Goal: Task Accomplishment & Management: Manage account settings

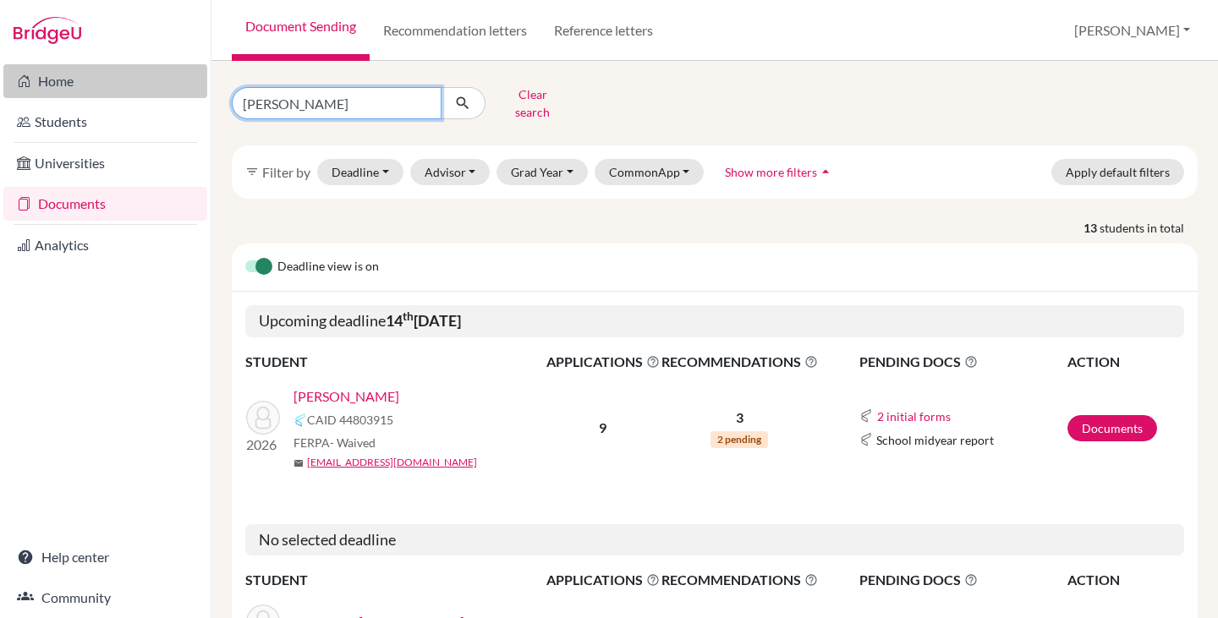
drag, startPoint x: 301, startPoint y: 95, endPoint x: 206, endPoint y: 96, distance: 94.7
click at [206, 96] on div "Home Students Universities Documents Analytics Help center Community Document S…" at bounding box center [609, 309] width 1218 height 618
type input "m"
type input "cattan"
click button "submit" at bounding box center [463, 103] width 45 height 32
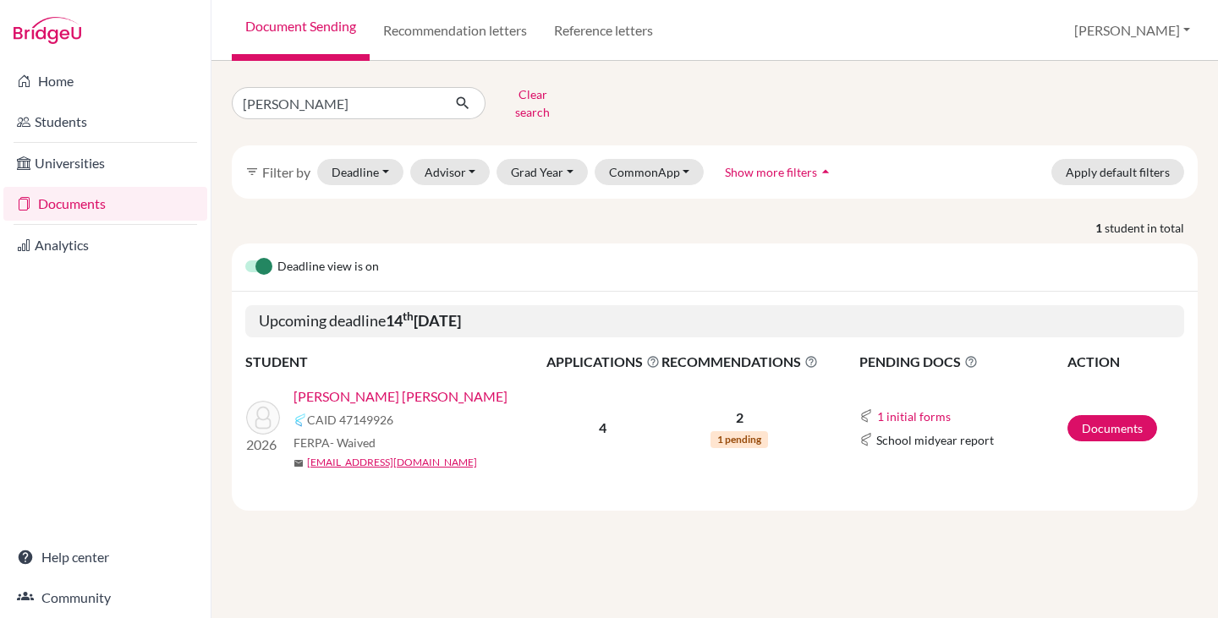
click at [379, 387] on link "[PERSON_NAME] [PERSON_NAME]" at bounding box center [400, 397] width 214 height 20
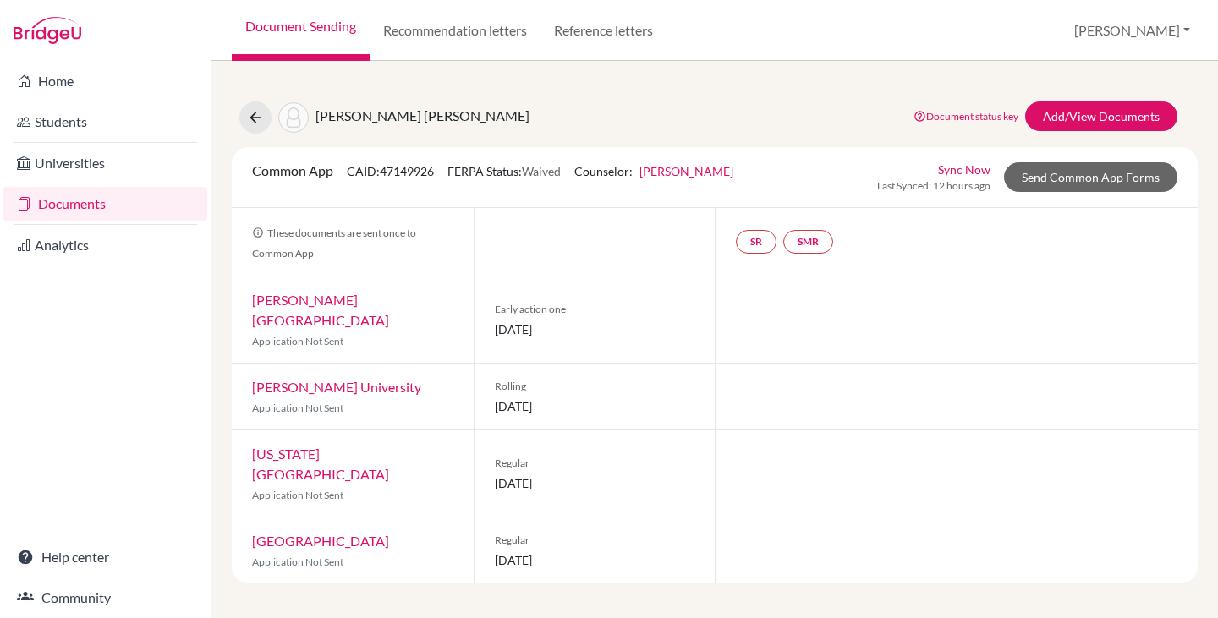
click at [323, 299] on link "Lynn University" at bounding box center [320, 310] width 137 height 36
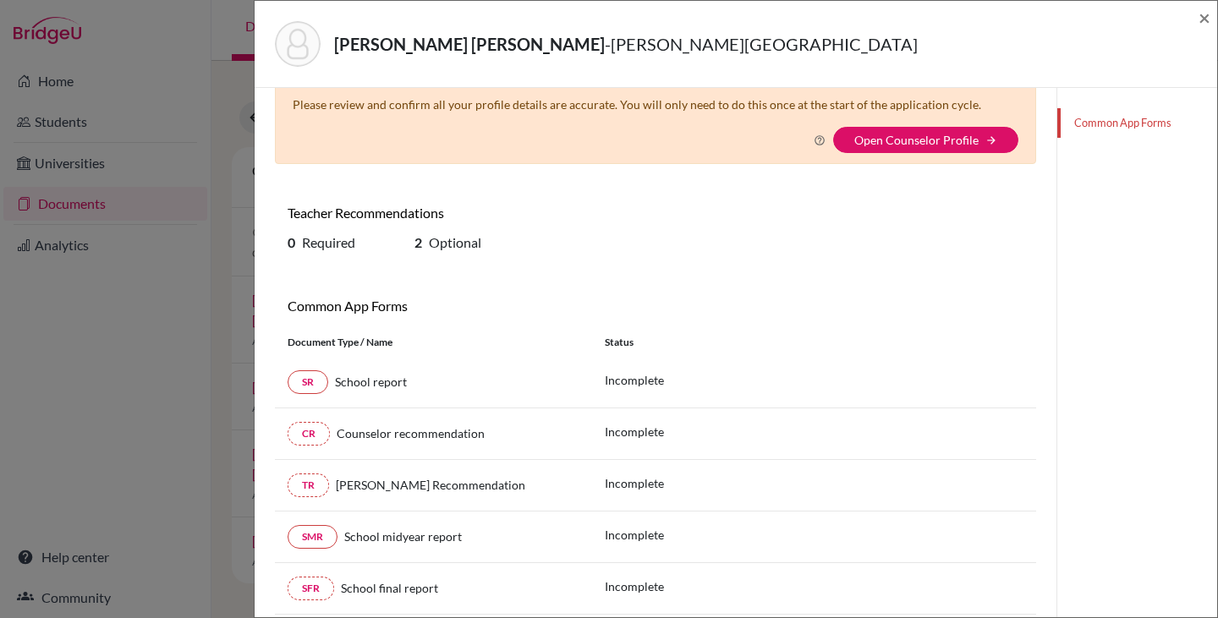
scroll to position [85, 0]
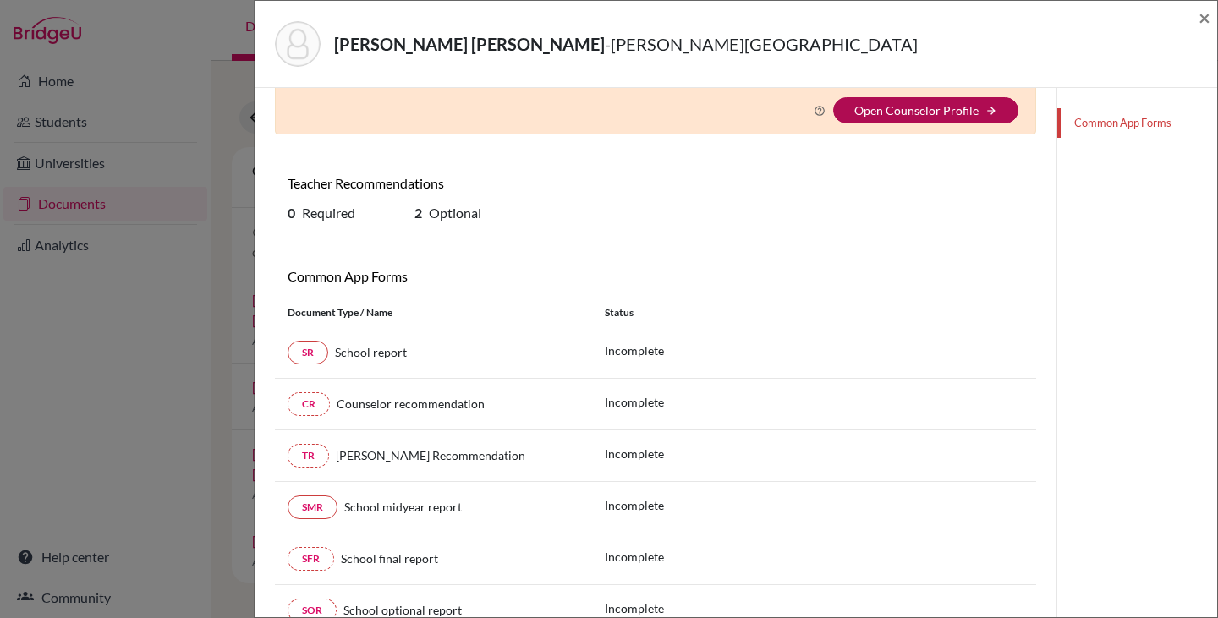
click at [880, 112] on link "Open Counselor Profile" at bounding box center [916, 110] width 124 height 14
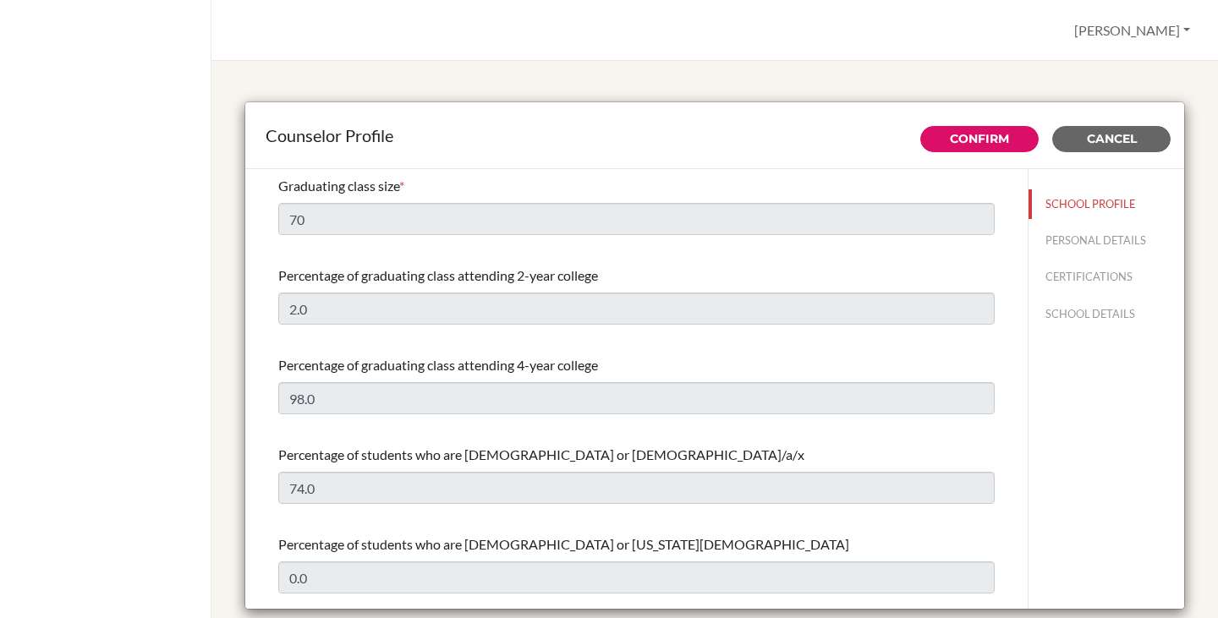
select select "0"
select select "307331"
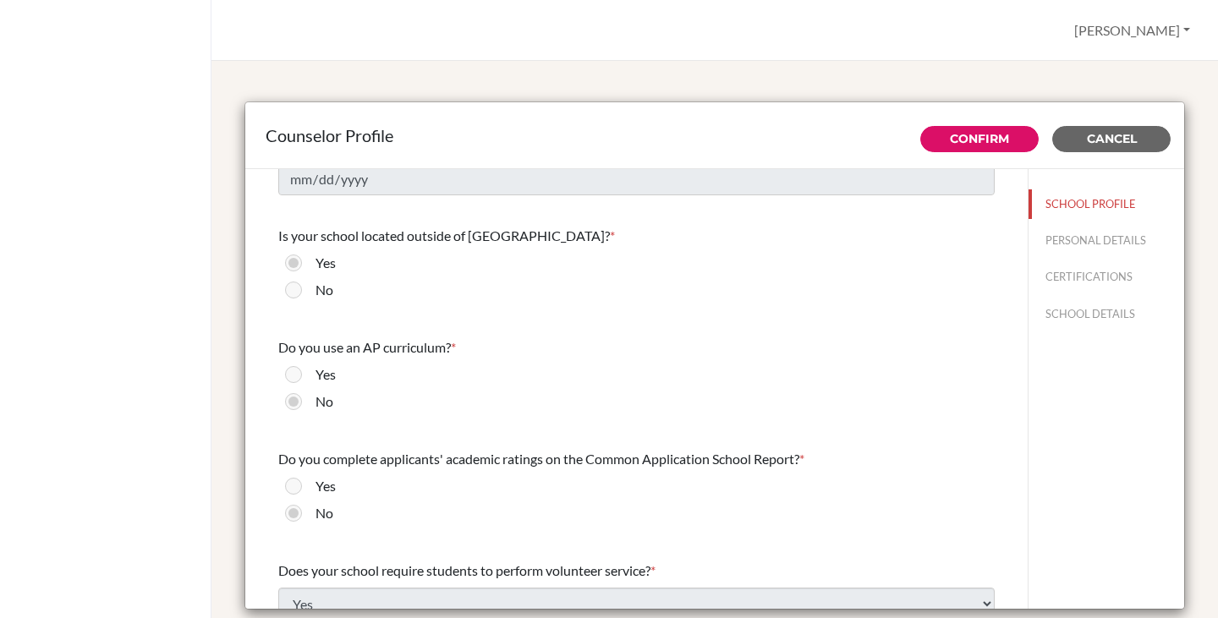
scroll to position [1691, 0]
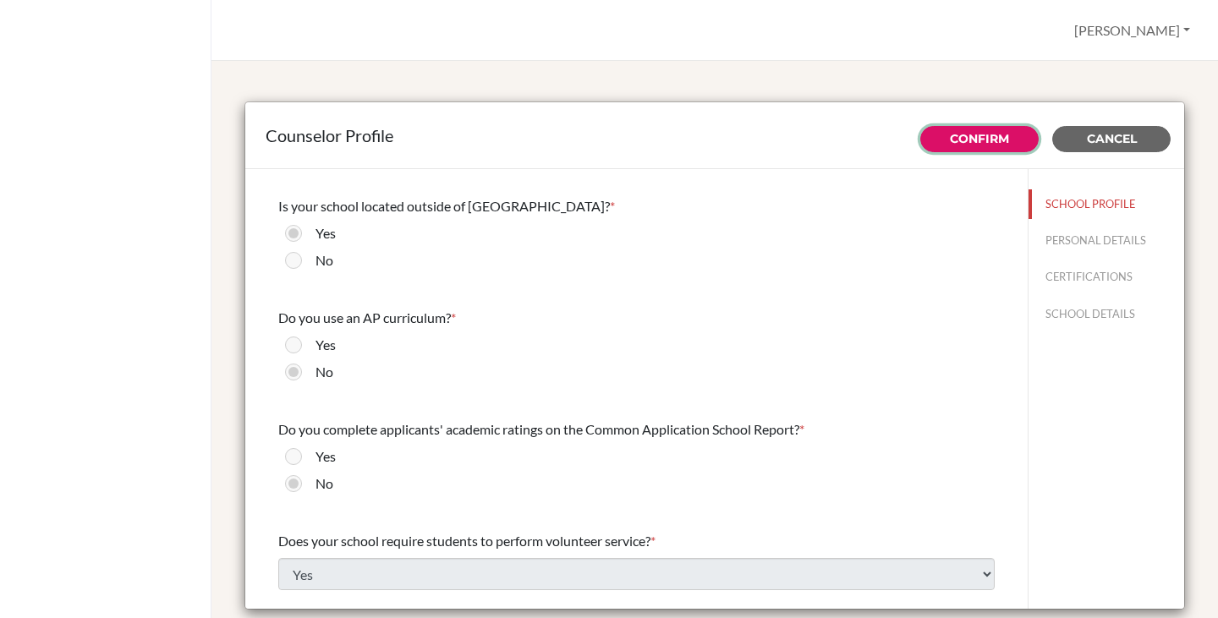
click at [957, 140] on link "Confirm" at bounding box center [979, 138] width 59 height 15
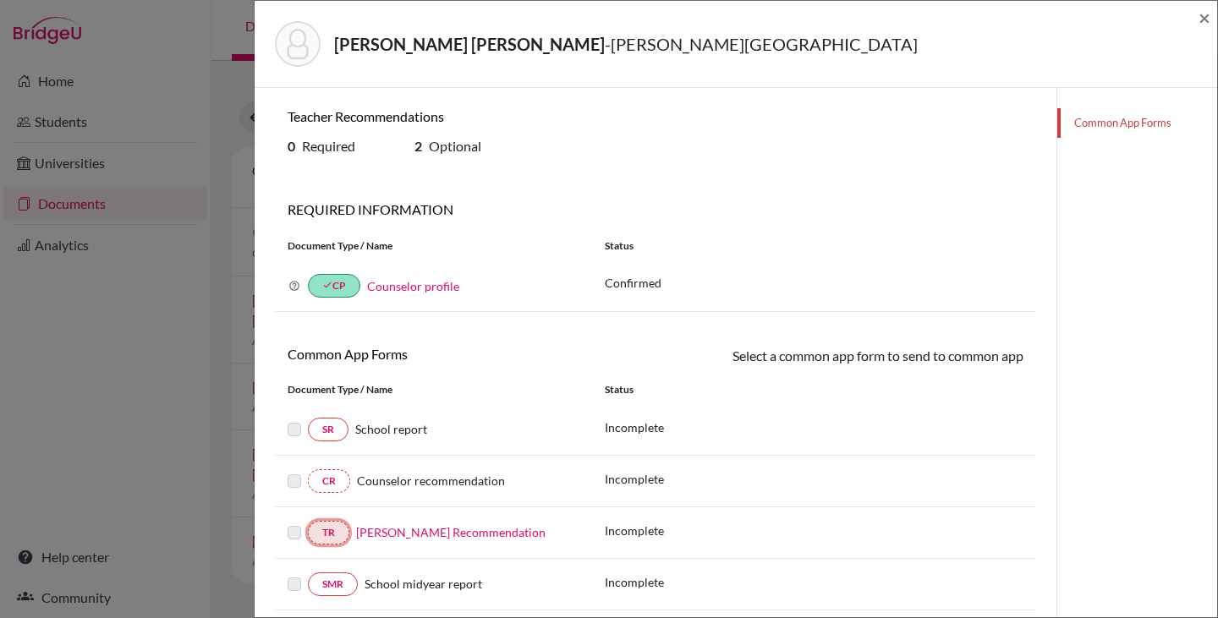
click at [331, 532] on link "TR" at bounding box center [328, 533] width 41 height 24
click at [469, 535] on link "[PERSON_NAME] Recommendation" at bounding box center [450, 532] width 189 height 14
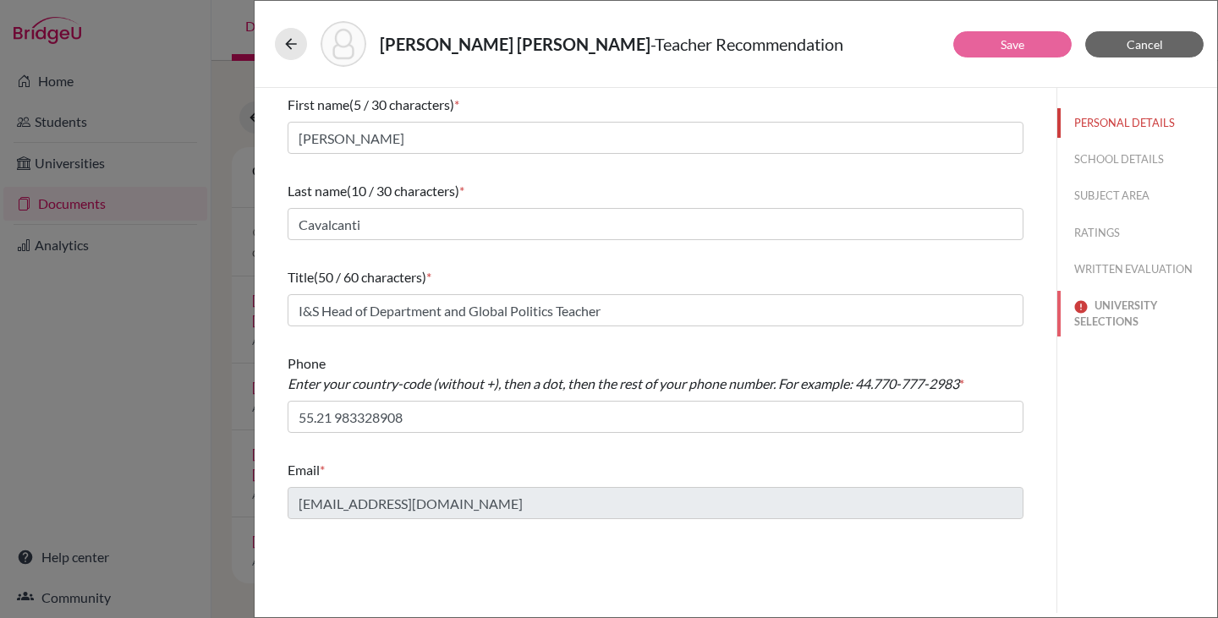
click at [1121, 323] on button "UNIVERSITY SELECTIONS" at bounding box center [1137, 314] width 160 height 46
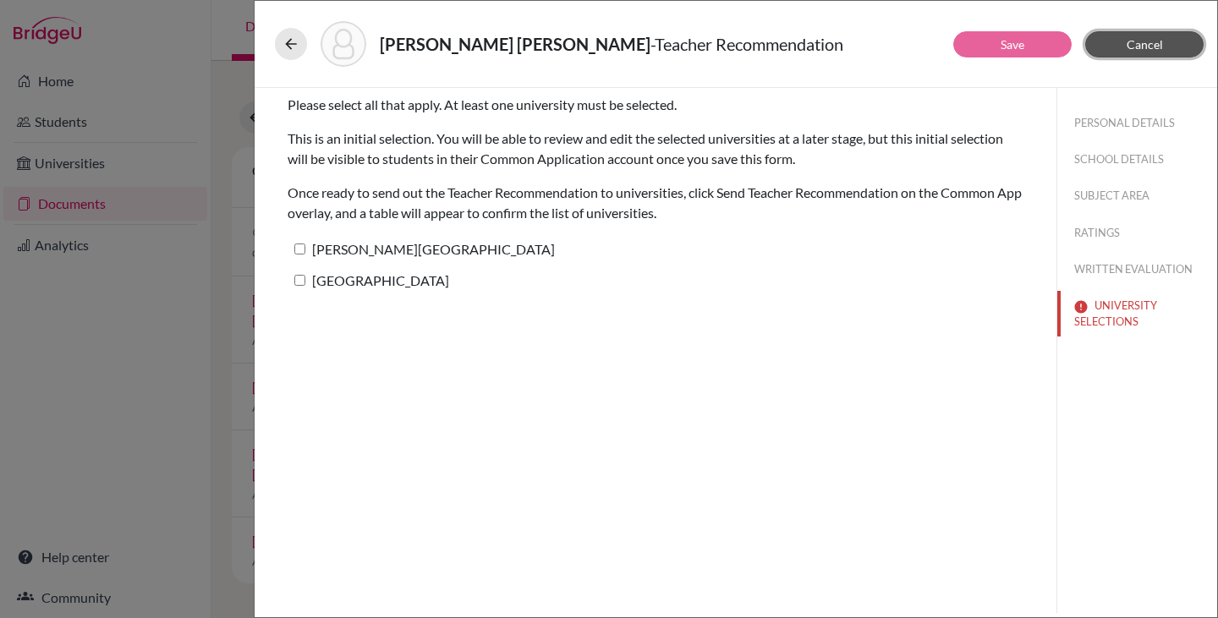
click at [1162, 45] on button "Cancel" at bounding box center [1144, 44] width 118 height 26
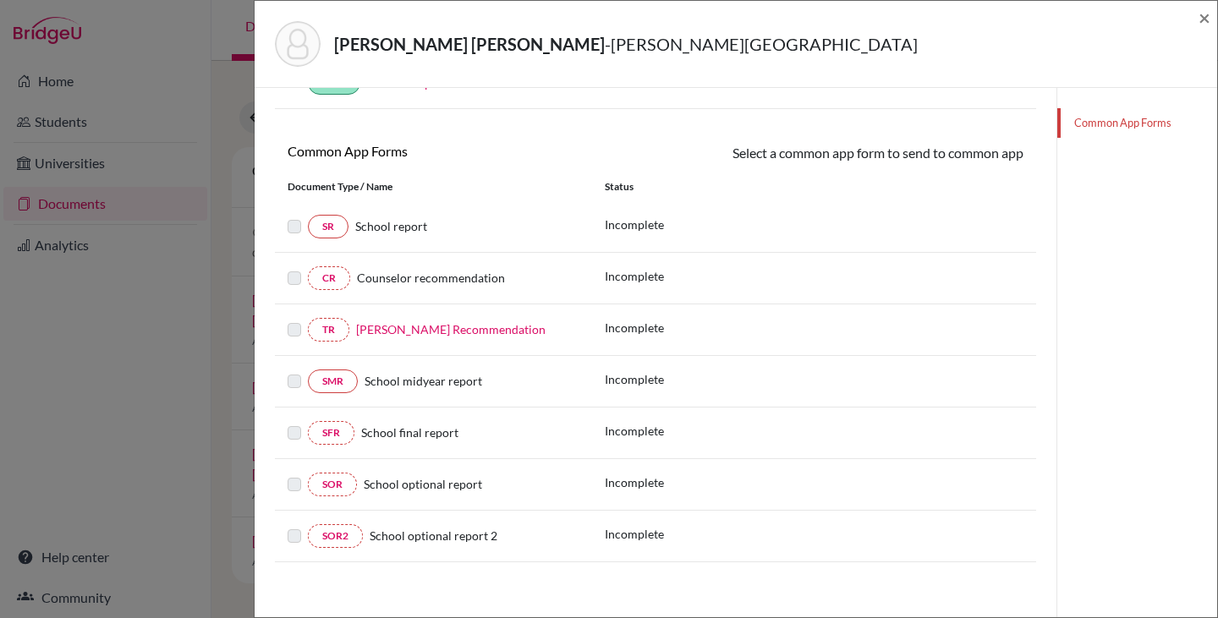
scroll to position [209, 0]
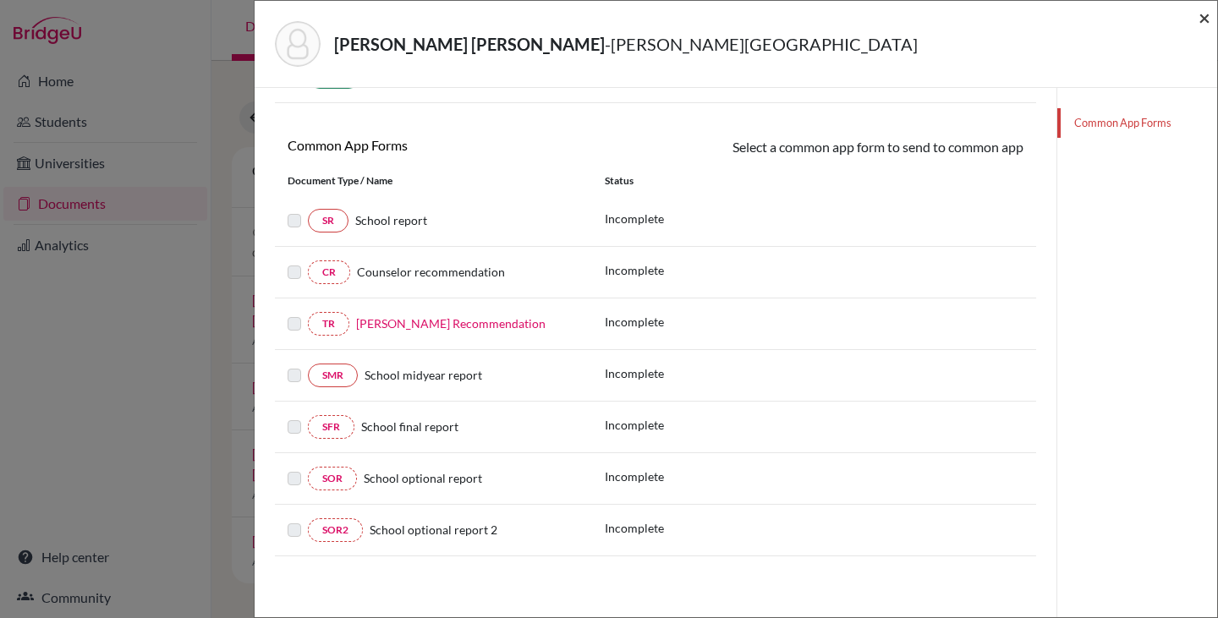
click at [1198, 19] on span "×" at bounding box center [1204, 17] width 12 height 25
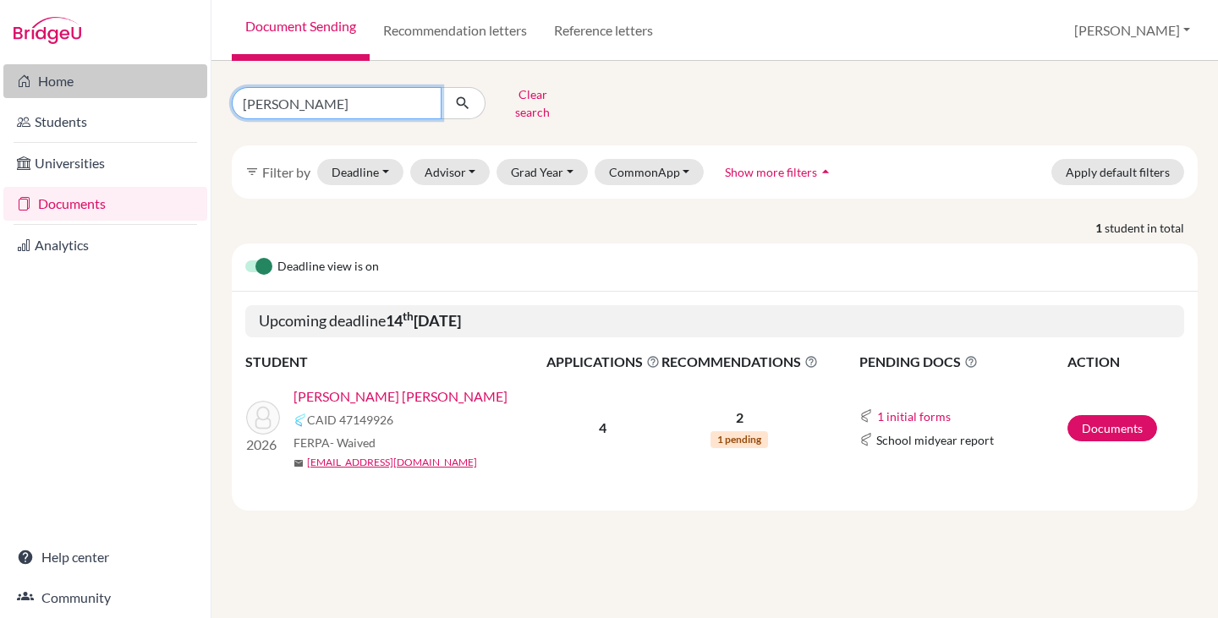
drag, startPoint x: 311, startPoint y: 90, endPoint x: 199, endPoint y: 97, distance: 112.7
click at [199, 97] on div "Home Students Universities Documents Analytics Help center Community Document S…" at bounding box center [609, 309] width 1218 height 618
type input "pedro"
click button "submit" at bounding box center [463, 103] width 45 height 32
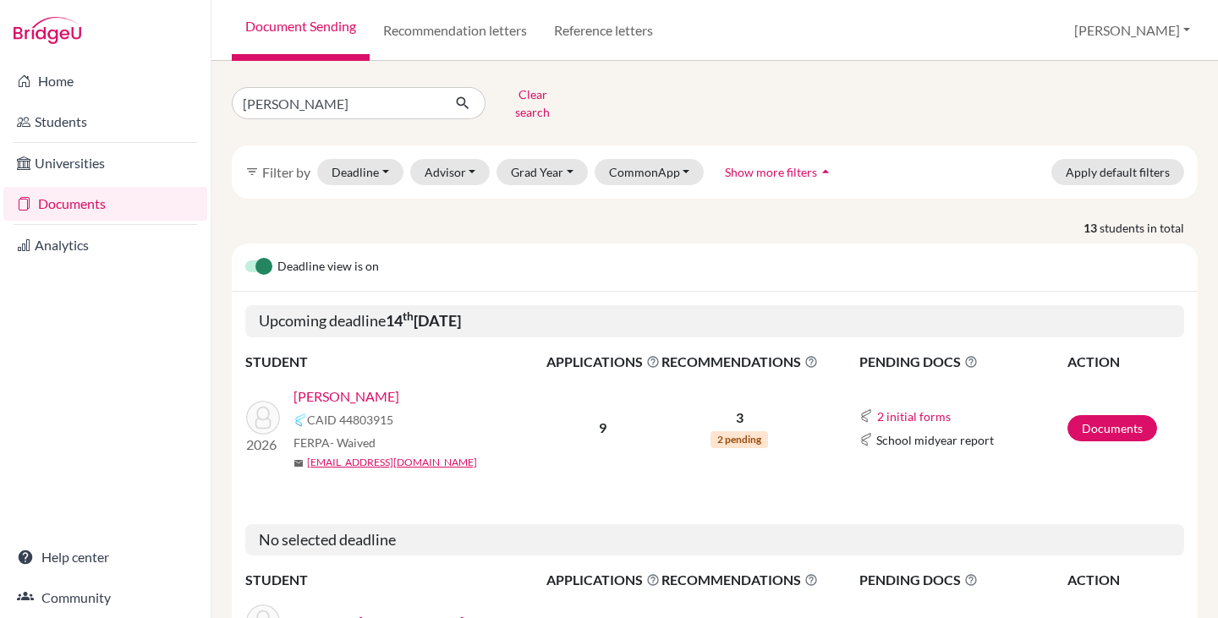
click at [328, 387] on link "[PERSON_NAME]" at bounding box center [346, 397] width 106 height 20
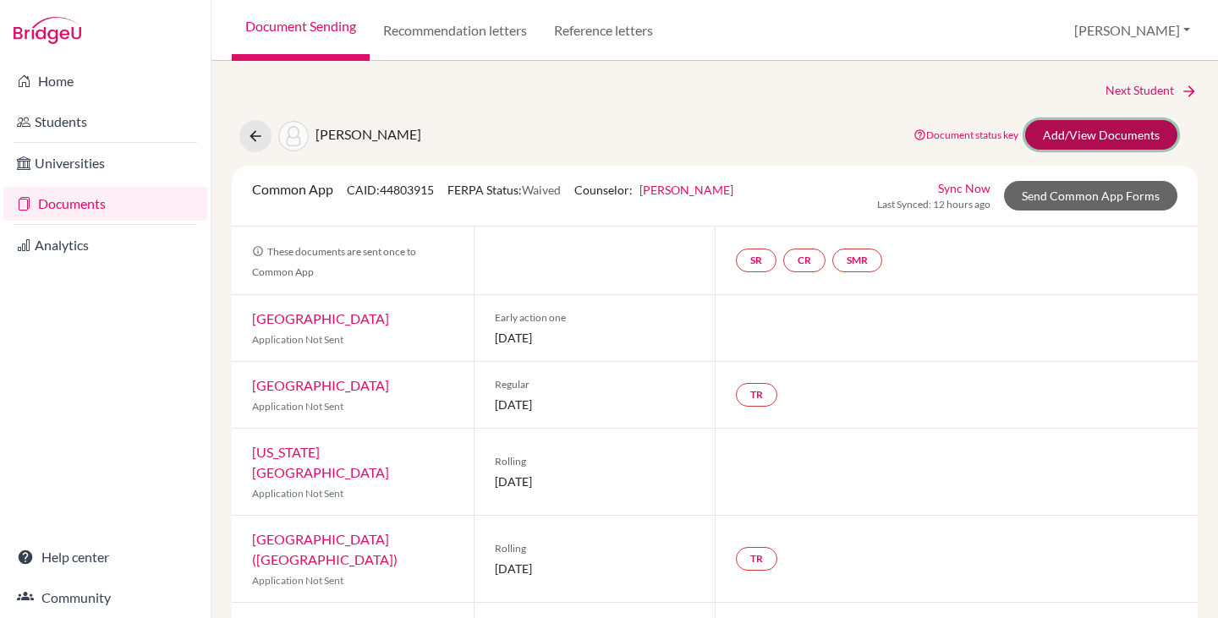
click at [1025, 138] on link "Add/View Documents" at bounding box center [1101, 135] width 152 height 30
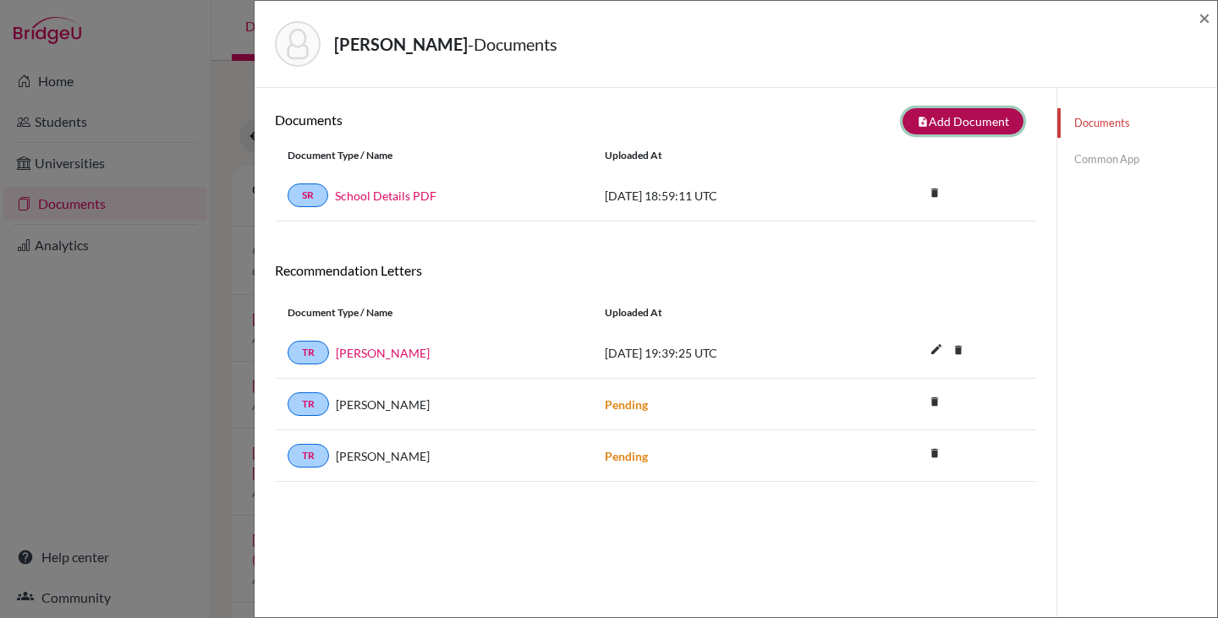
click at [917, 119] on icon "note_add" at bounding box center [923, 122] width 12 height 12
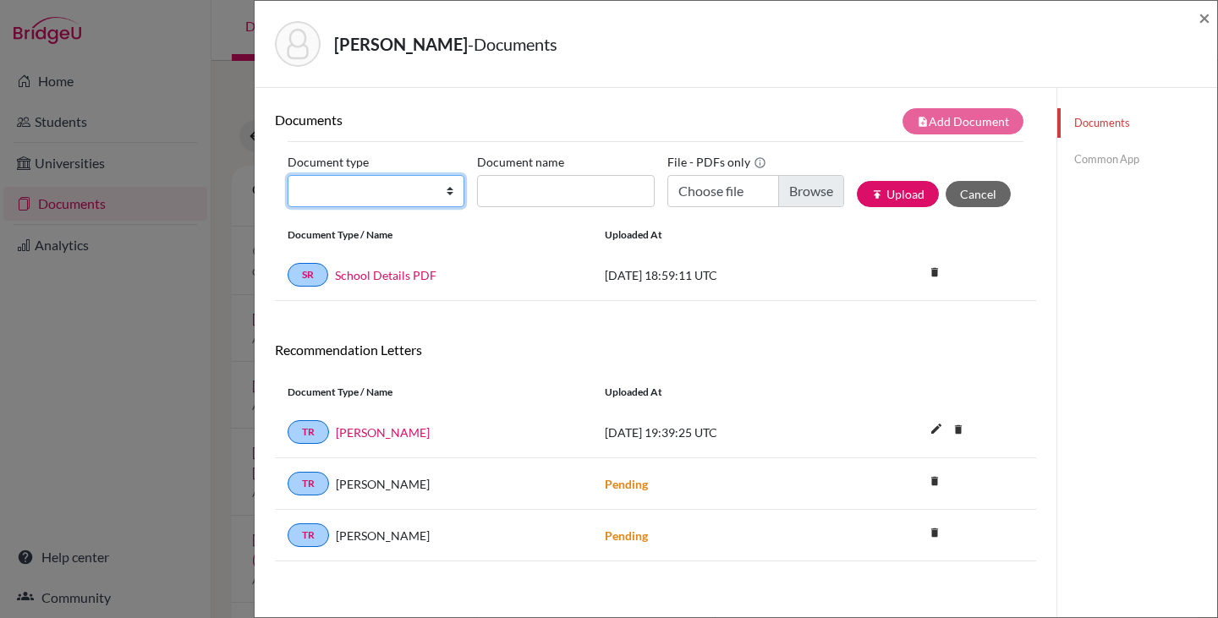
click at [446, 191] on select "Change explanation for Common App reports Counselor recommendation Internationa…" at bounding box center [376, 191] width 177 height 32
select select "2"
click at [288, 175] on select "Change explanation for Common App reports Counselor recommendation Internationa…" at bounding box center [376, 191] width 177 height 32
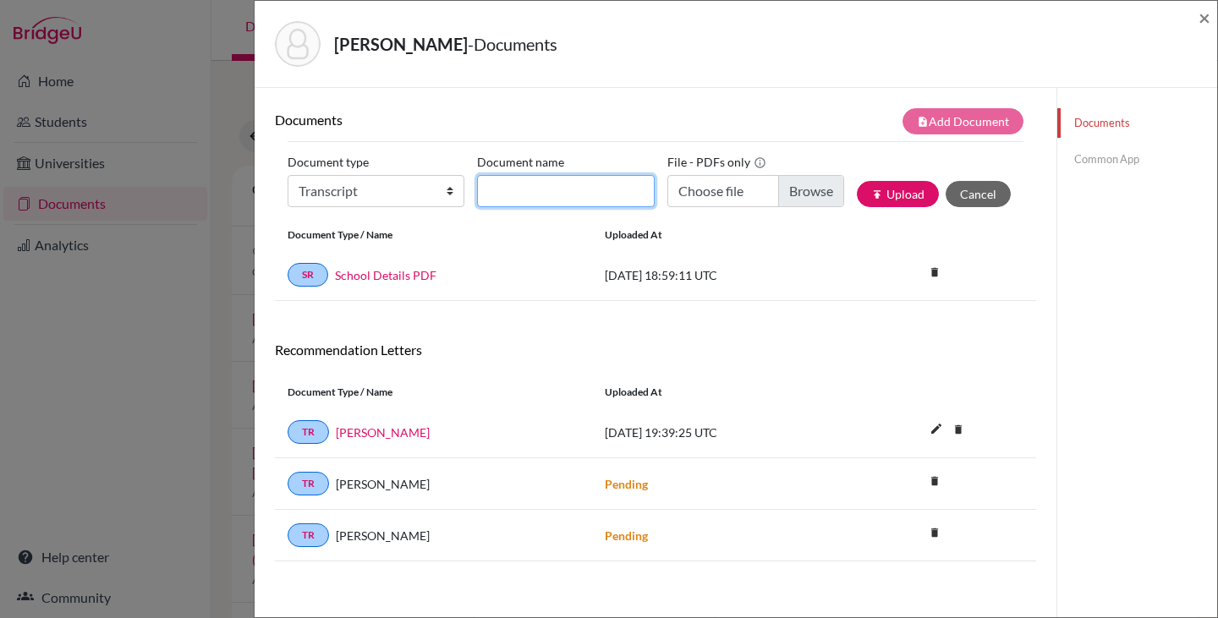
click at [520, 192] on input "Document name" at bounding box center [565, 191] width 177 height 32
type input "Gr 9-11 Transcript"
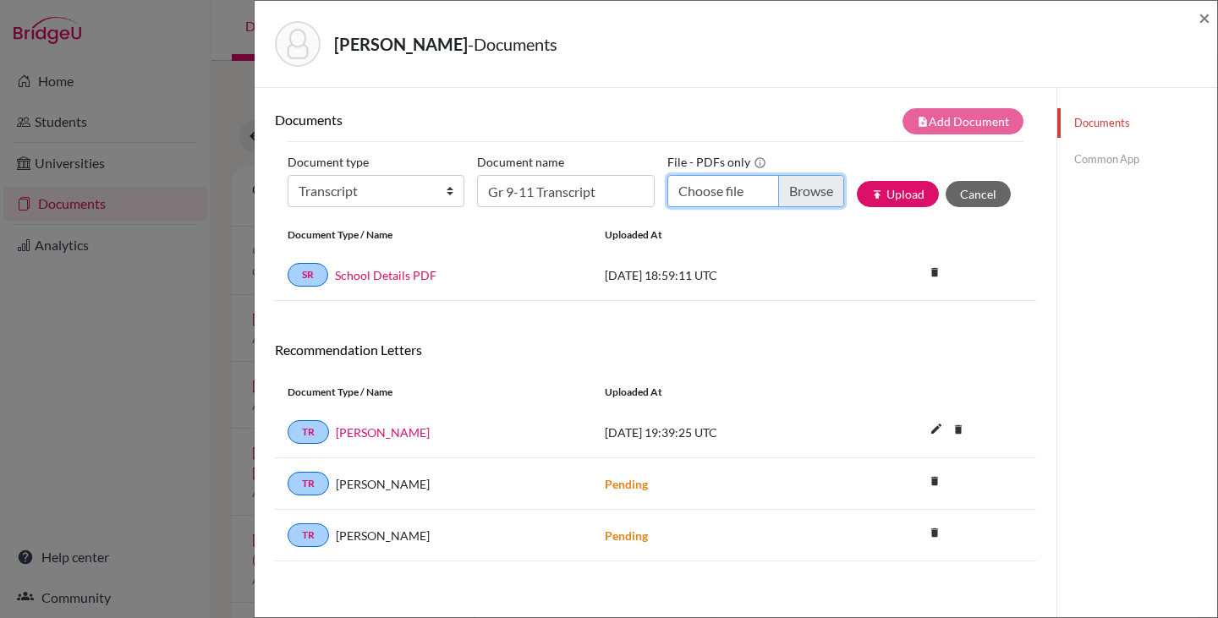
click at [728, 188] on input "Choose file" at bounding box center [755, 191] width 177 height 32
type input "C:\fakepath\Paiva_Pedro_Transcript.pdf"
click at [868, 186] on button "publish Upload" at bounding box center [898, 194] width 82 height 26
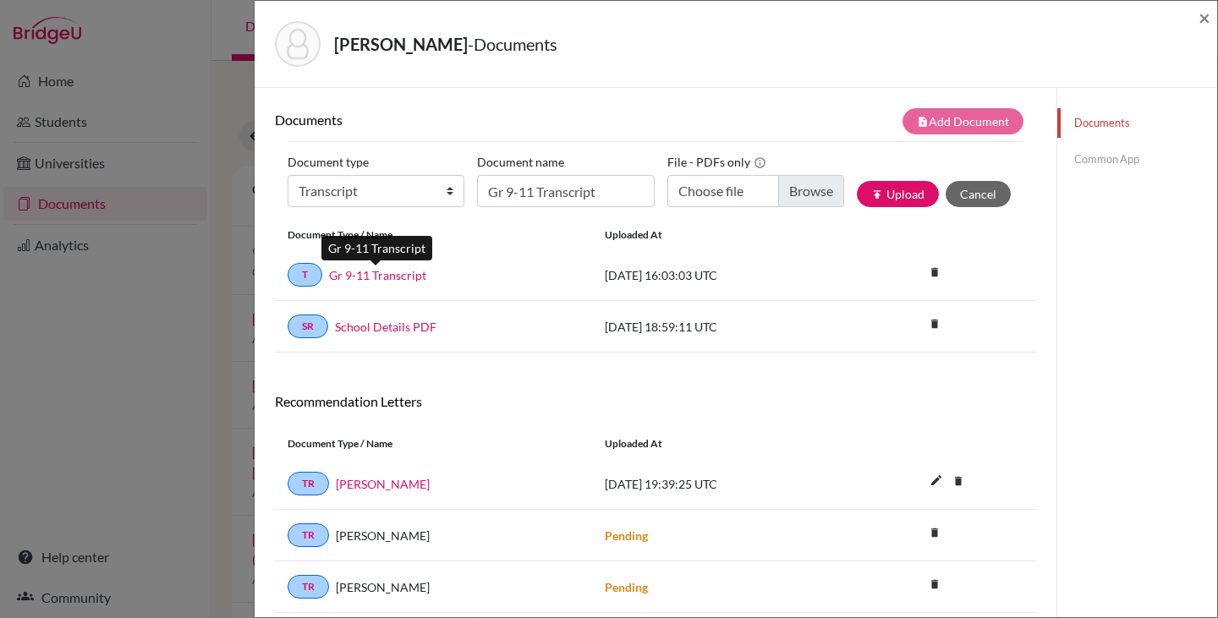
click at [392, 268] on link "Gr 9-11 Transcript" at bounding box center [377, 275] width 97 height 18
click at [441, 197] on select "Change explanation for Common App reports Counselor recommendation Internationa…" at bounding box center [376, 191] width 177 height 32
select select "4"
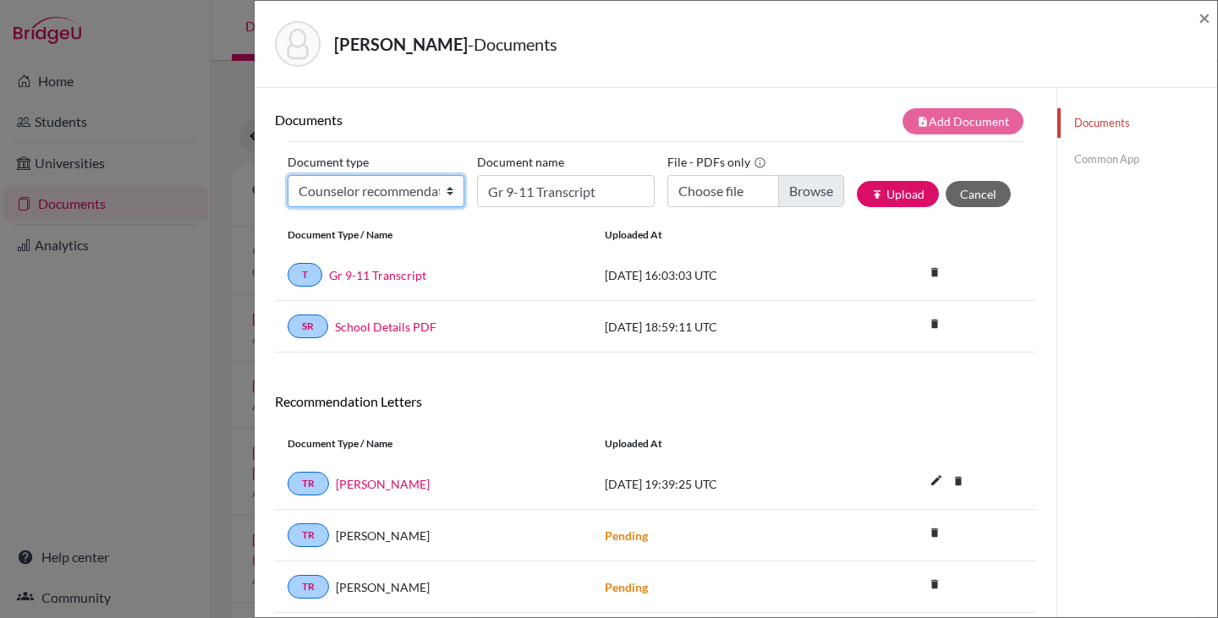
click at [288, 175] on select "Change explanation for Common App reports Counselor recommendation Internationa…" at bounding box center [376, 191] width 177 height 32
click at [513, 192] on input "Gr 9-11 Transcript" at bounding box center [565, 191] width 177 height 32
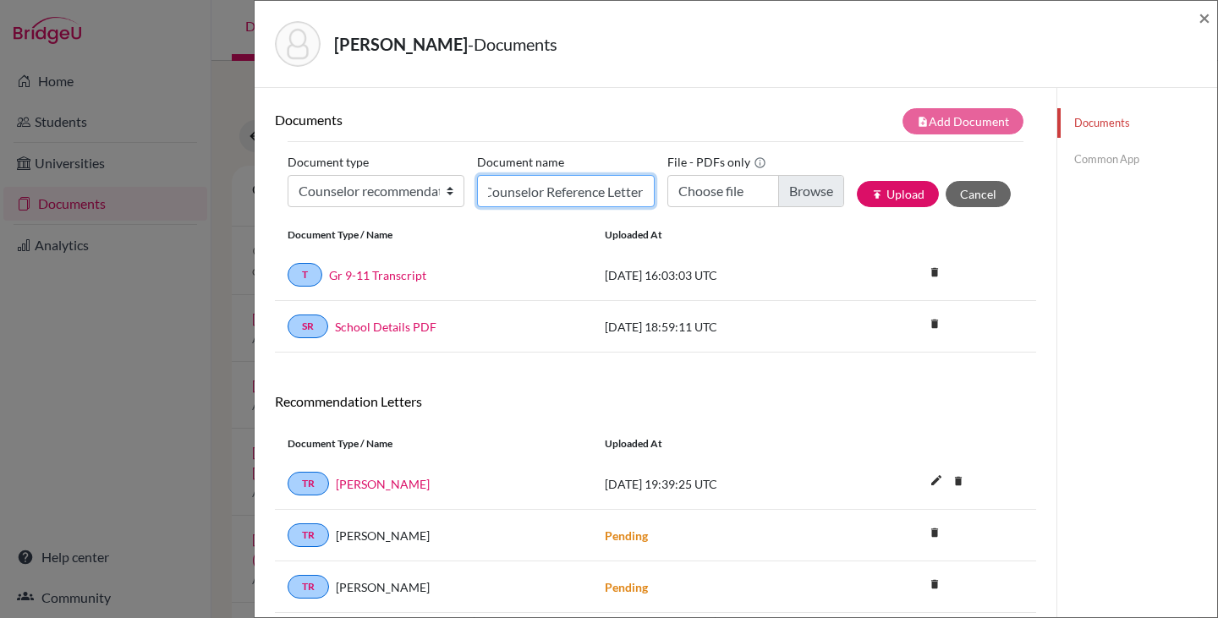
scroll to position [0, 12]
type input "Counselor Reference Letter"
click at [798, 192] on input "Choose file" at bounding box center [755, 191] width 177 height 32
click at [799, 186] on input "Choose file" at bounding box center [755, 191] width 177 height 32
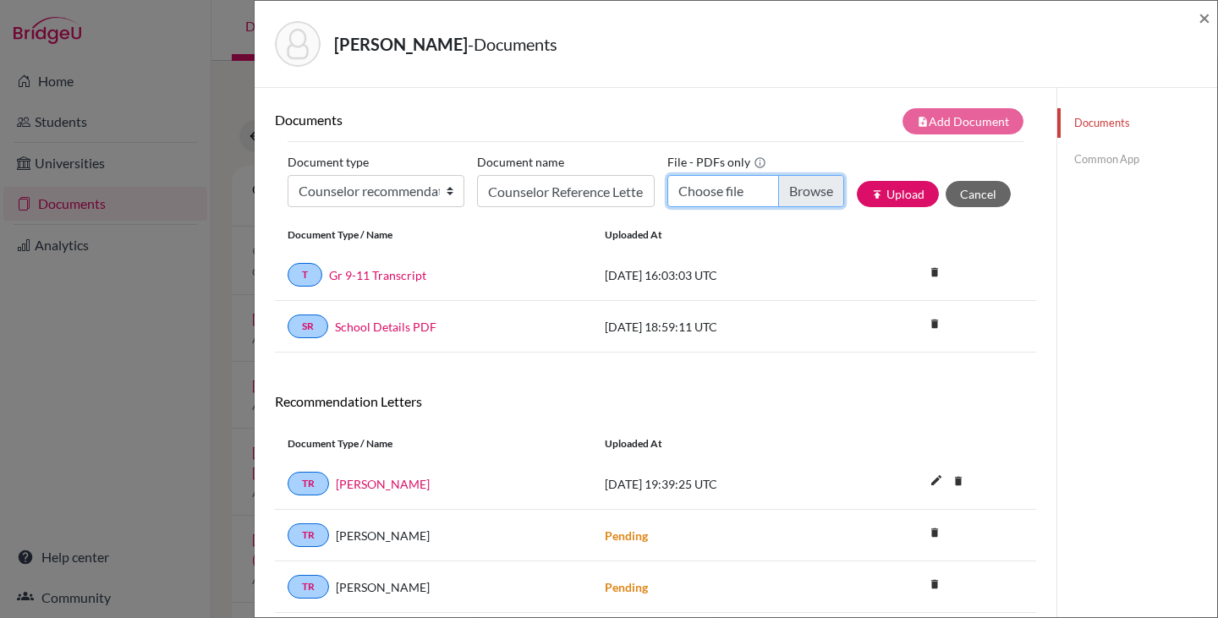
type input "C:\fakepath\Pedro Paiva Reference Letter.pdf"
click at [899, 195] on button "publish Upload" at bounding box center [898, 194] width 82 height 26
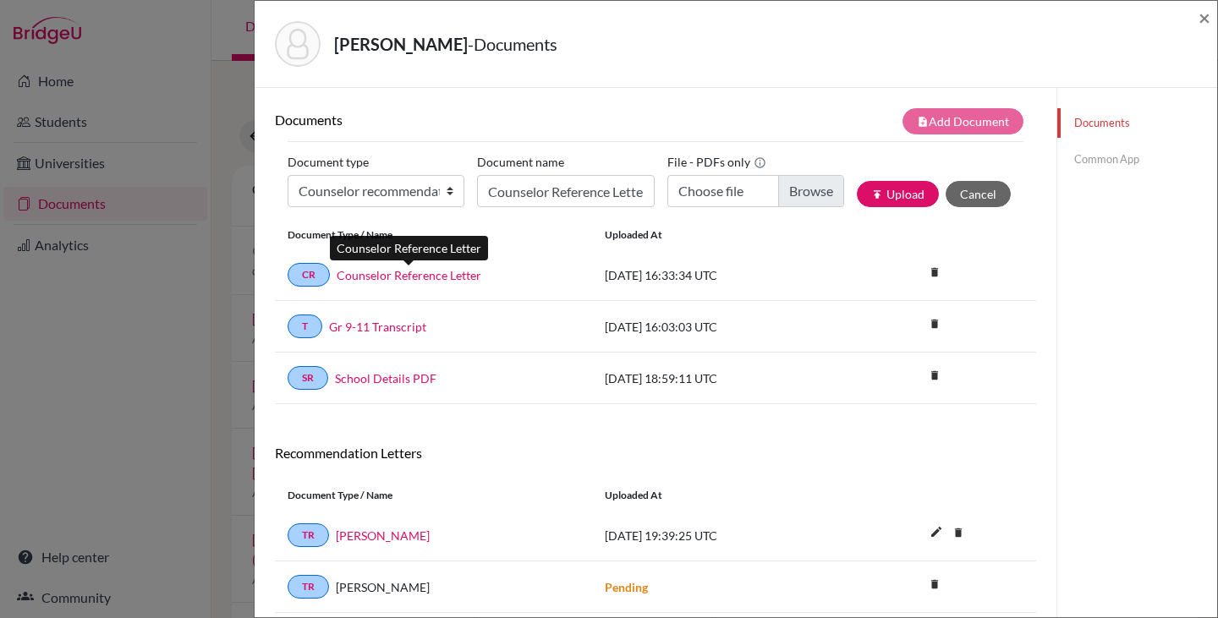
click at [399, 278] on link "Counselor Reference Letter" at bounding box center [409, 275] width 145 height 18
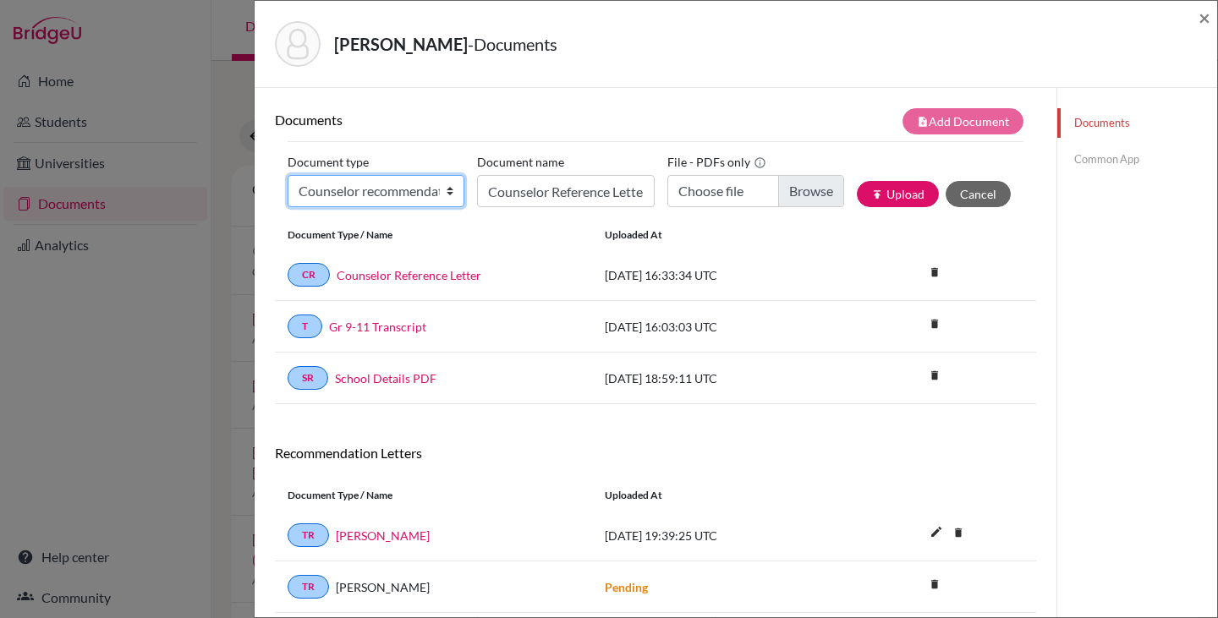
click at [447, 189] on select "Change explanation for Common App reports Counselor recommendation Internationa…" at bounding box center [376, 191] width 177 height 32
select select "2"
click at [288, 175] on select "Change explanation for Common App reports Counselor recommendation Internationa…" at bounding box center [376, 191] width 177 height 32
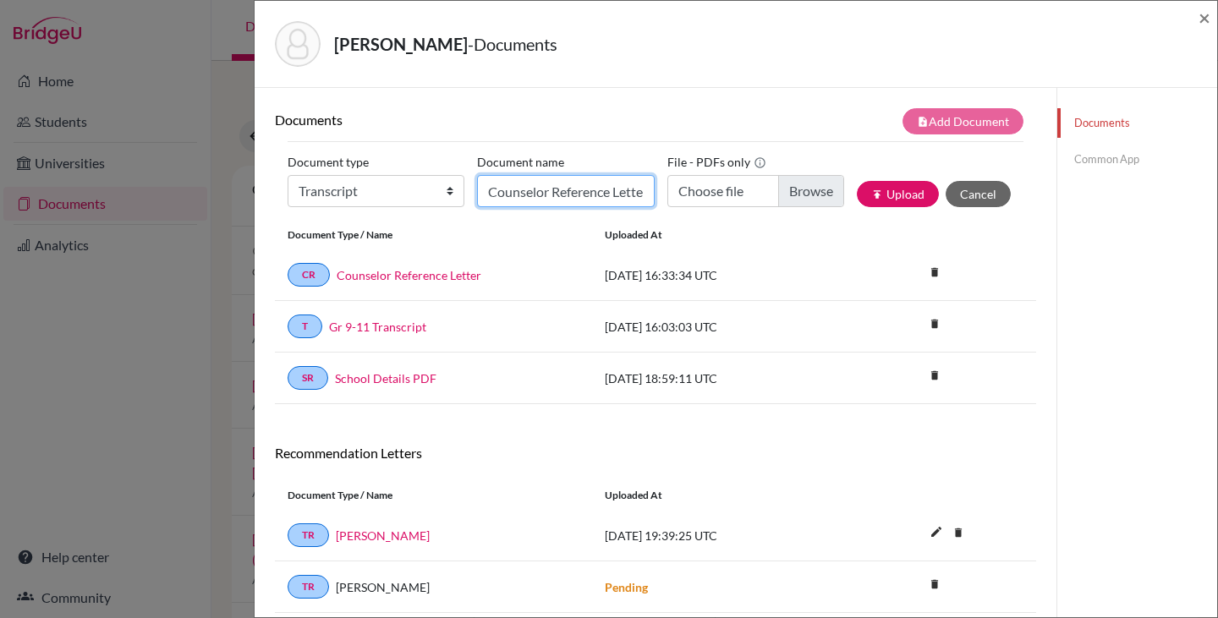
click at [523, 188] on input "Counselor Reference Letter" at bounding box center [565, 191] width 177 height 32
type input "E"
type input "Predicted Grades"
drag, startPoint x: 540, startPoint y: 194, endPoint x: 483, endPoint y: 197, distance: 56.8
click at [483, 197] on input "Predicted Grades" at bounding box center [565, 191] width 177 height 32
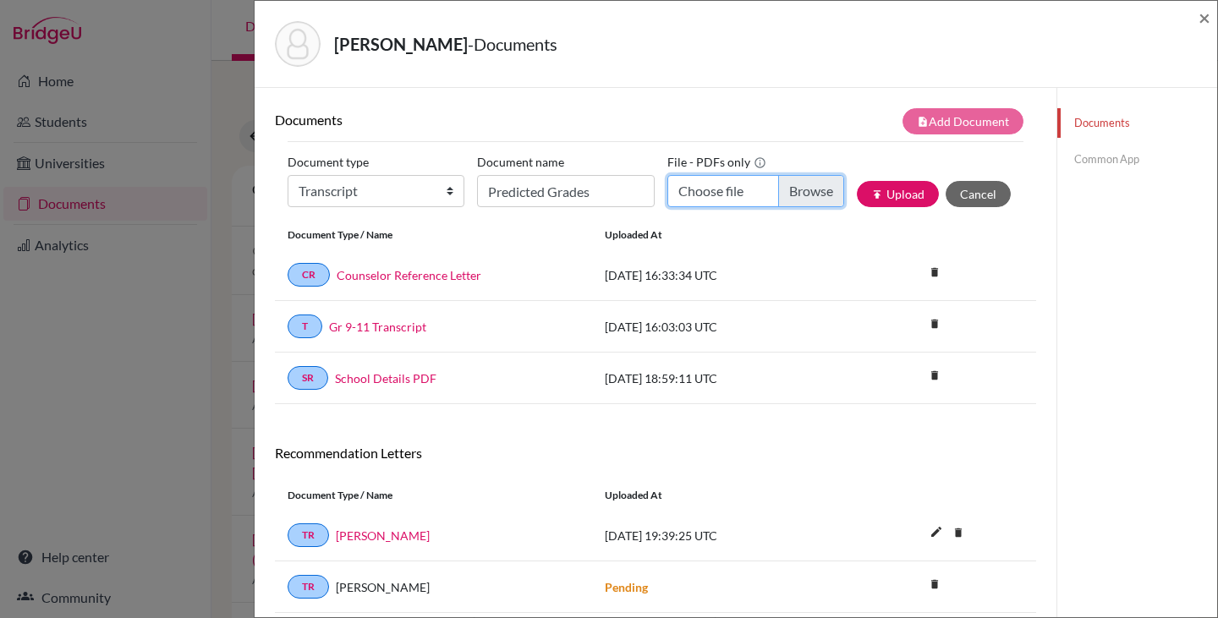
click at [793, 188] on input "Choose file" at bounding box center [755, 191] width 177 height 32
type input "C:\fakepath\Pedro Paiva Predicted Grades .pdf"
click at [891, 199] on button "publish Upload" at bounding box center [898, 194] width 82 height 26
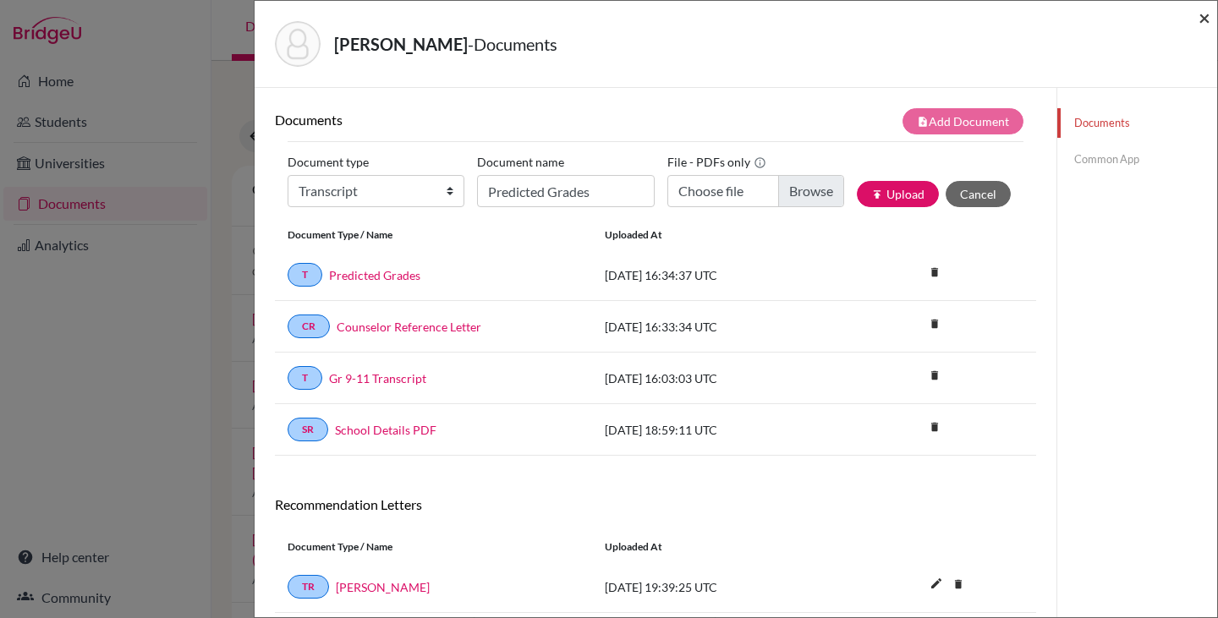
click at [1204, 19] on span "×" at bounding box center [1204, 17] width 12 height 25
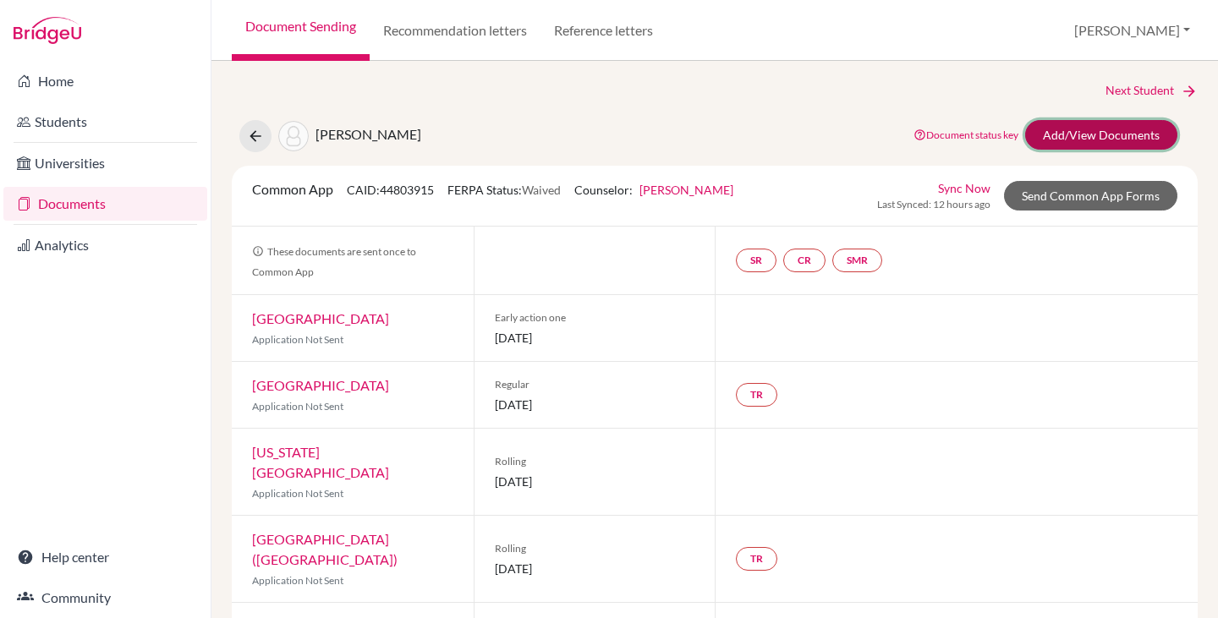
click at [1050, 128] on link "Add/View Documents" at bounding box center [1101, 135] width 152 height 30
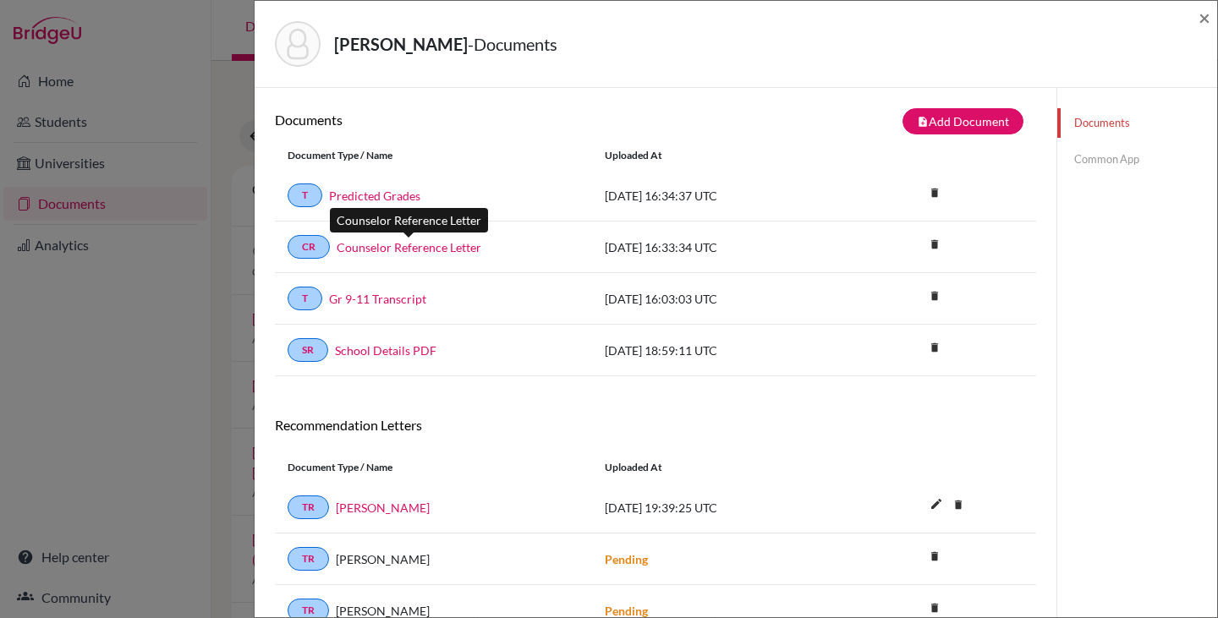
click at [432, 248] on link "Counselor Reference Letter" at bounding box center [409, 247] width 145 height 18
click at [1088, 162] on link "Common App" at bounding box center [1137, 160] width 160 height 30
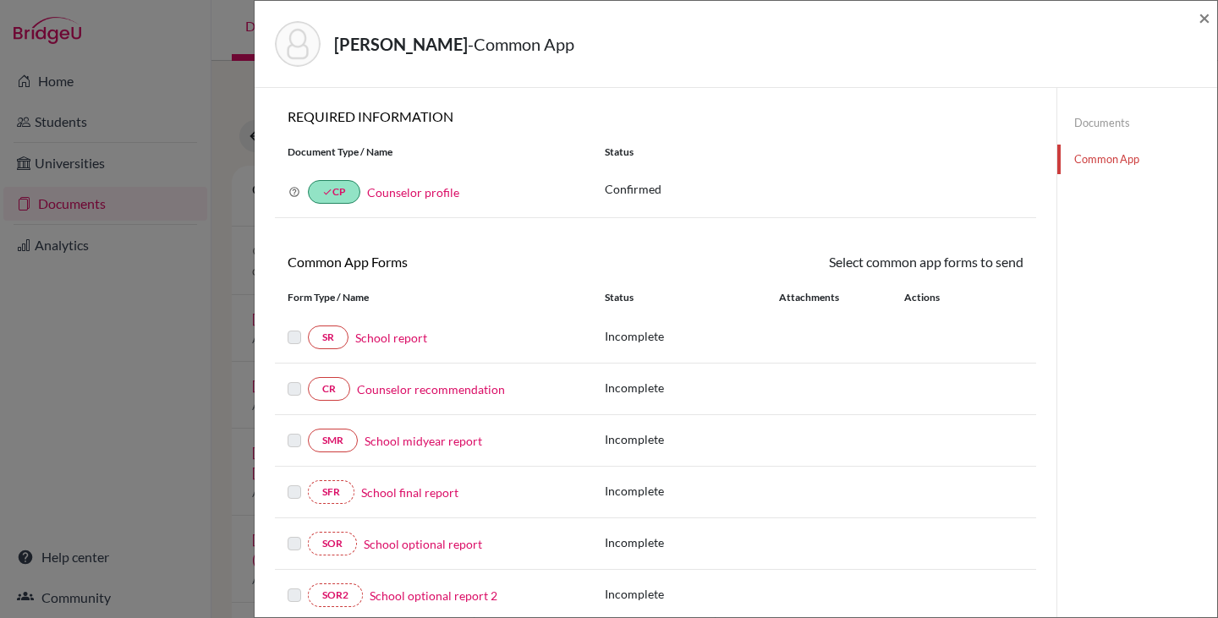
scroll to position [85, 0]
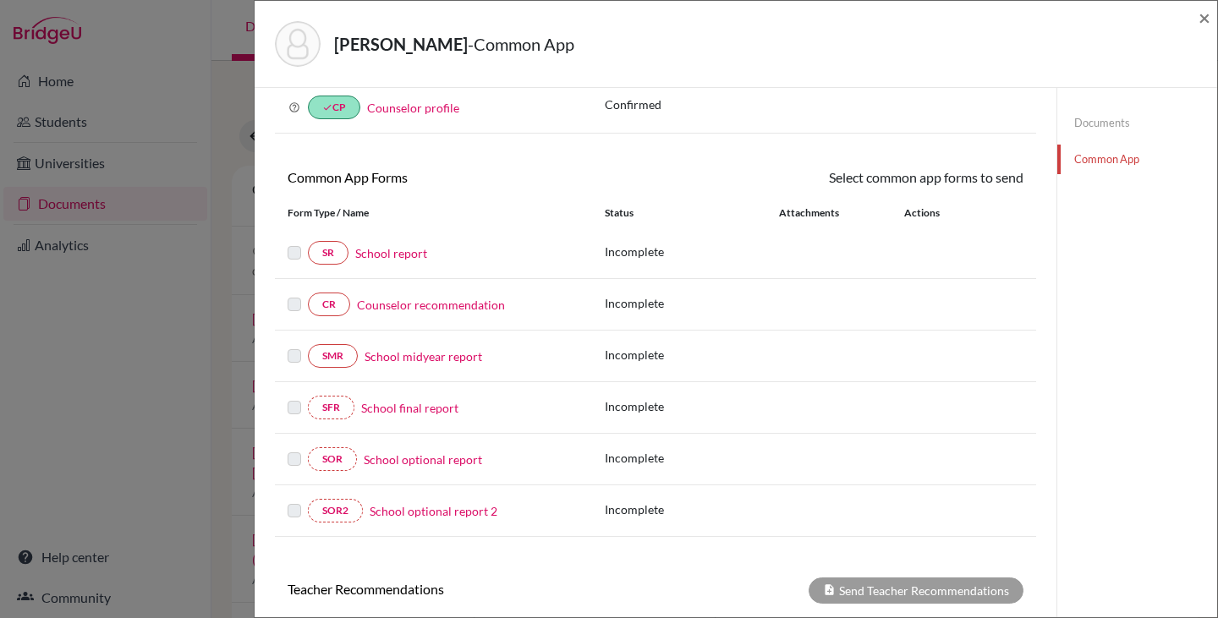
click at [452, 305] on link "Counselor recommendation" at bounding box center [431, 305] width 148 height 18
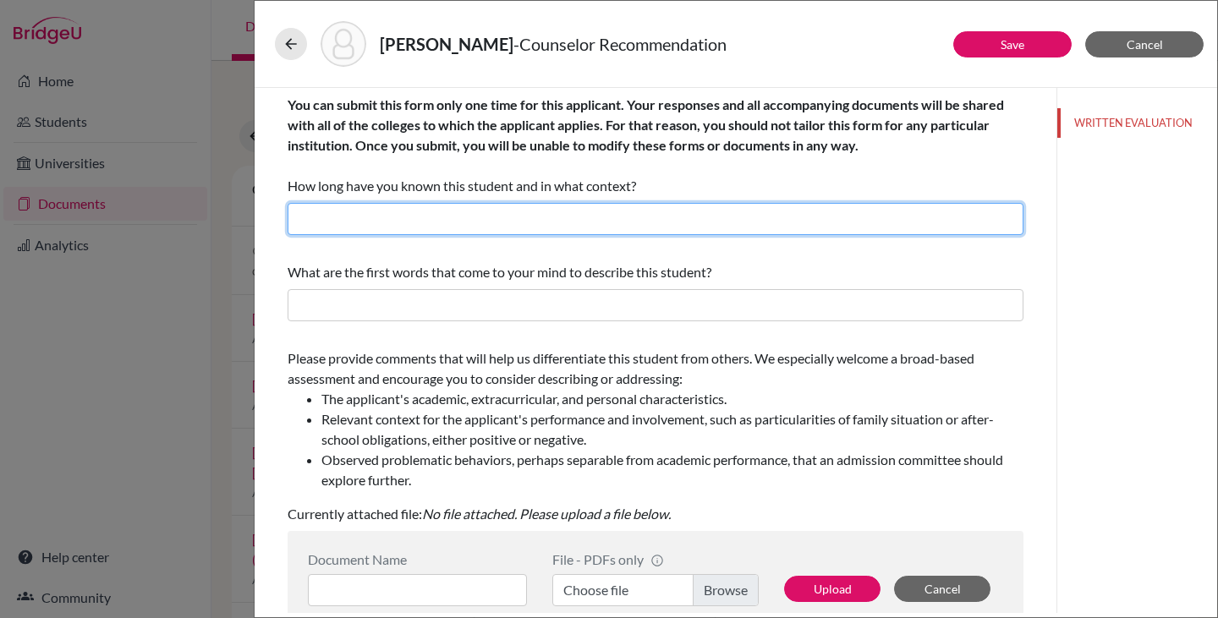
click at [414, 222] on input "text" at bounding box center [656, 219] width 736 height 32
type input "1 and a half years as a school counselor"
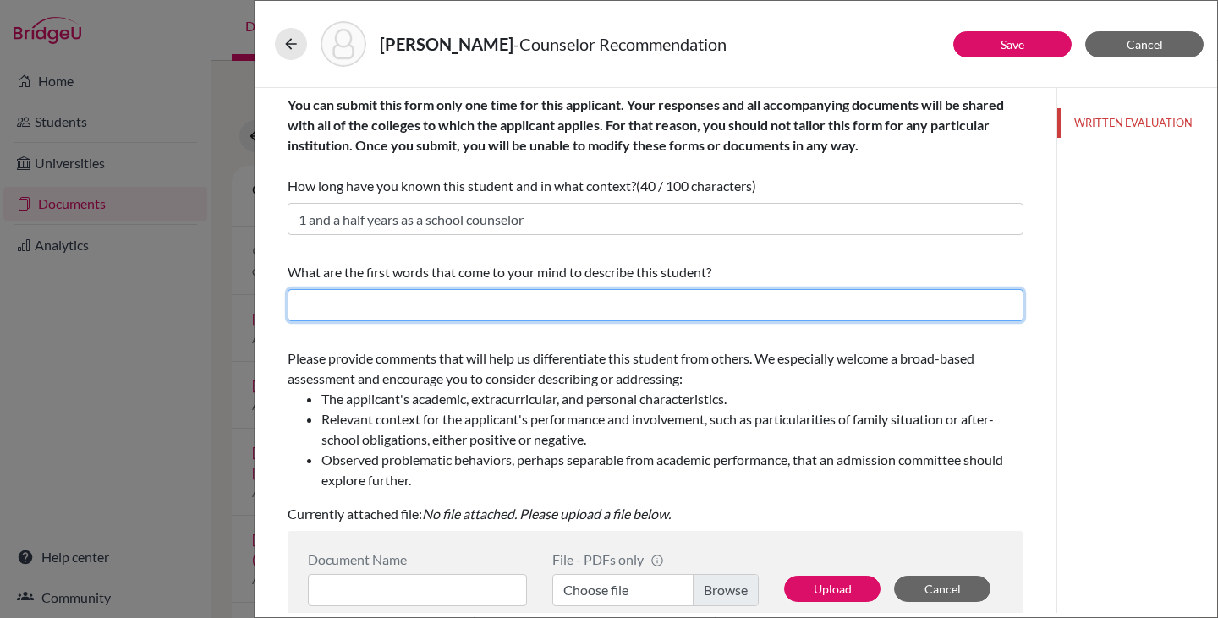
click at [393, 301] on input "text" at bounding box center [656, 305] width 736 height 32
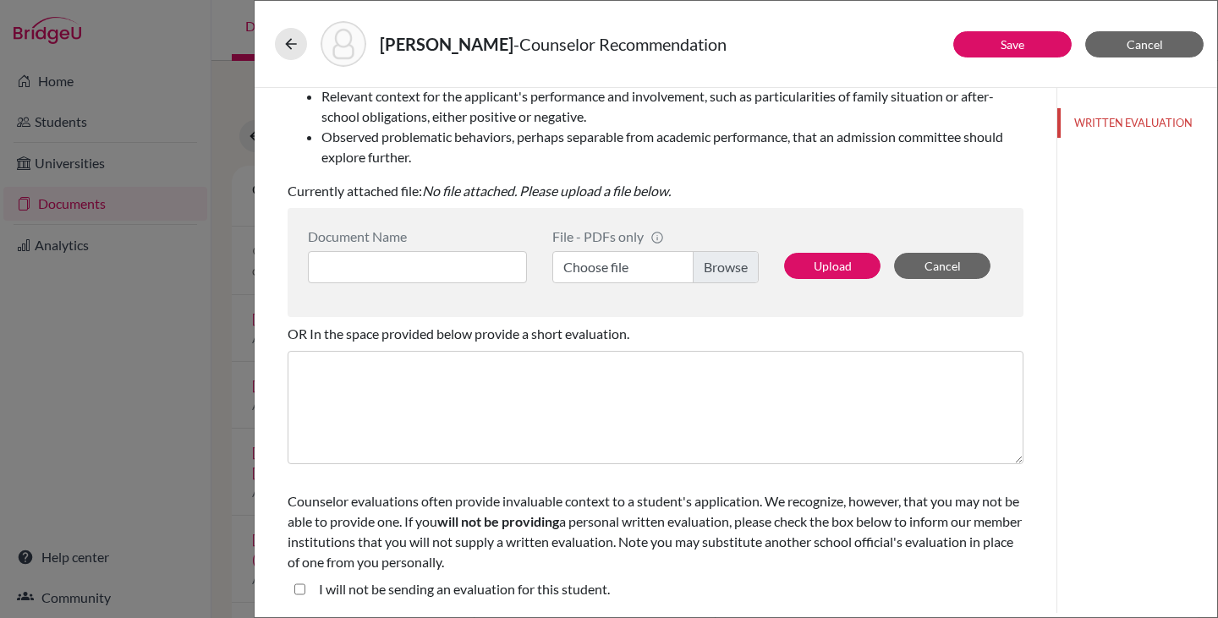
scroll to position [238, 0]
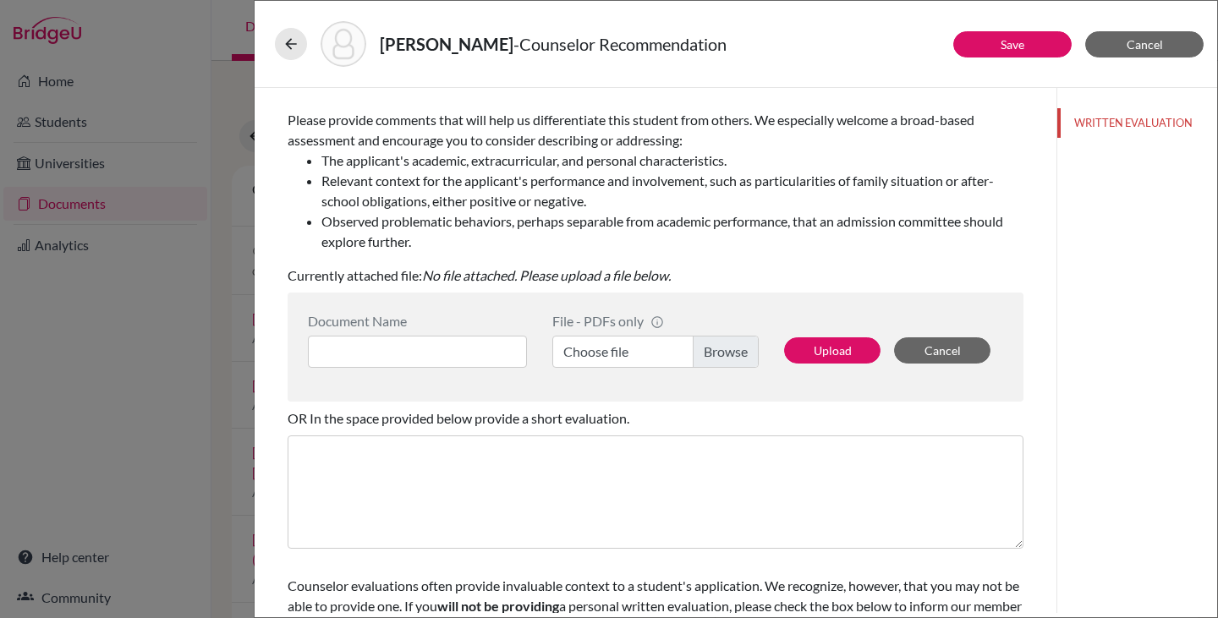
type input "Thoughtful, diligent, hard worker"
click at [449, 348] on input at bounding box center [417, 352] width 219 height 32
type input "Counselor Reference Letter"
click at [610, 354] on label "Choose file" at bounding box center [655, 352] width 206 height 32
click at [610, 354] on input "Choose file" at bounding box center [655, 352] width 206 height 32
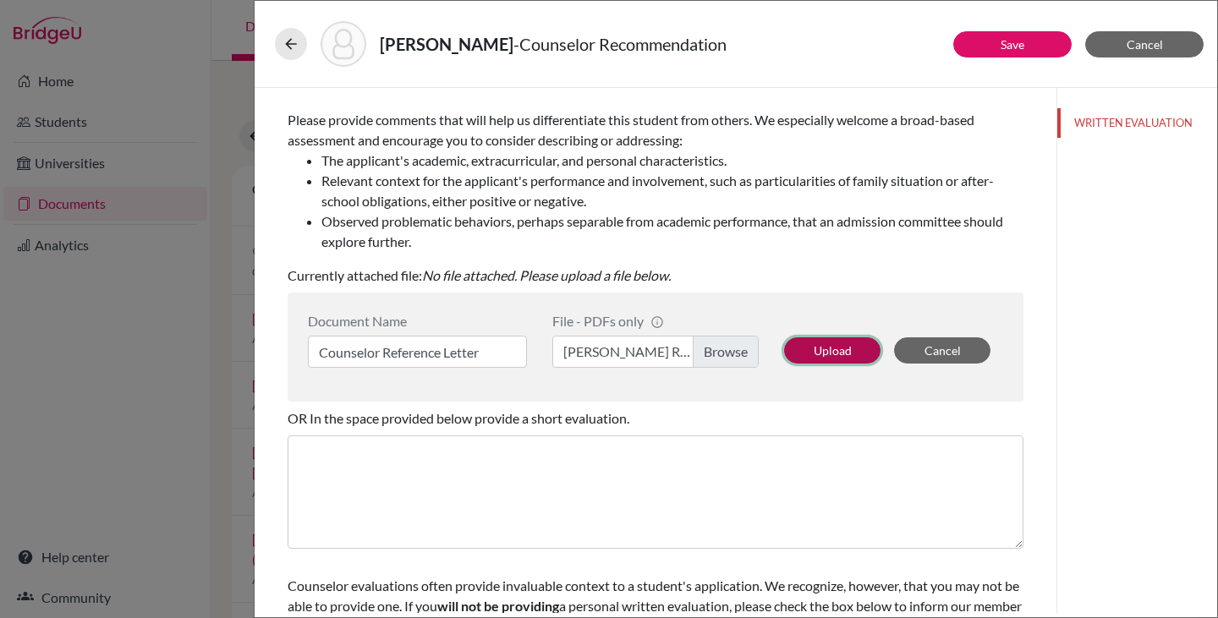
click at [820, 350] on button "Upload" at bounding box center [832, 350] width 96 height 26
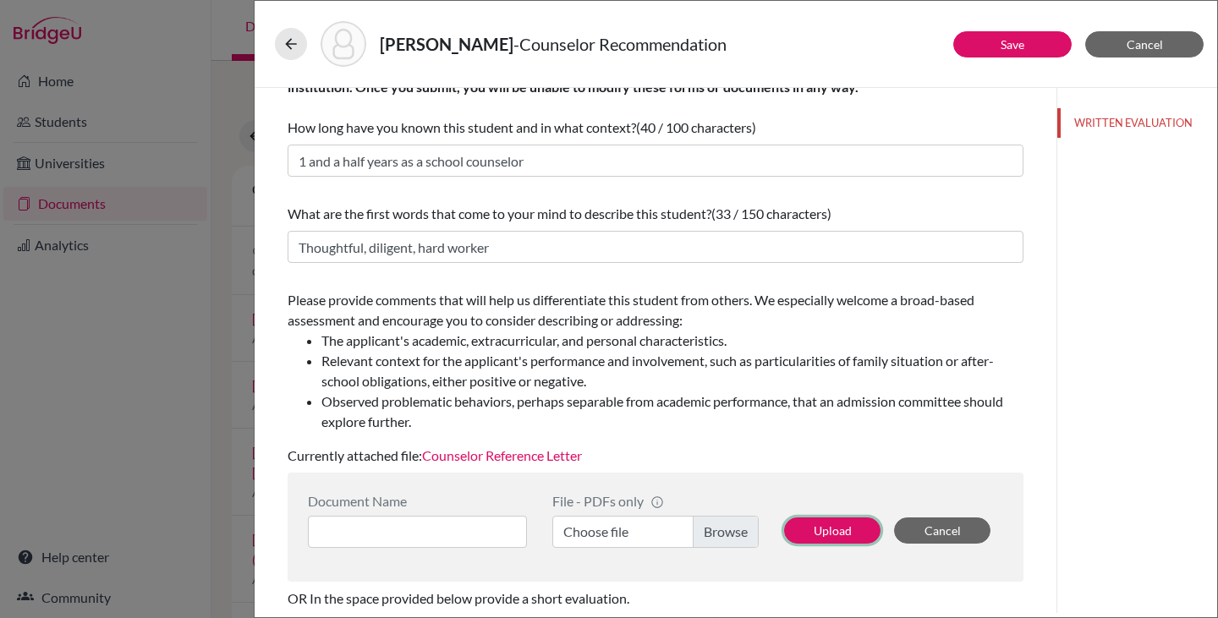
scroll to position [254, 0]
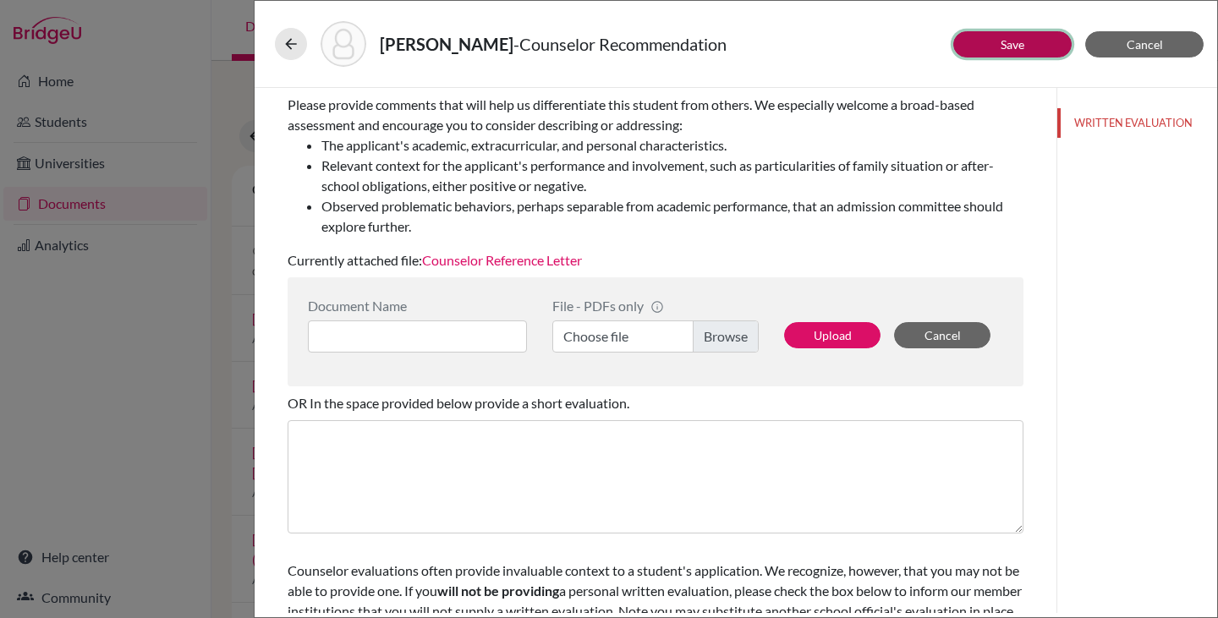
click at [1001, 41] on link "Save" at bounding box center [1013, 44] width 24 height 14
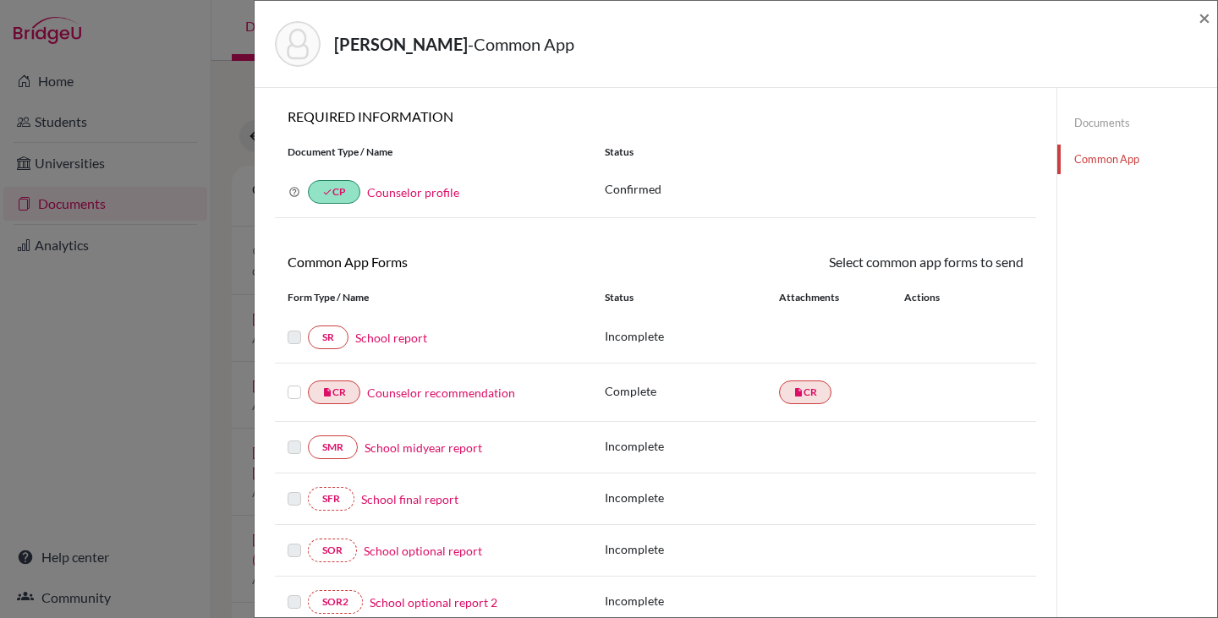
click at [1091, 122] on link "Documents" at bounding box center [1137, 123] width 160 height 30
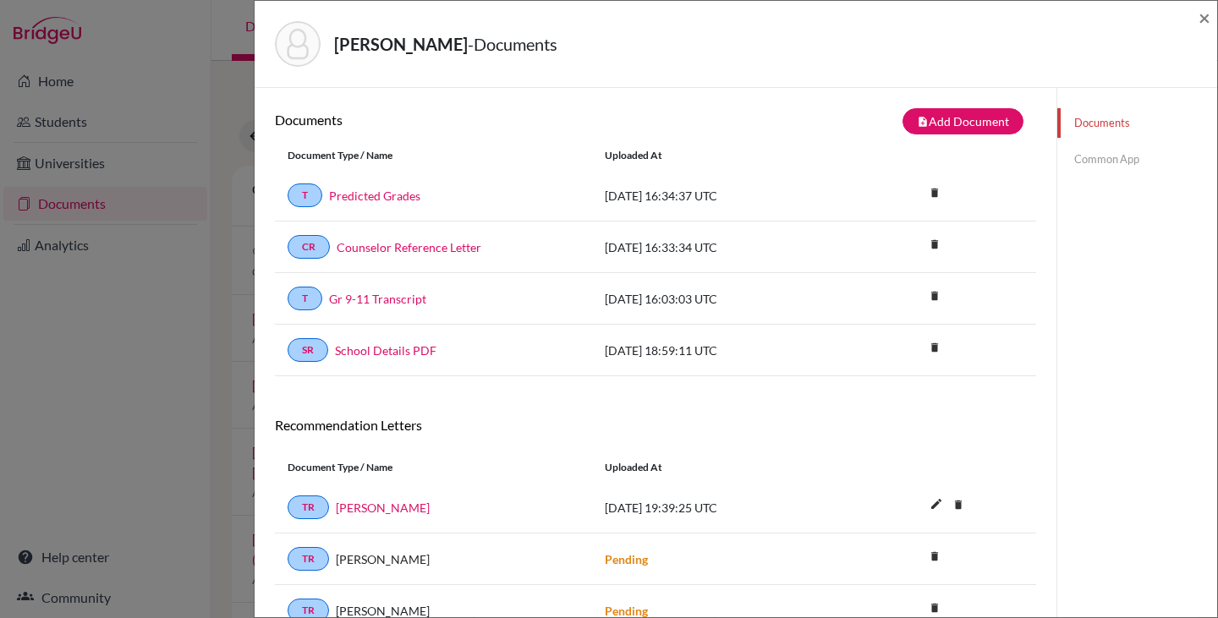
click at [1083, 159] on link "Common App" at bounding box center [1137, 160] width 160 height 30
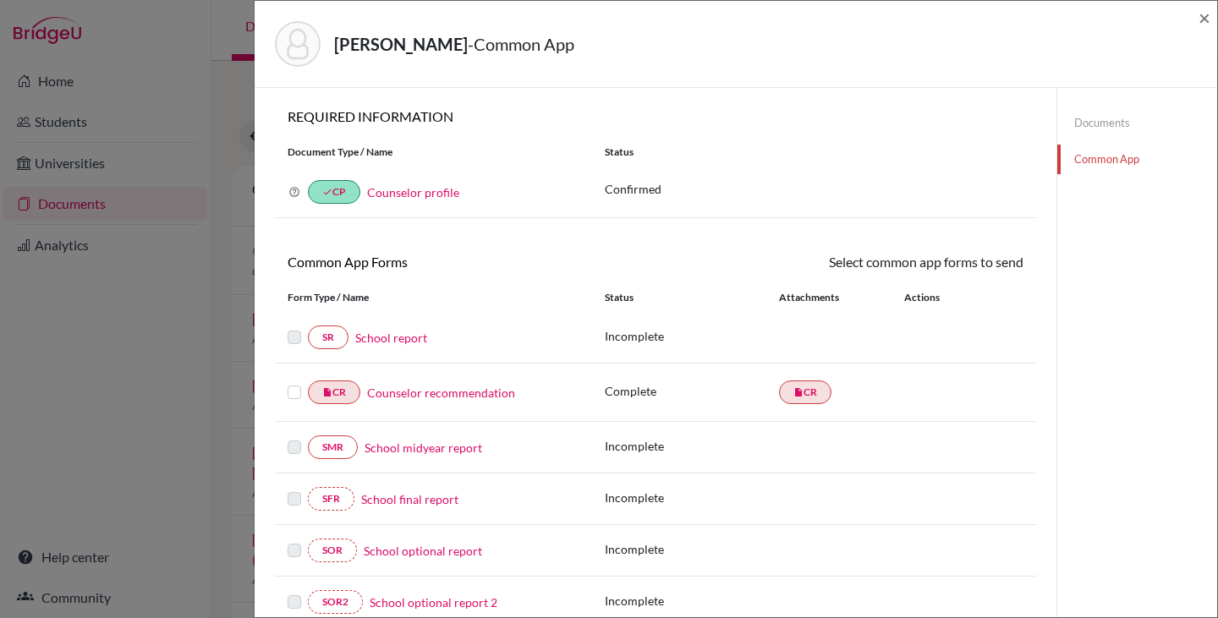
click at [389, 339] on link "School report" at bounding box center [391, 338] width 72 height 18
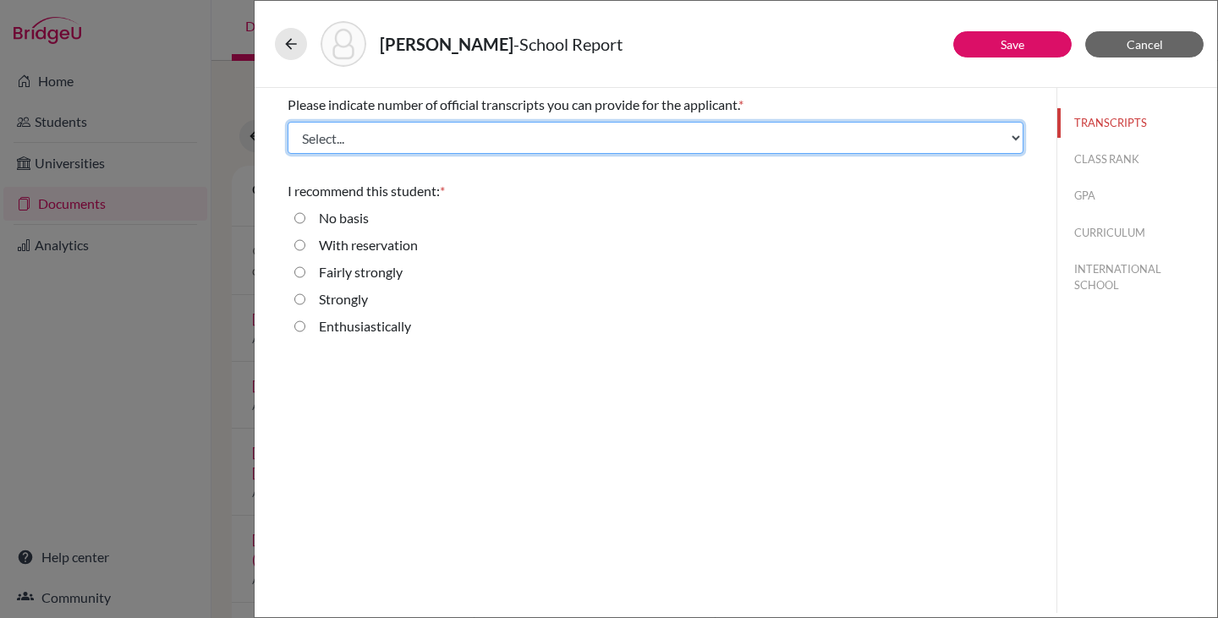
click at [425, 138] on select "Select... 1 2 3 4" at bounding box center [656, 138] width 736 height 32
select select "4"
click at [288, 122] on select "Select... 1 2 3 4" at bounding box center [656, 138] width 736 height 32
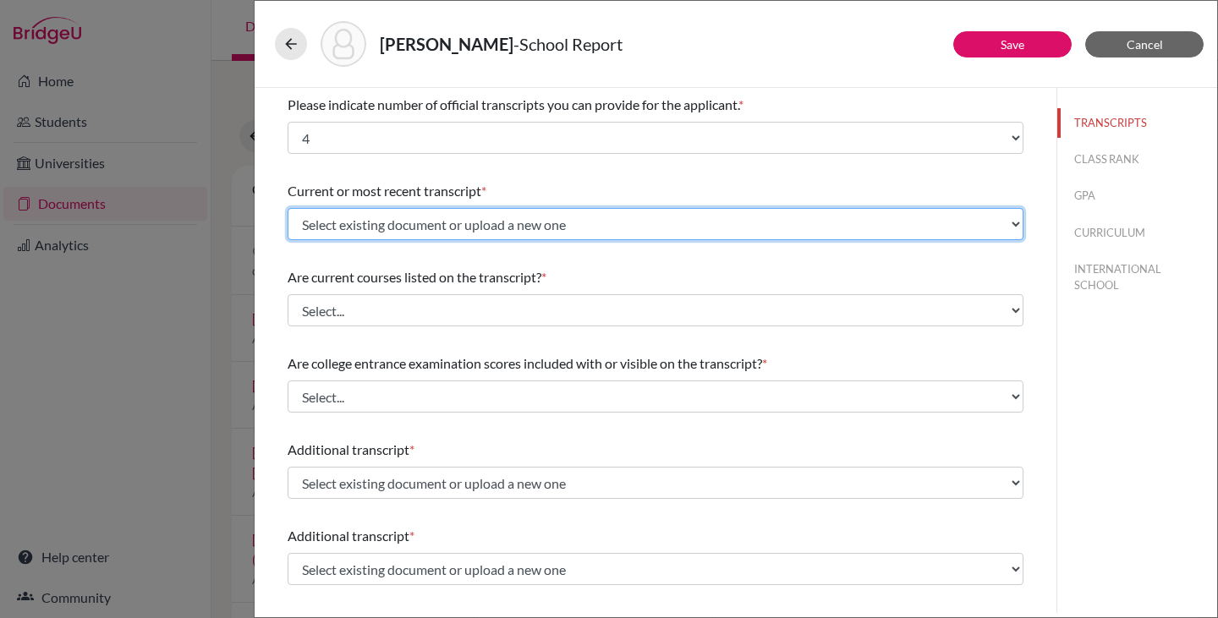
click at [408, 221] on select "Select existing document or upload a new one Predicted Grades Gr 9-11 Transcrip…" at bounding box center [656, 224] width 736 height 32
select select "682081"
click at [288, 208] on select "Select existing document or upload a new one Predicted Grades Gr 9-11 Transcrip…" at bounding box center [656, 224] width 736 height 32
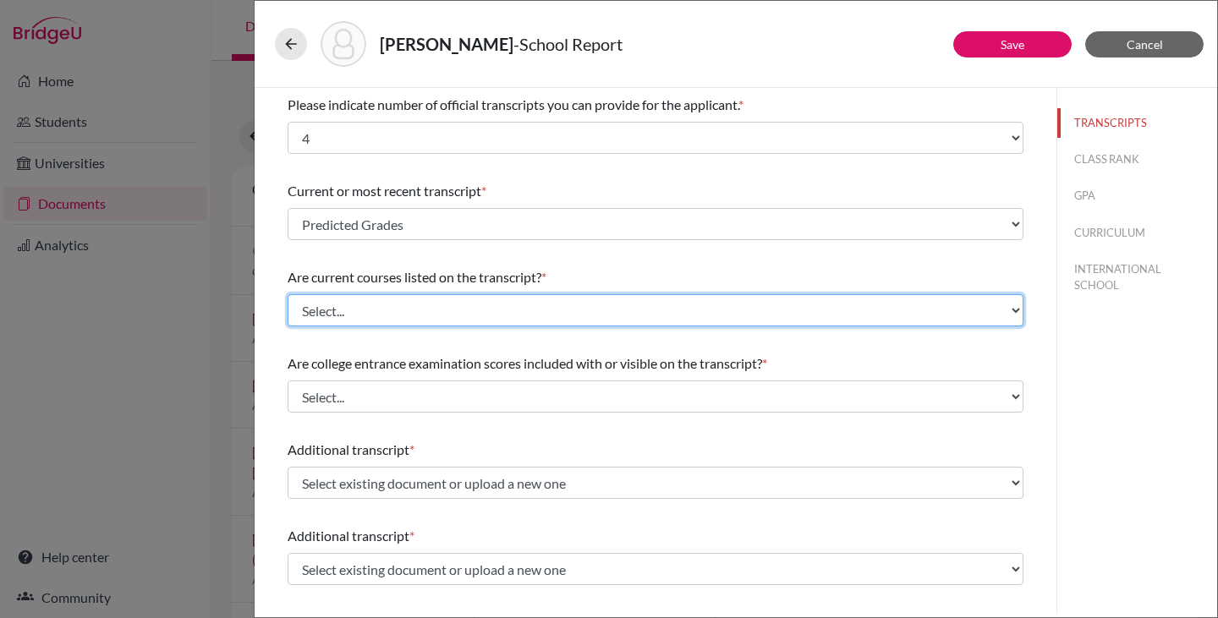
click at [395, 304] on select "Select... Yes No" at bounding box center [656, 310] width 736 height 32
select select "0"
click at [288, 294] on select "Select... Yes No" at bounding box center [656, 310] width 736 height 32
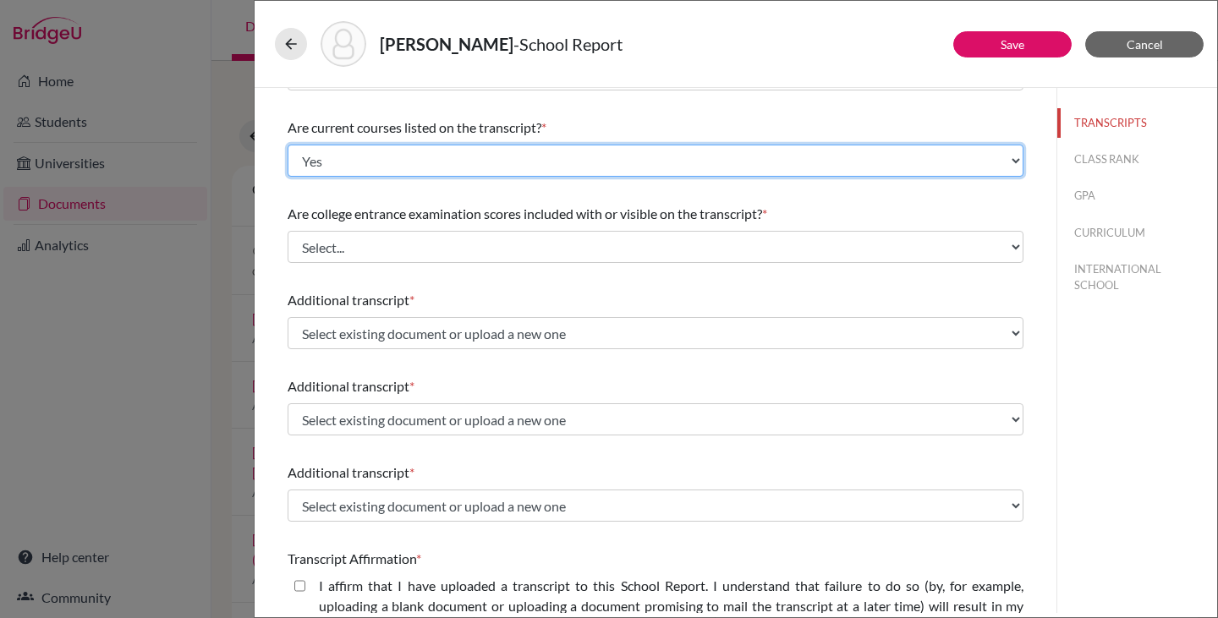
scroll to position [169, 0]
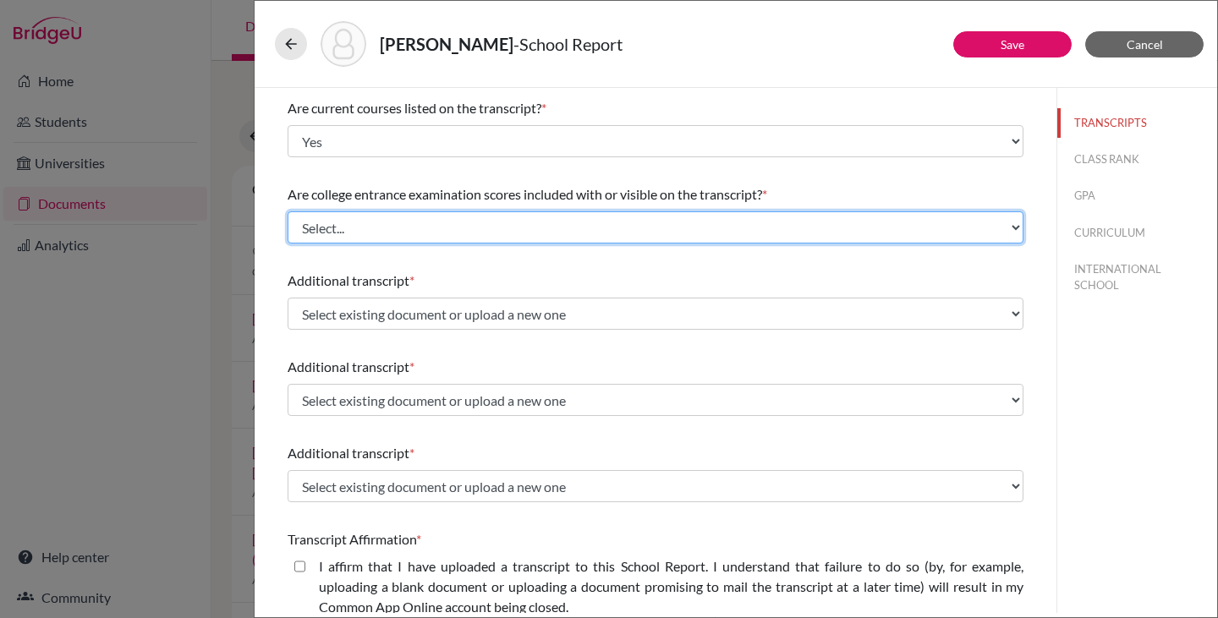
click at [474, 219] on select "Select... Yes No" at bounding box center [656, 227] width 736 height 32
select select "1"
click at [288, 211] on select "Select... Yes No" at bounding box center [656, 227] width 736 height 32
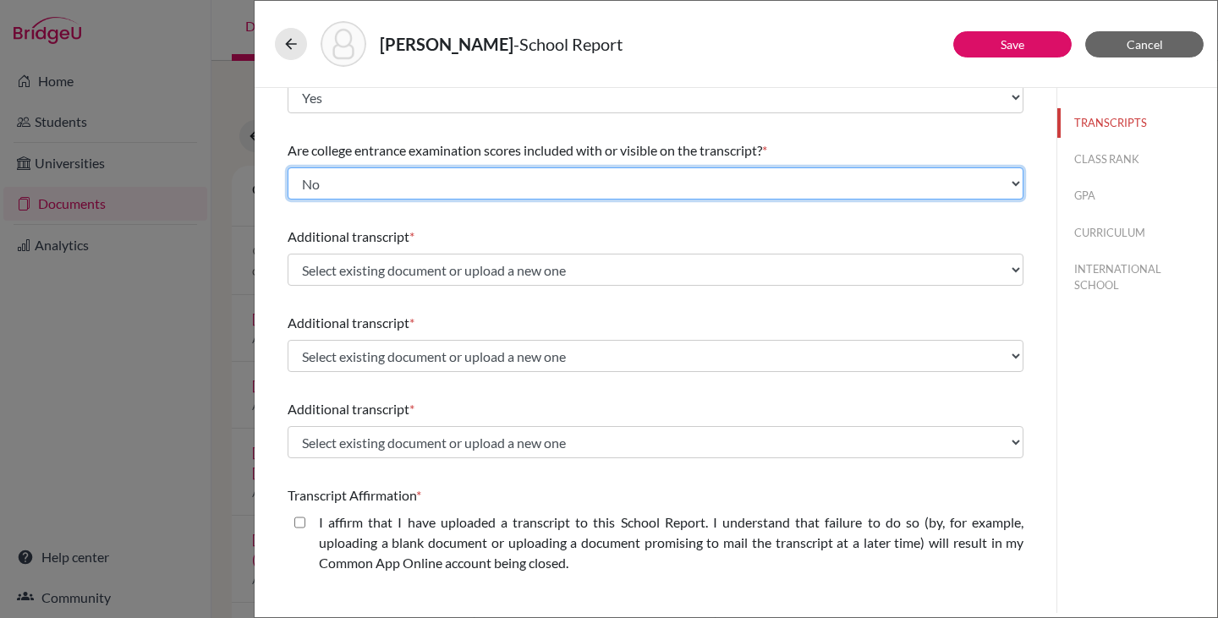
scroll to position [254, 0]
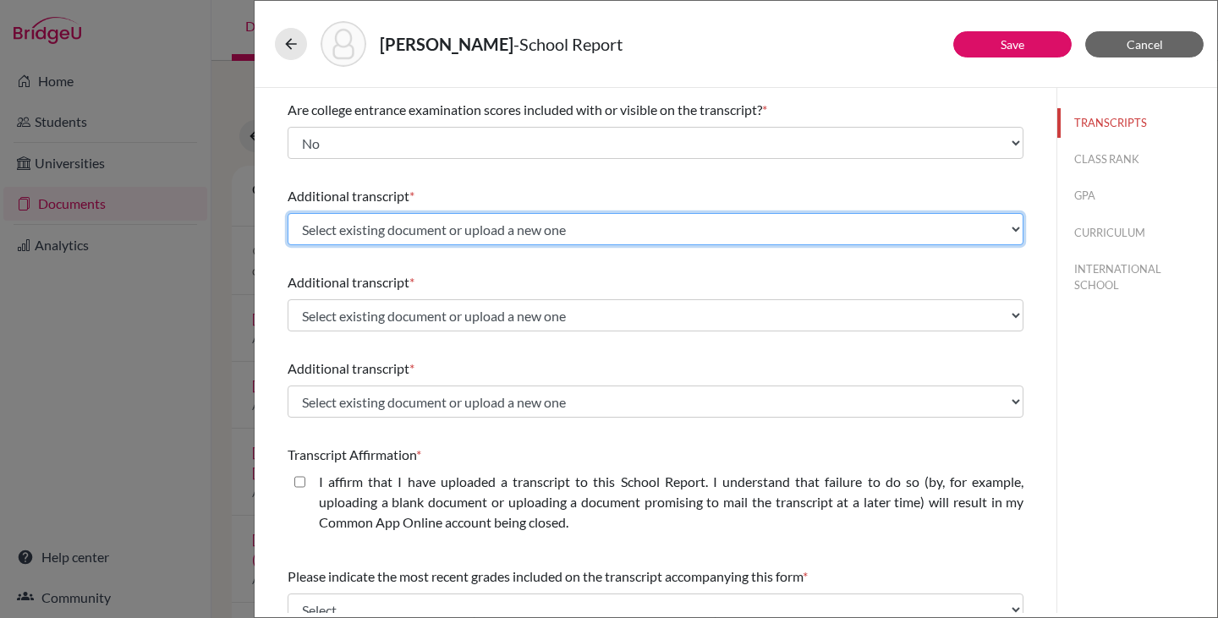
click at [436, 232] on select "Select existing document or upload a new one Predicted Grades Gr 9-11 Transcrip…" at bounding box center [656, 229] width 736 height 32
select select "681411"
click at [288, 213] on select "Select existing document or upload a new one Predicted Grades Gr 9-11 Transcrip…" at bounding box center [656, 229] width 736 height 32
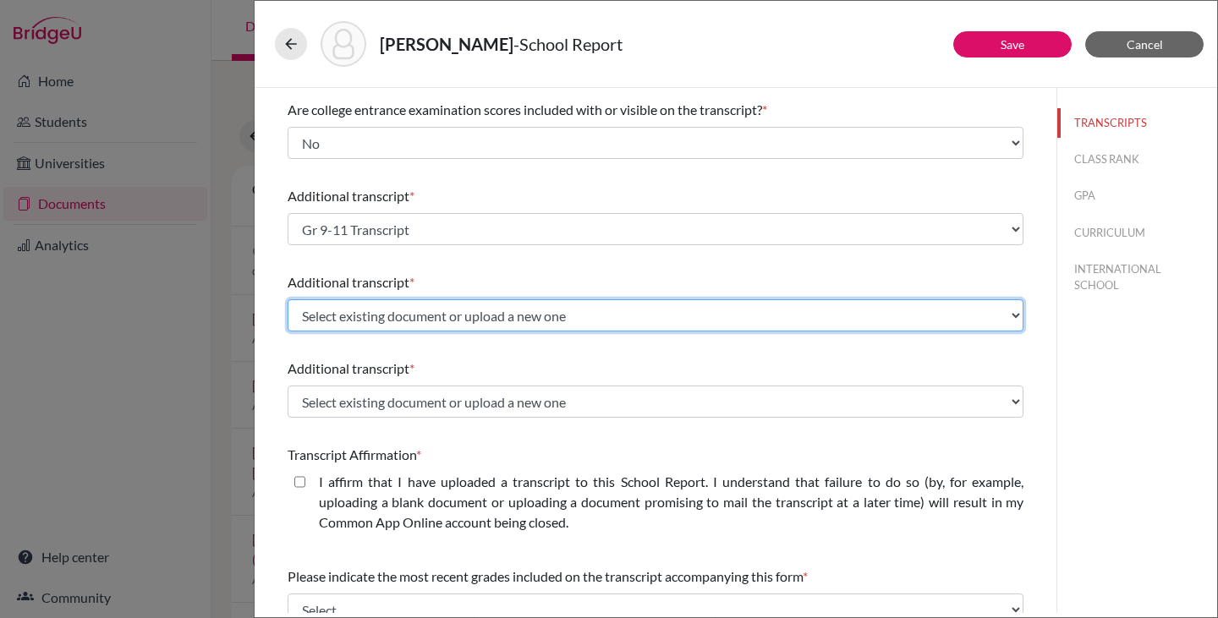
click at [435, 312] on select "Select existing document or upload a new one Predicted Grades Gr 9-11 Transcrip…" at bounding box center [656, 315] width 736 height 32
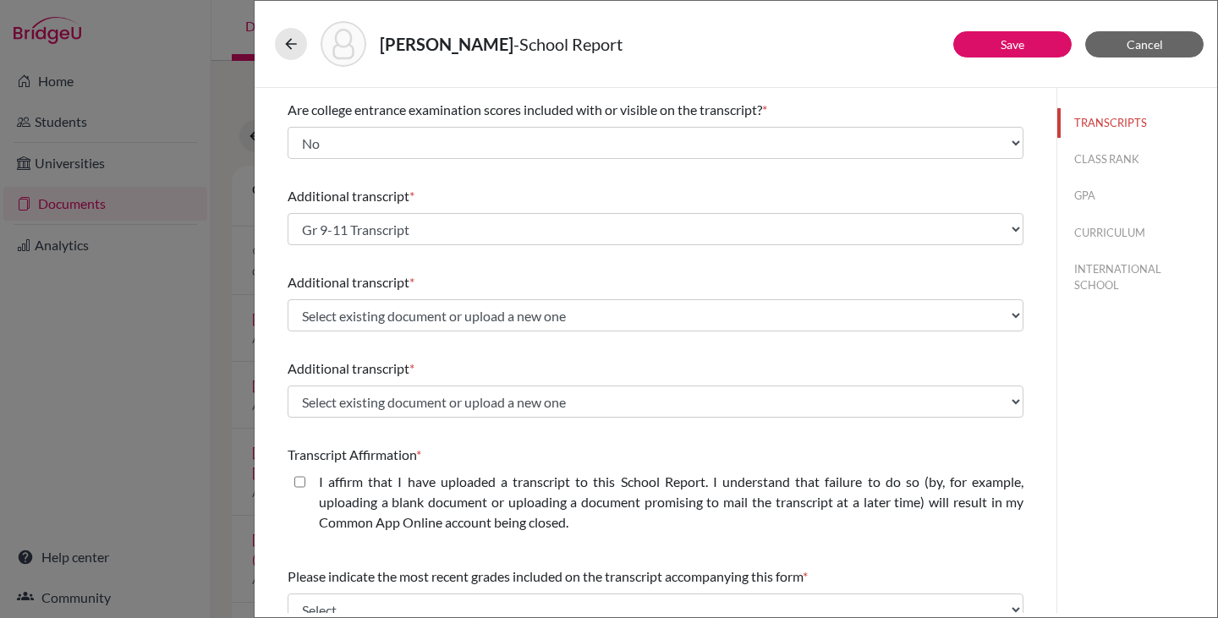
click at [442, 270] on div "Additional transcript * Select existing document or upload a new one Predicted …" at bounding box center [656, 302] width 736 height 73
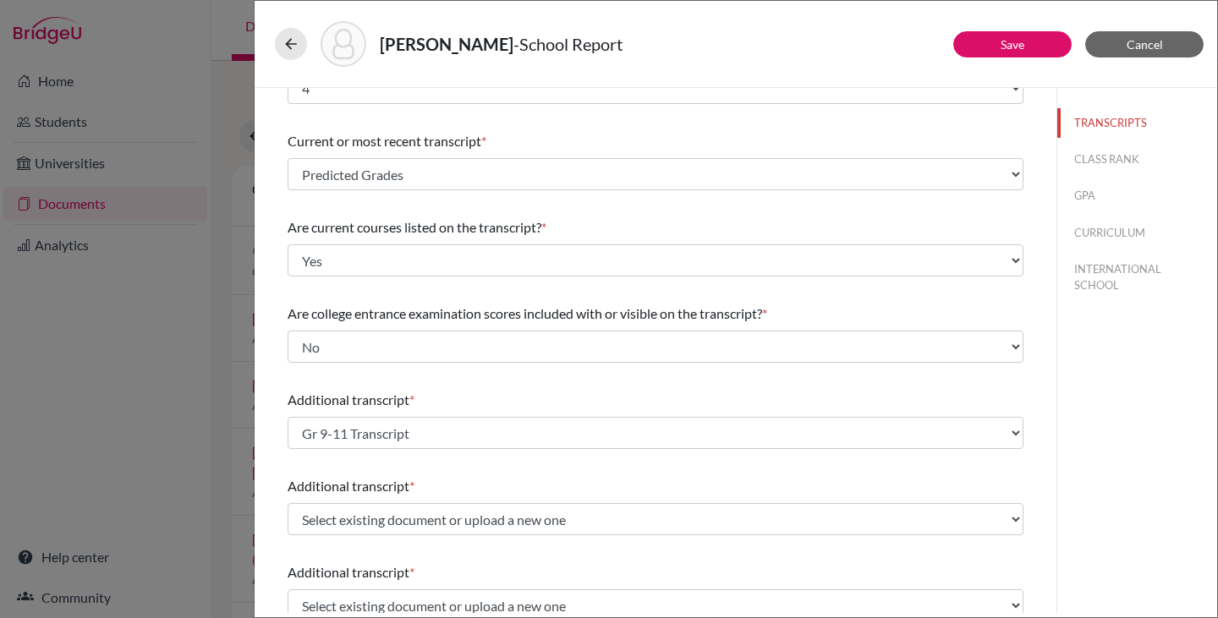
scroll to position [0, 0]
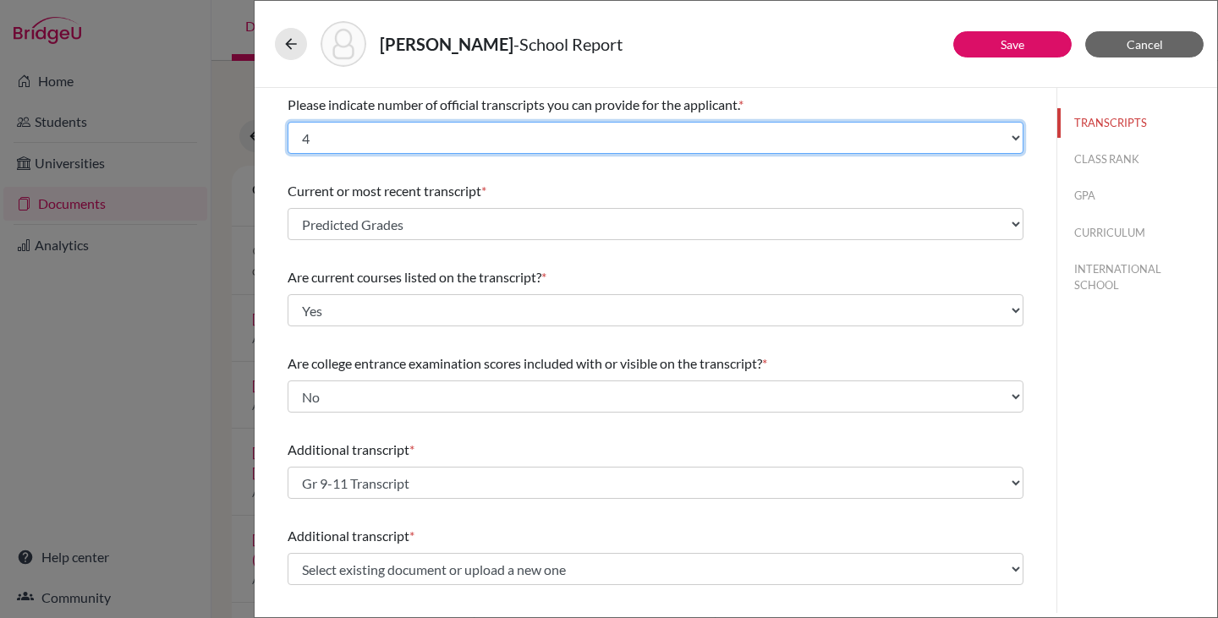
click at [423, 135] on select "Select... 1 2 3 4" at bounding box center [656, 138] width 736 height 32
select select "2"
click at [288, 122] on select "Select... 1 2 3 4" at bounding box center [656, 138] width 736 height 32
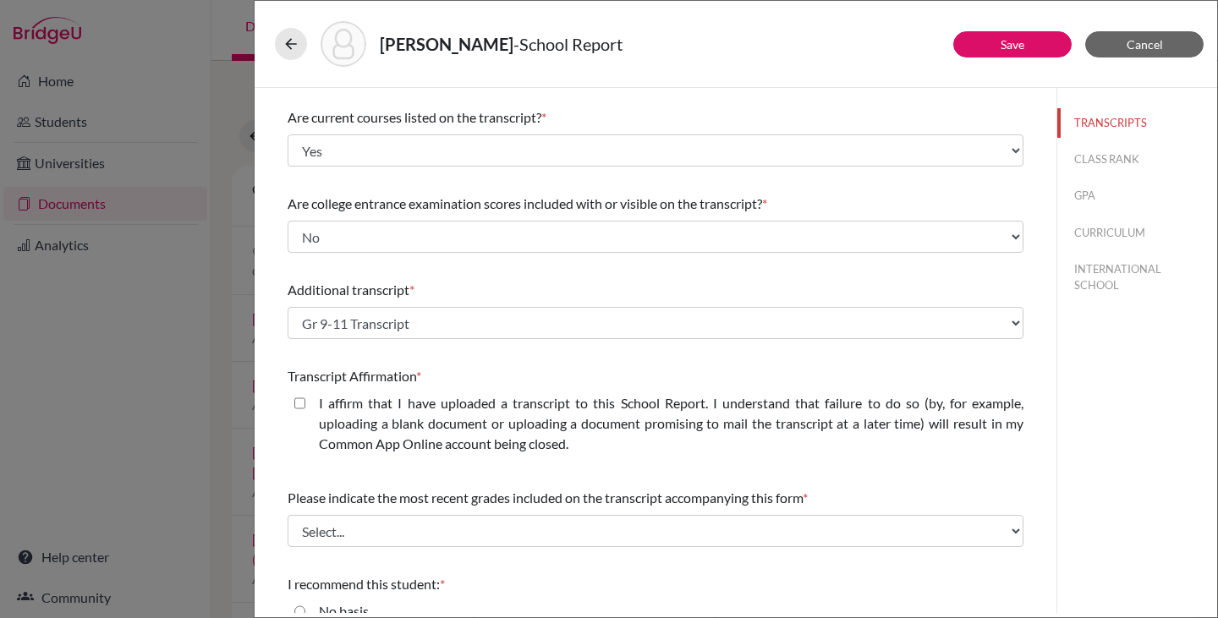
scroll to position [169, 0]
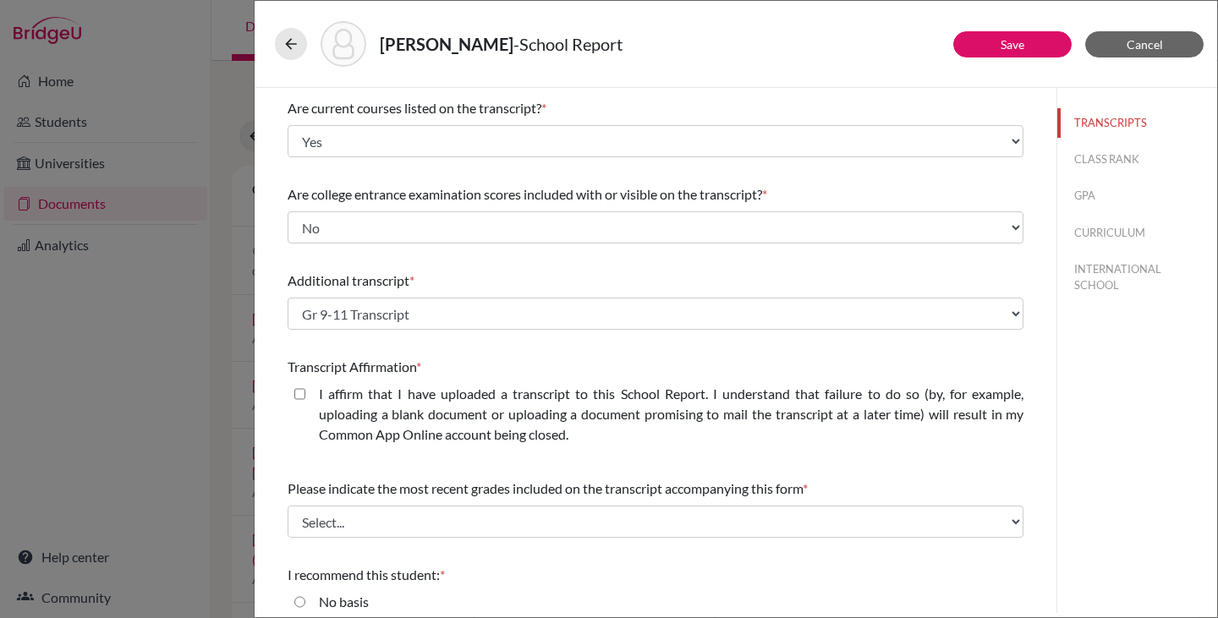
click at [299, 391] on closed\ "I affirm that I have uploaded a transcript to this School Report. I understand …" at bounding box center [299, 394] width 11 height 20
checkbox closed\ "true"
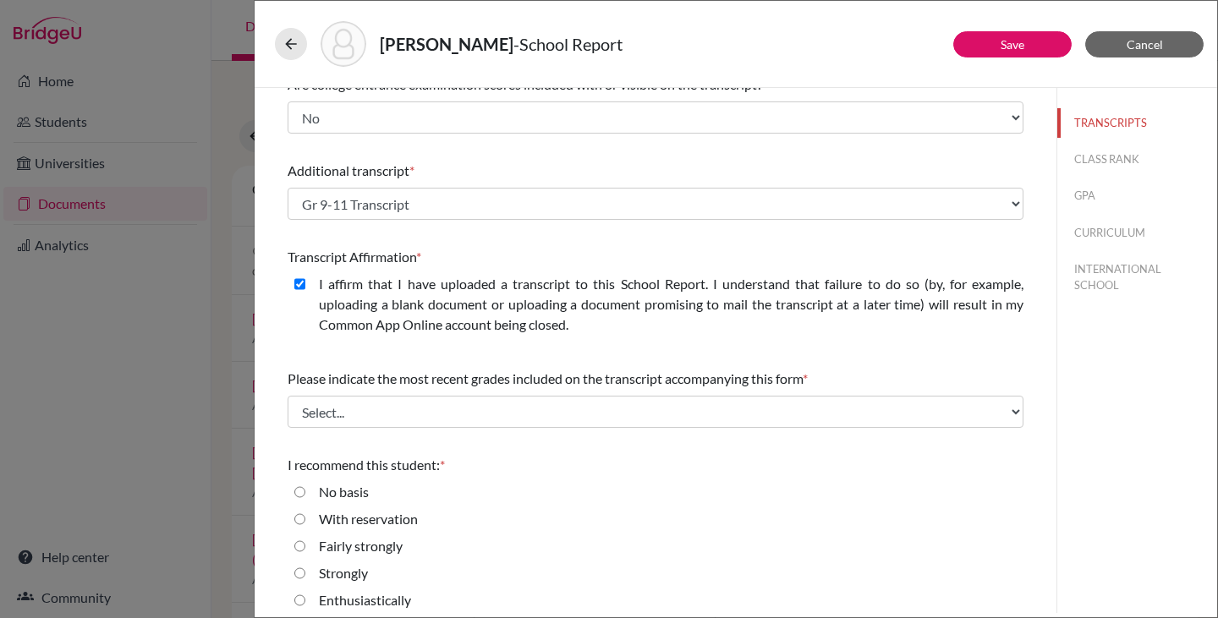
scroll to position [290, 0]
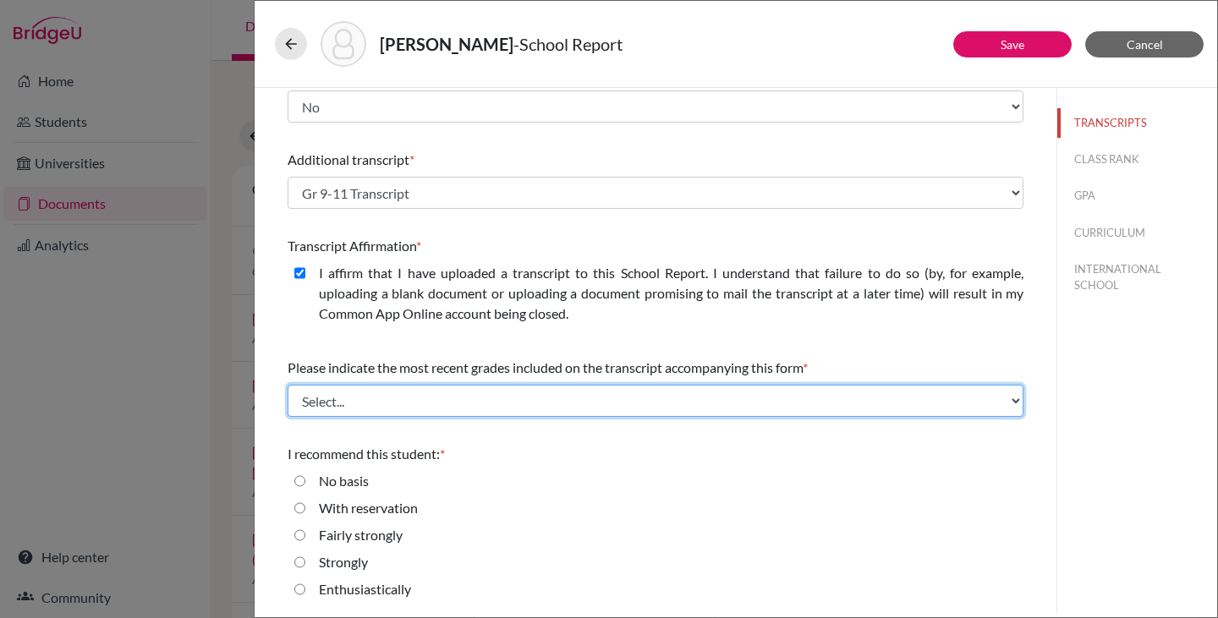
click at [457, 403] on select "Select... Final junior year grades 1st Quarter senior year grades 2nd Quarter/1…" at bounding box center [656, 401] width 736 height 32
select select "1"
click at [288, 385] on select "Select... Final junior year grades 1st Quarter senior year grades 2nd Quarter/1…" at bounding box center [656, 401] width 736 height 32
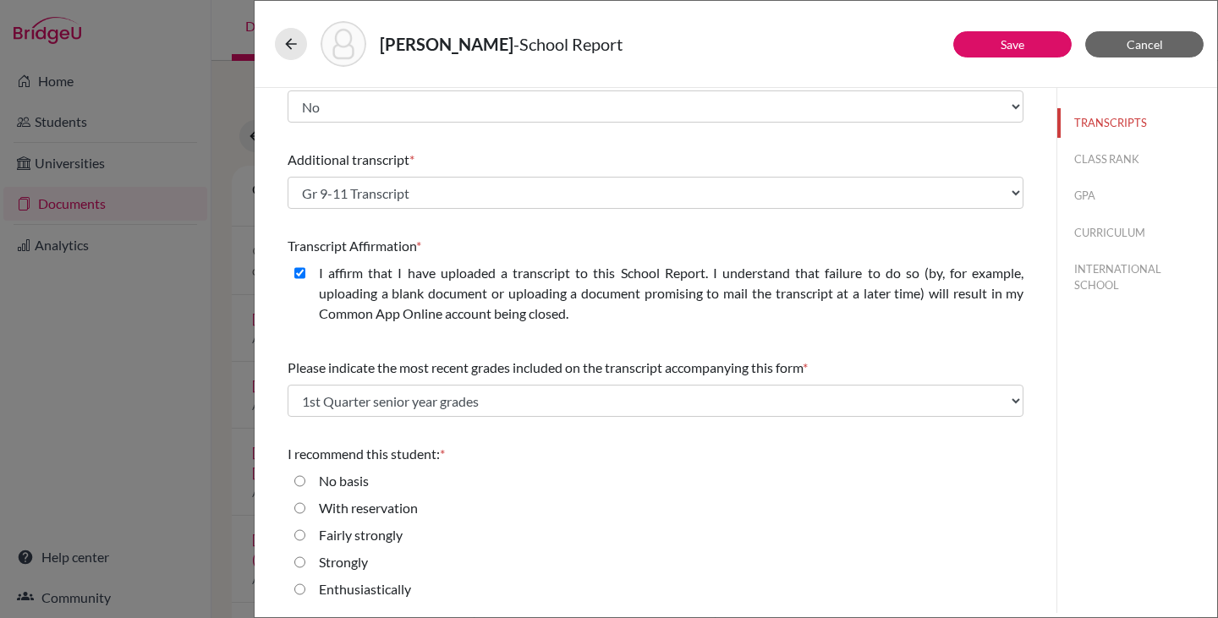
click at [302, 588] on input "Enthusiastically" at bounding box center [299, 589] width 11 height 20
radio input "true"
click at [1083, 151] on button "CLASS RANK" at bounding box center [1137, 160] width 160 height 30
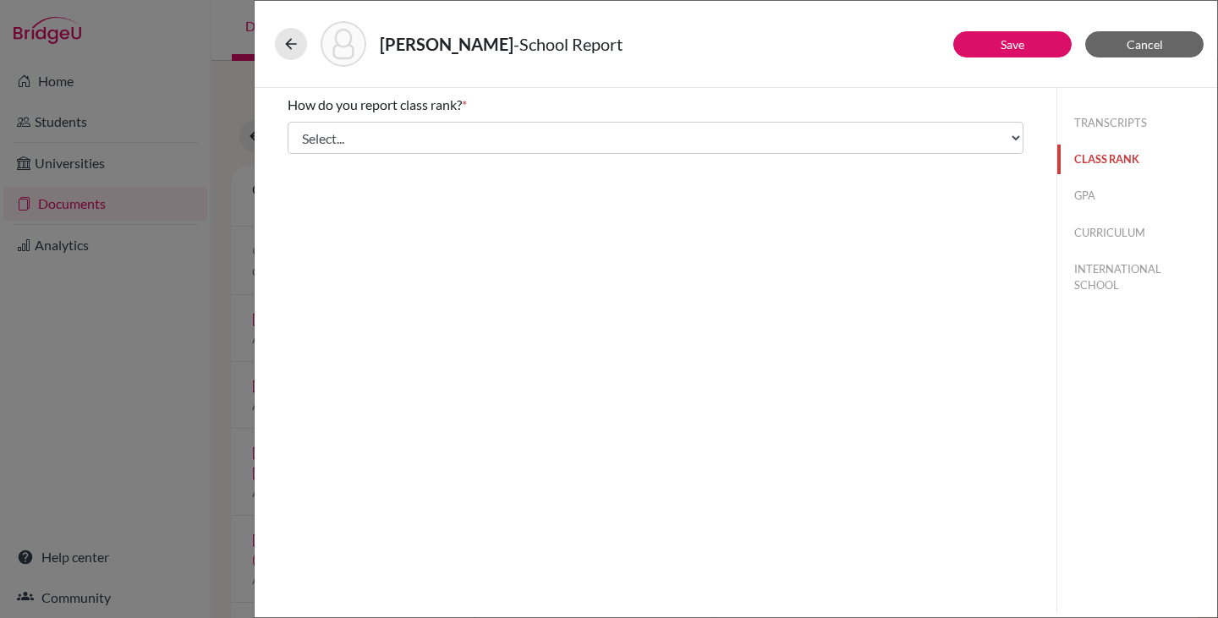
scroll to position [0, 0]
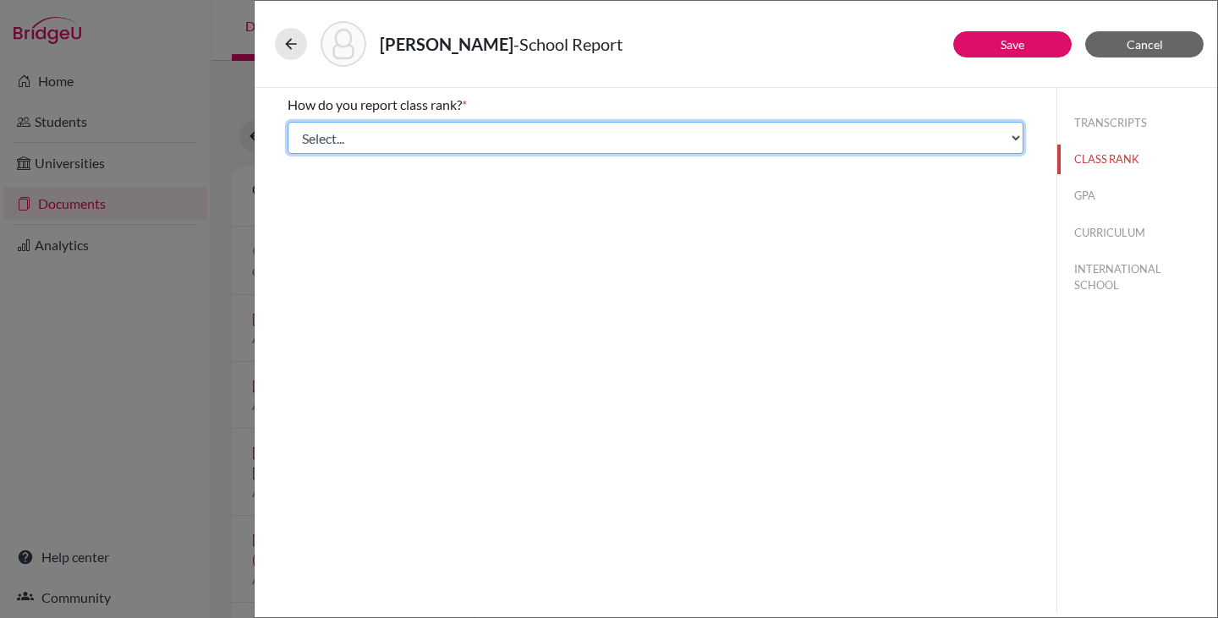
click at [570, 140] on select "Select... Exact Decile Quintile Quartile None" at bounding box center [656, 138] width 736 height 32
select select "5"
click at [288, 122] on select "Select... Exact Decile Quintile Quartile None" at bounding box center [656, 138] width 736 height 32
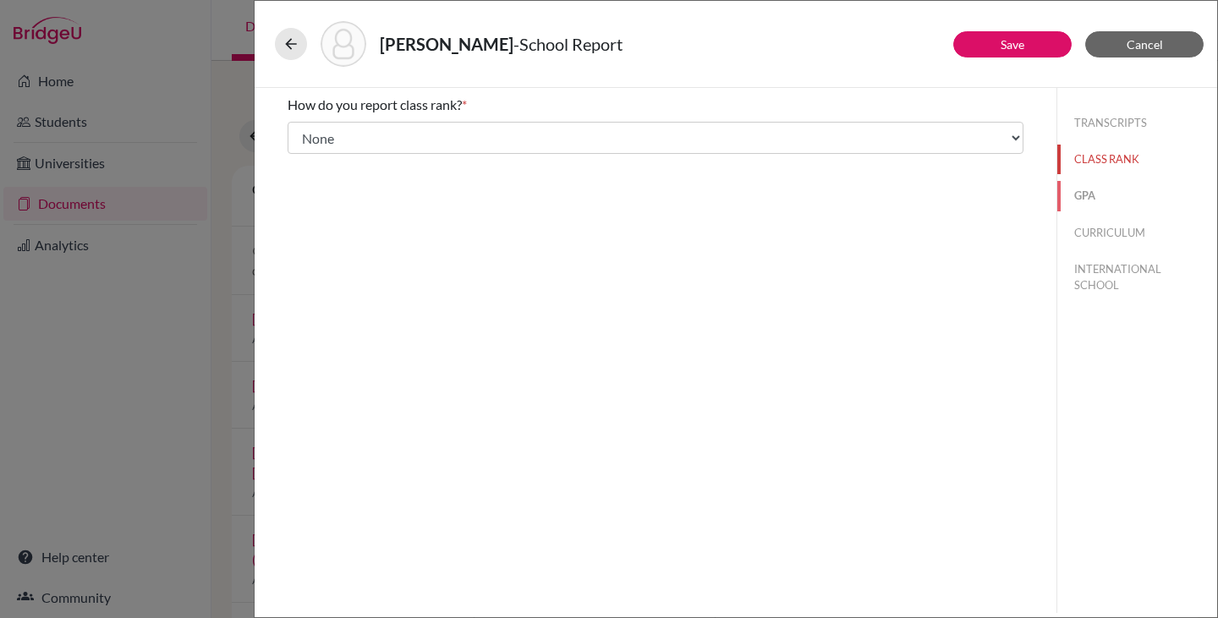
click at [1083, 197] on button "GPA" at bounding box center [1137, 196] width 160 height 30
click at [306, 158] on div "No" at bounding box center [656, 162] width 736 height 27
click at [300, 159] on input "No" at bounding box center [299, 159] width 11 height 20
radio input "true"
click at [1103, 228] on button "CURRICULUM" at bounding box center [1137, 233] width 160 height 30
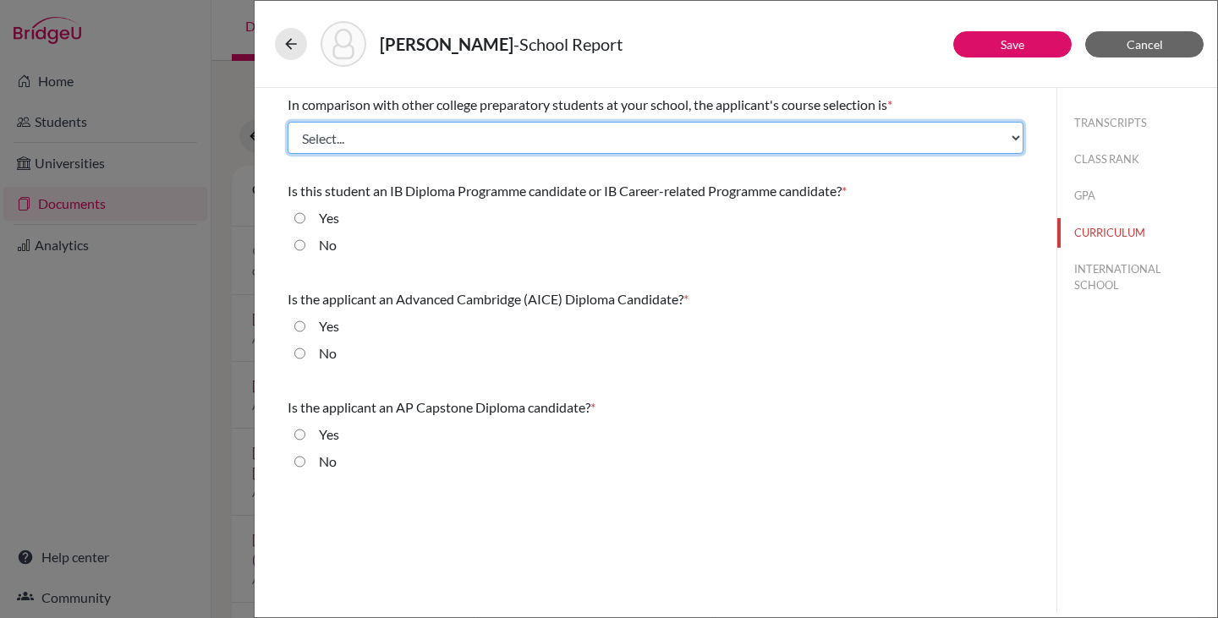
click at [511, 137] on select "Select... Less than demanding Average Demanding Very demanding Most demanding P…" at bounding box center [656, 138] width 736 height 32
select select "4"
click at [288, 122] on select "Select... Less than demanding Average Demanding Very demanding Most demanding P…" at bounding box center [656, 138] width 736 height 32
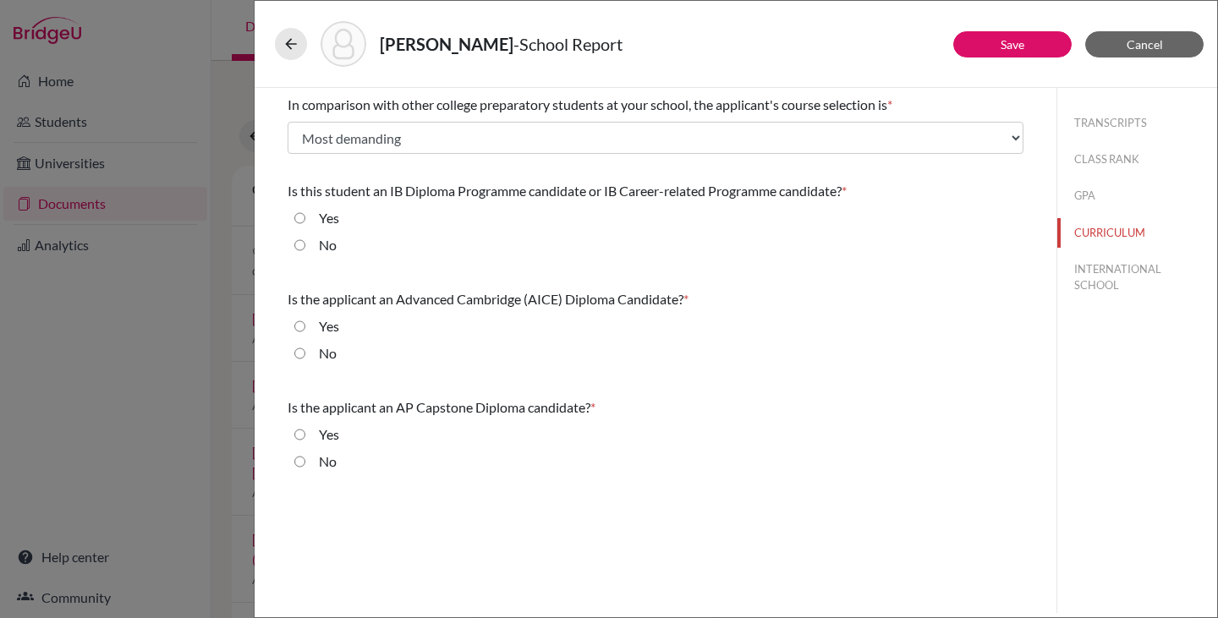
click at [299, 223] on input "Yes" at bounding box center [299, 218] width 11 height 20
radio input "true"
click at [297, 350] on input "No" at bounding box center [299, 353] width 11 height 20
radio input "true"
click at [296, 469] on input "No" at bounding box center [299, 462] width 11 height 20
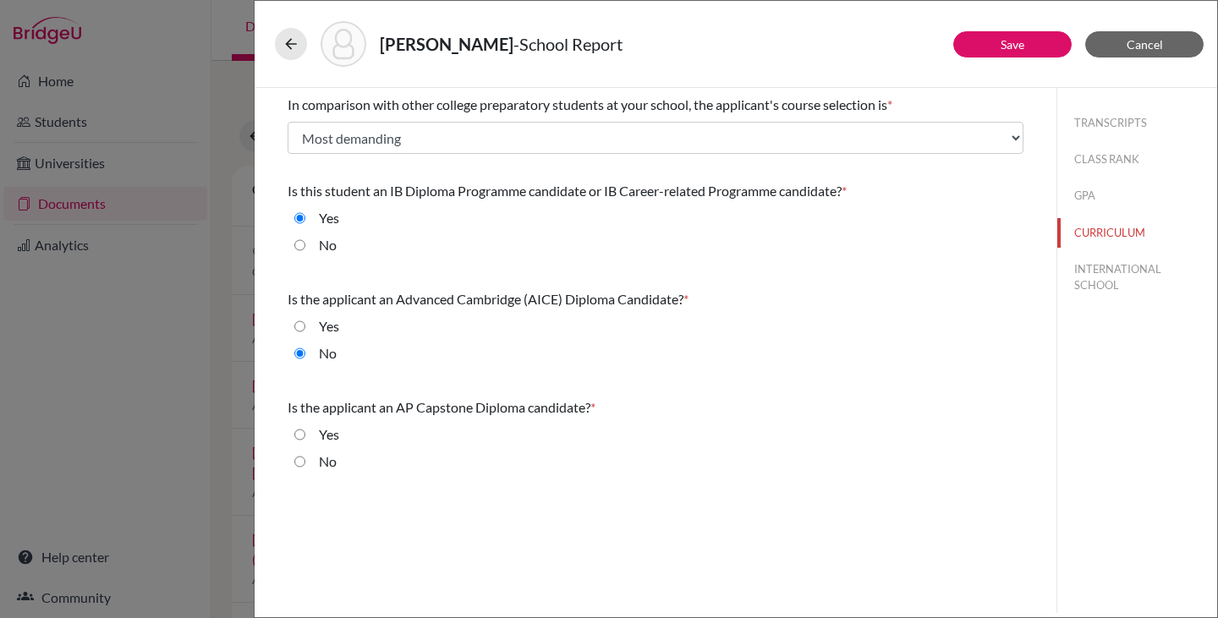
radio input "true"
click at [1094, 278] on button "INTERNATIONAL SCHOOL" at bounding box center [1137, 278] width 160 height 46
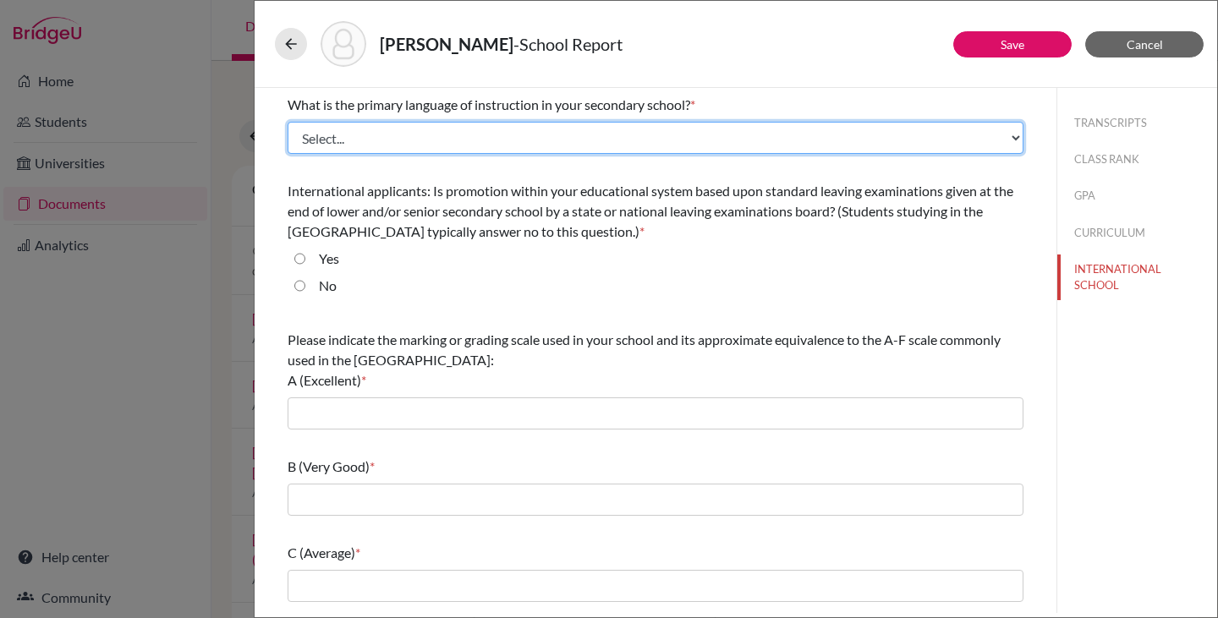
click at [384, 137] on select "Select... Albanian Arabic Armenian Assamese Azerbaijani Belarusian Bengali Bulg…" at bounding box center [656, 138] width 736 height 32
select select "14"
click at [288, 122] on select "Select... Albanian Arabic Armenian Assamese Azerbaijani Belarusian Bengali Bulg…" at bounding box center [656, 138] width 736 height 32
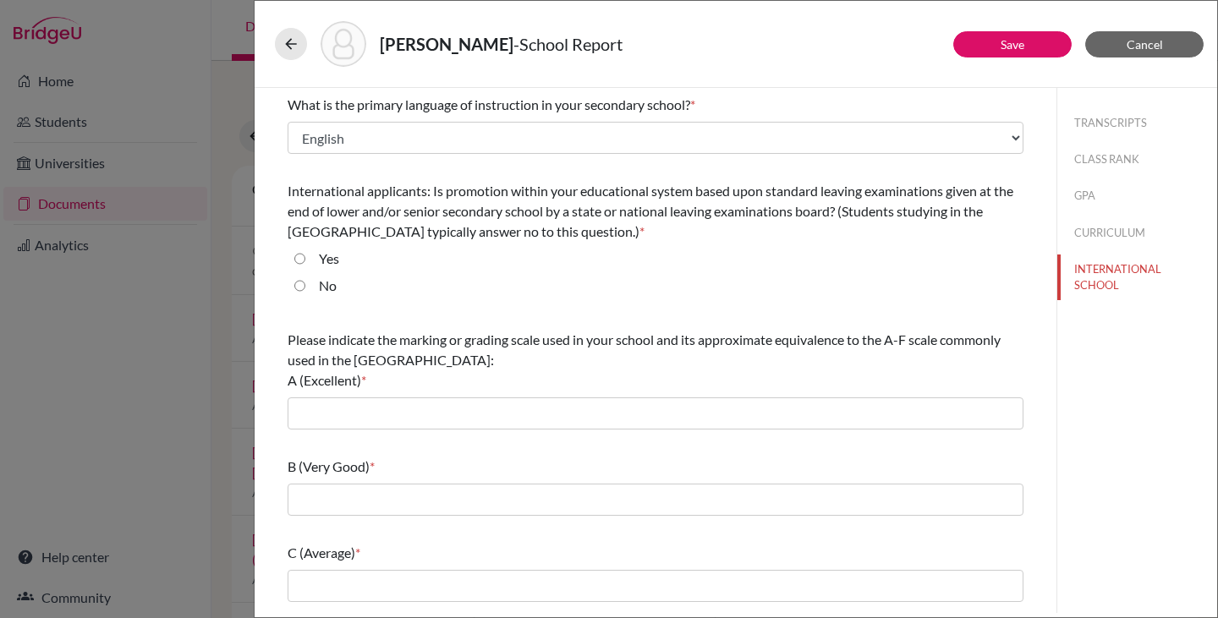
click at [302, 287] on input "No" at bounding box center [299, 286] width 11 height 20
radio input "true"
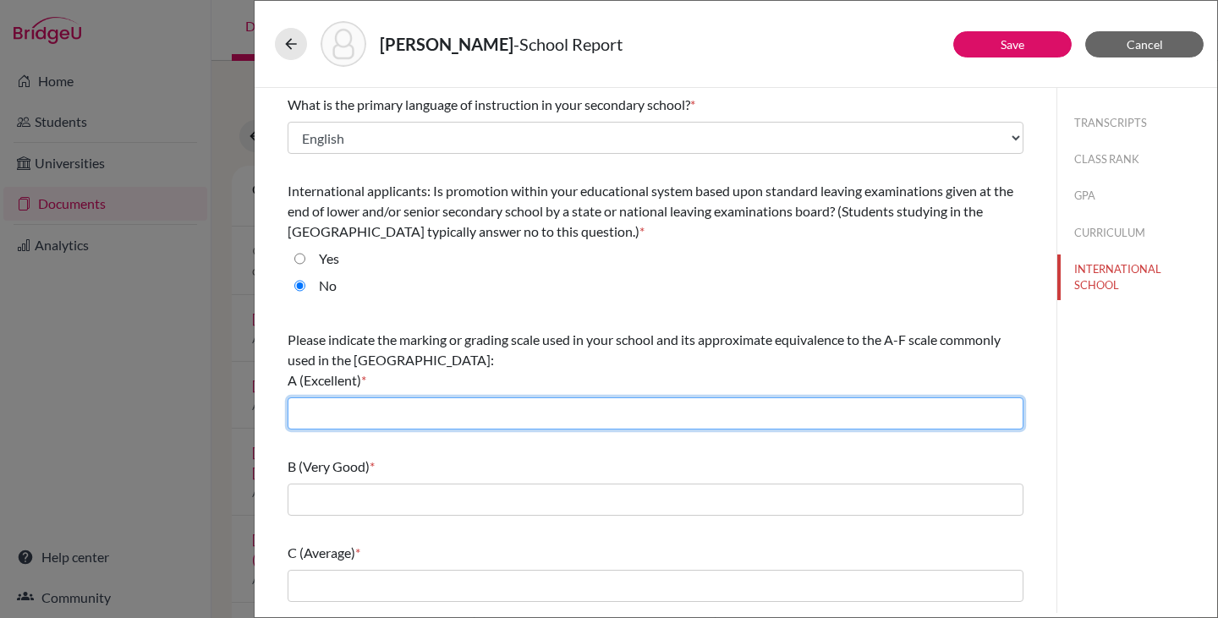
click at [312, 419] on input "text" at bounding box center [656, 413] width 736 height 32
type input "7"
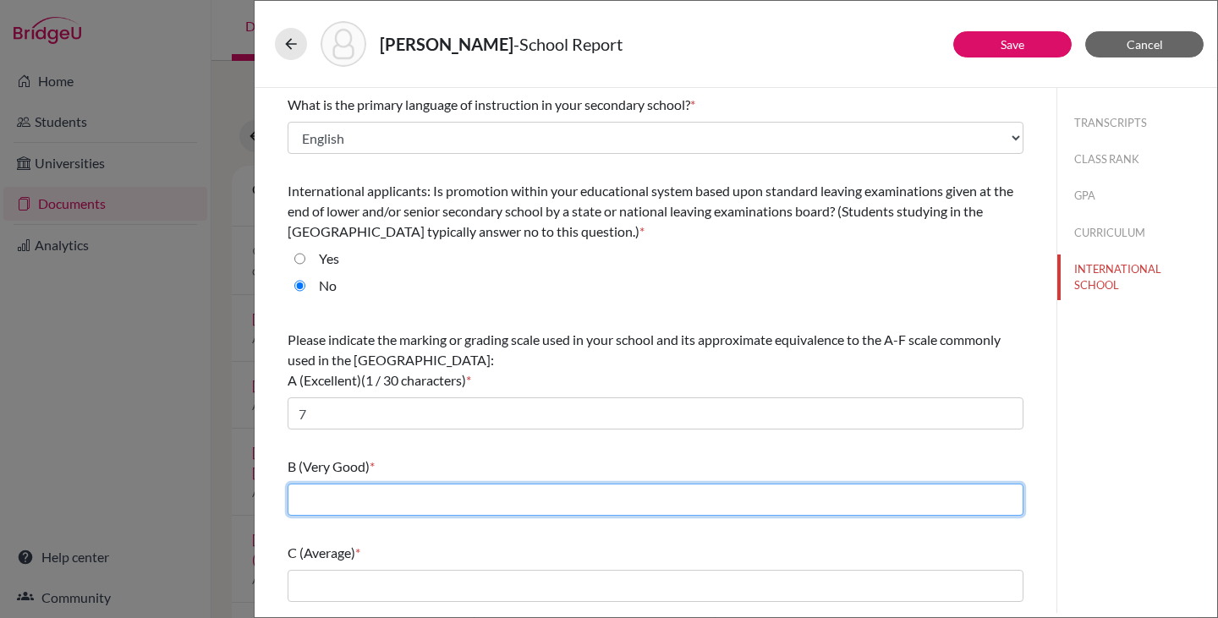
click at [348, 496] on input "text" at bounding box center [656, 500] width 736 height 32
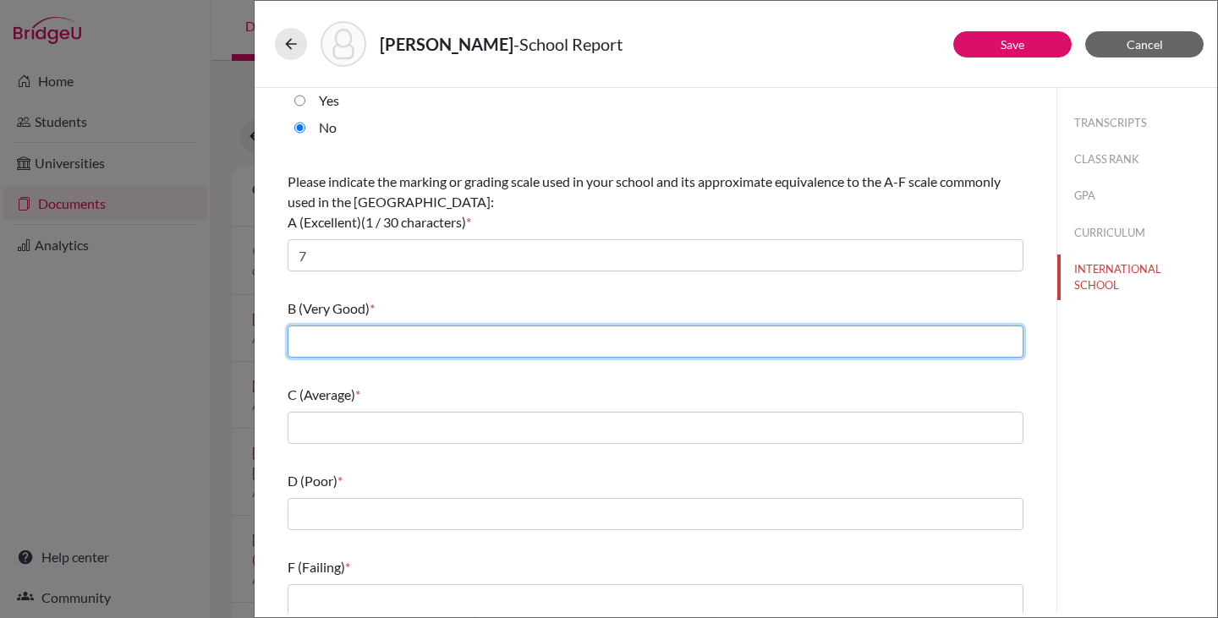
scroll to position [168, 0]
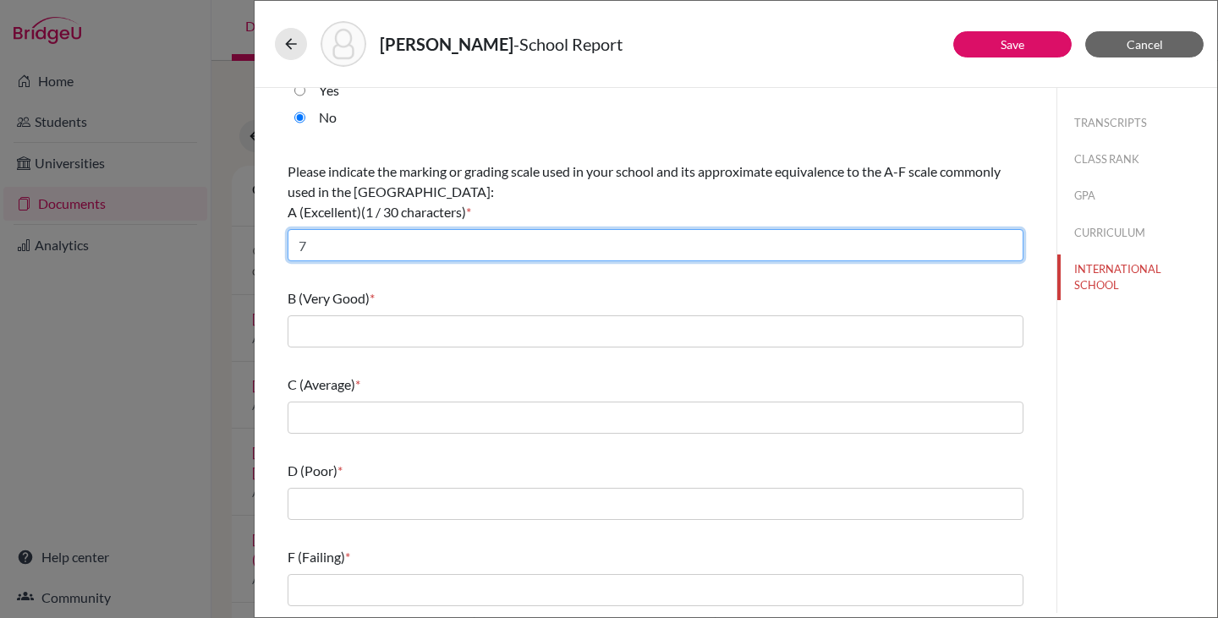
click at [304, 245] on input "7" at bounding box center [656, 245] width 736 height 32
type input "6-7"
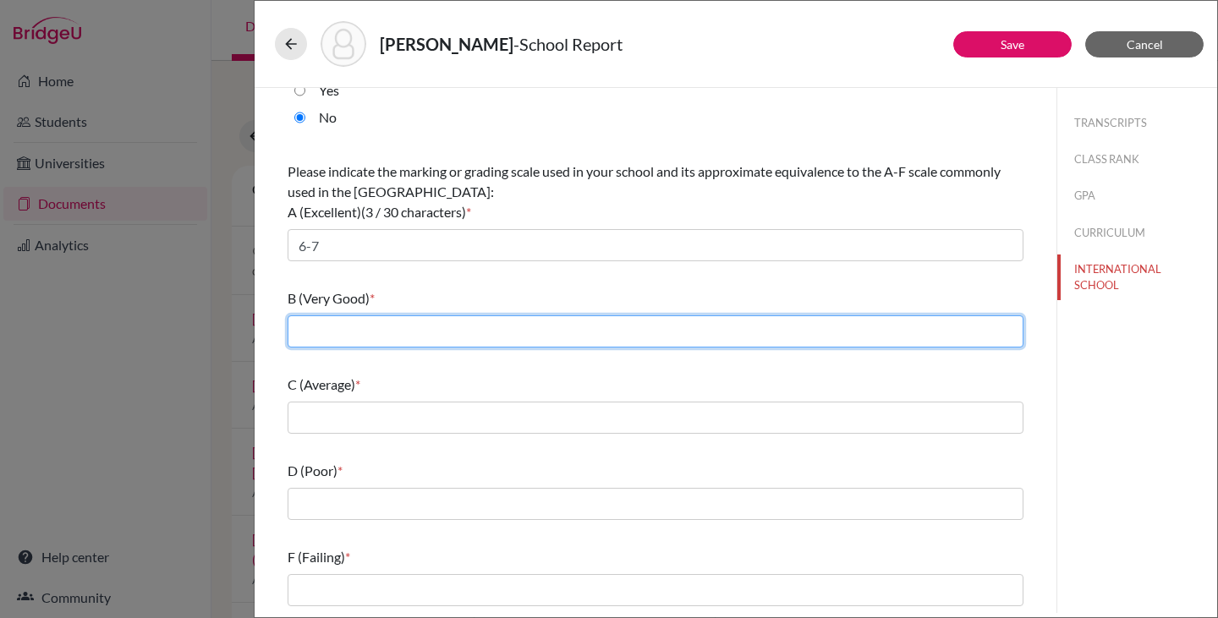
click at [337, 342] on input "text" at bounding box center [656, 331] width 736 height 32
type input "5"
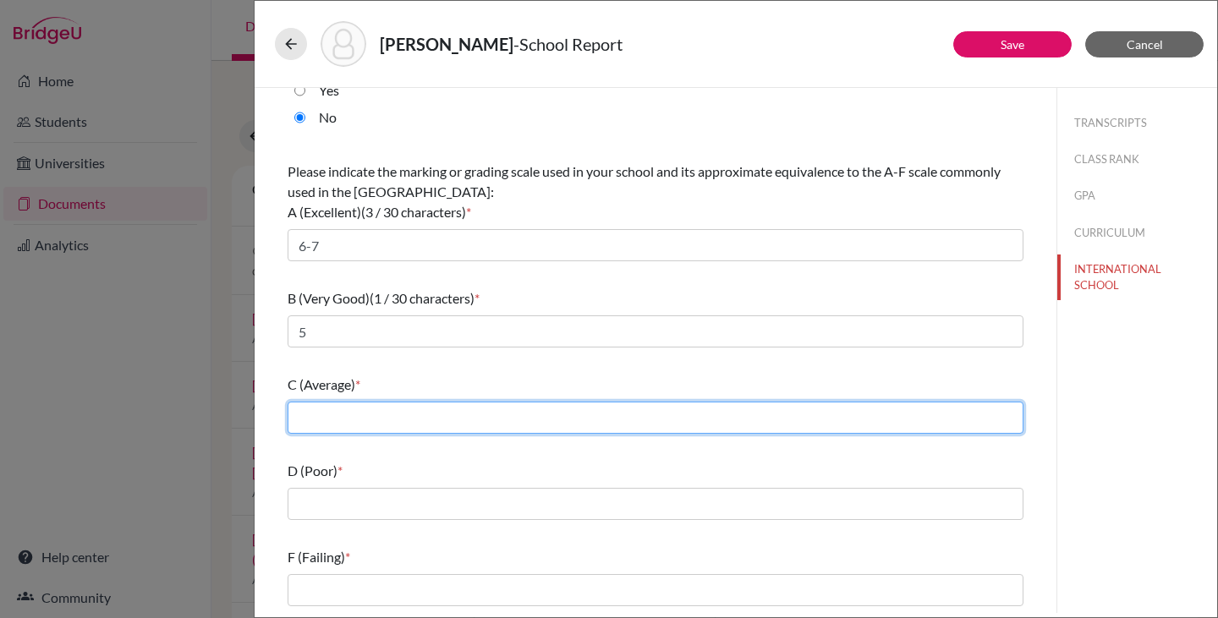
click at [339, 424] on input "text" at bounding box center [656, 418] width 736 height 32
type input "4"
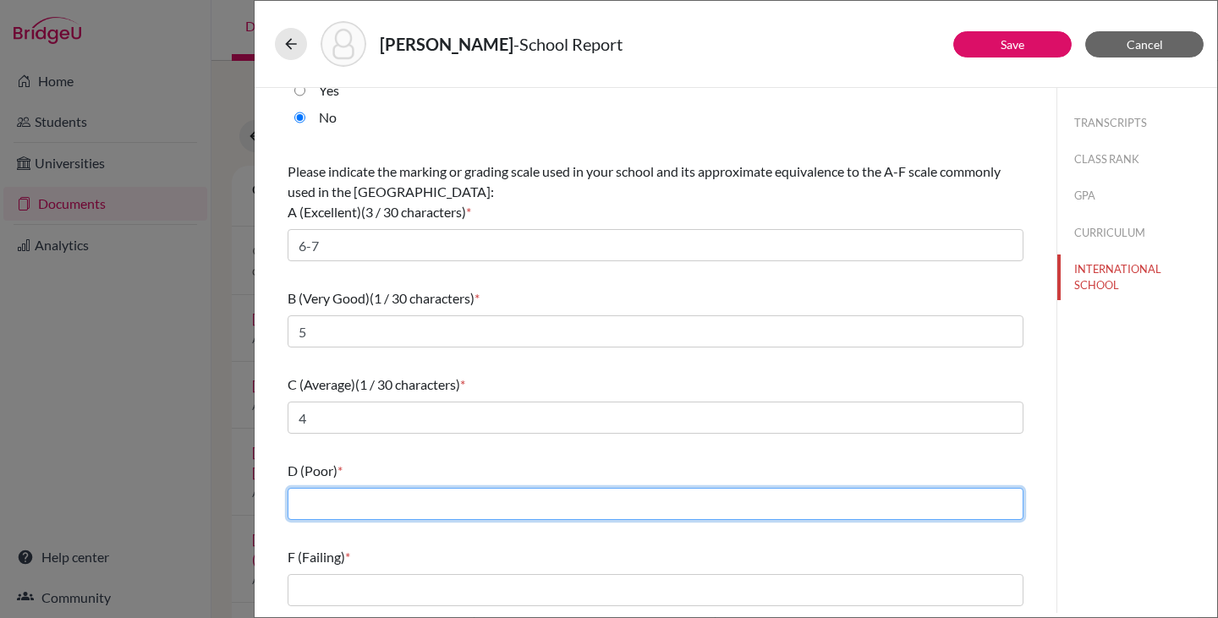
click at [337, 504] on input "text" at bounding box center [656, 504] width 736 height 32
type input "3"
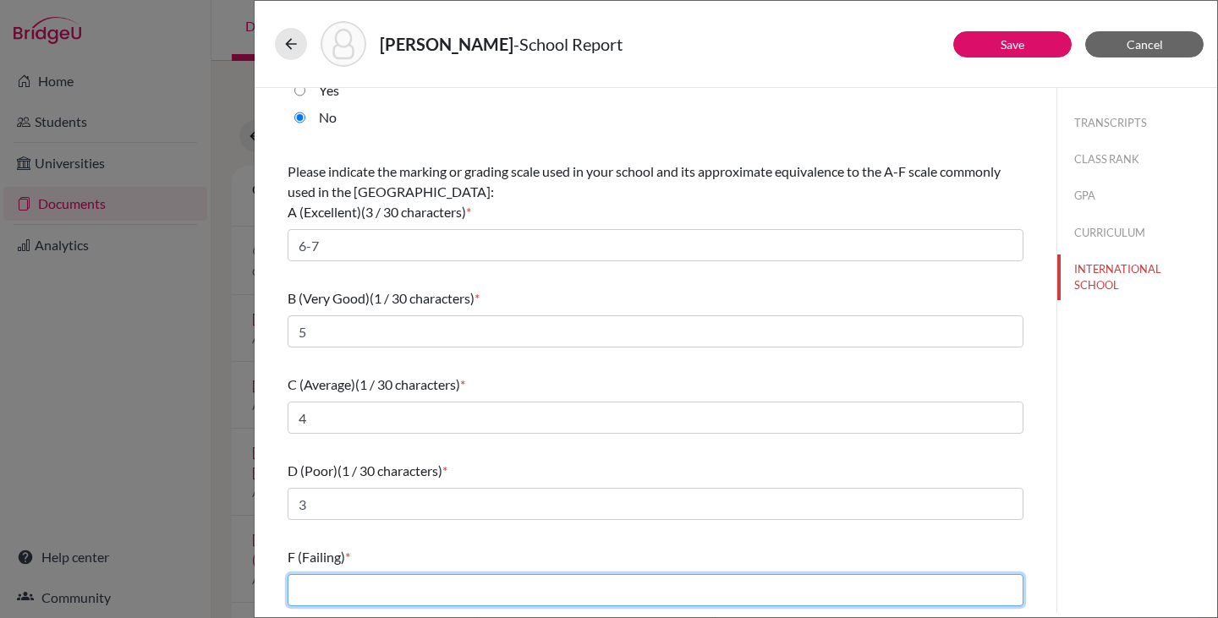
click at [326, 597] on input "text" at bounding box center [656, 590] width 736 height 32
type input "1-2"
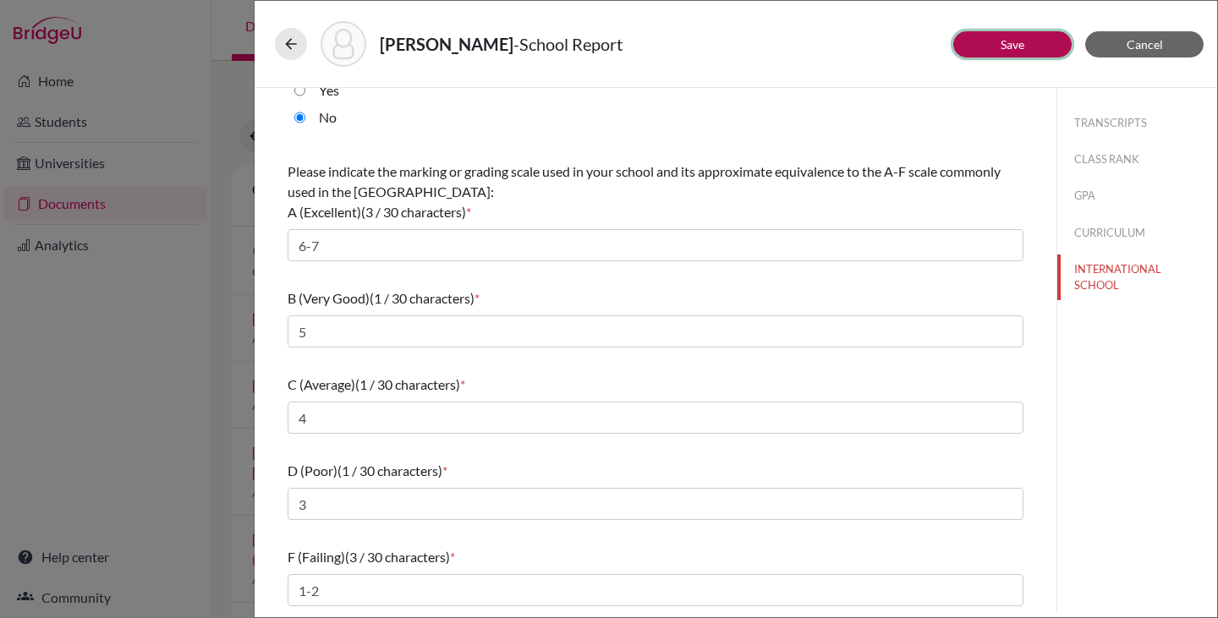
click at [976, 44] on button "Save" at bounding box center [1012, 44] width 118 height 26
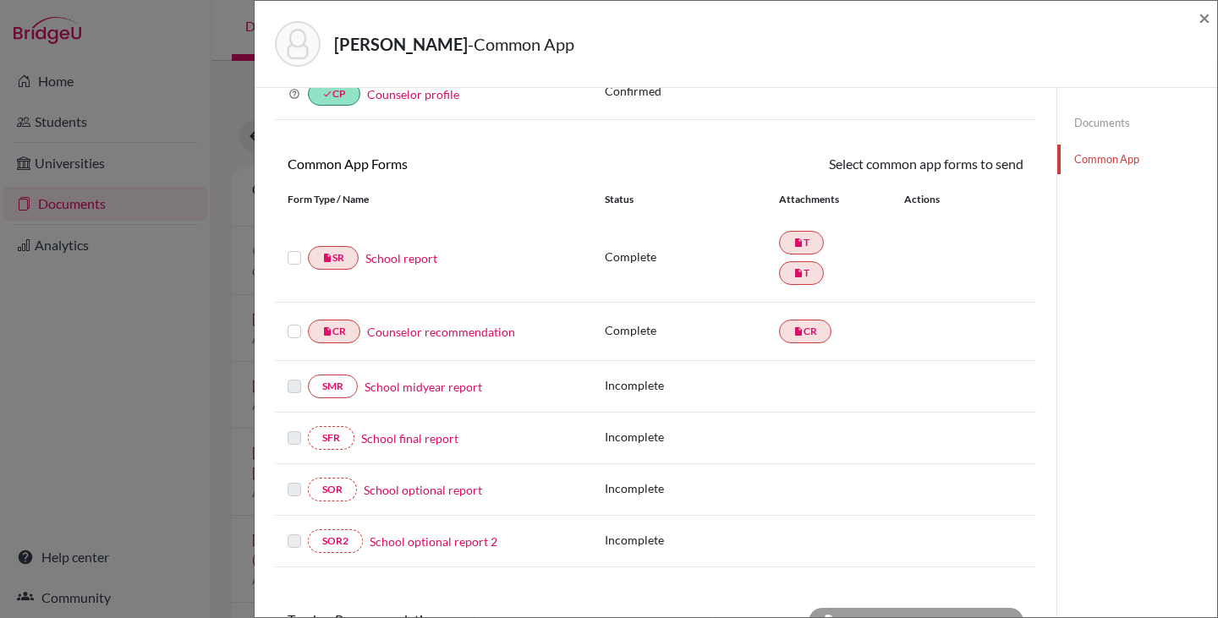
scroll to position [69, 0]
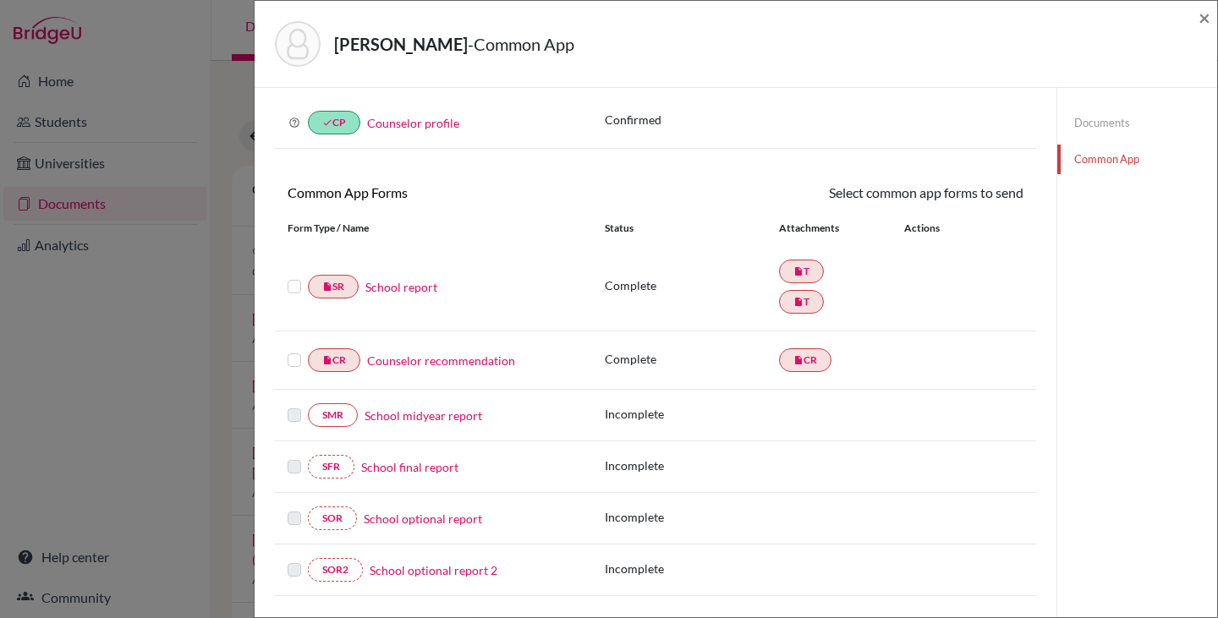
click at [1077, 126] on link "Documents" at bounding box center [1137, 123] width 160 height 30
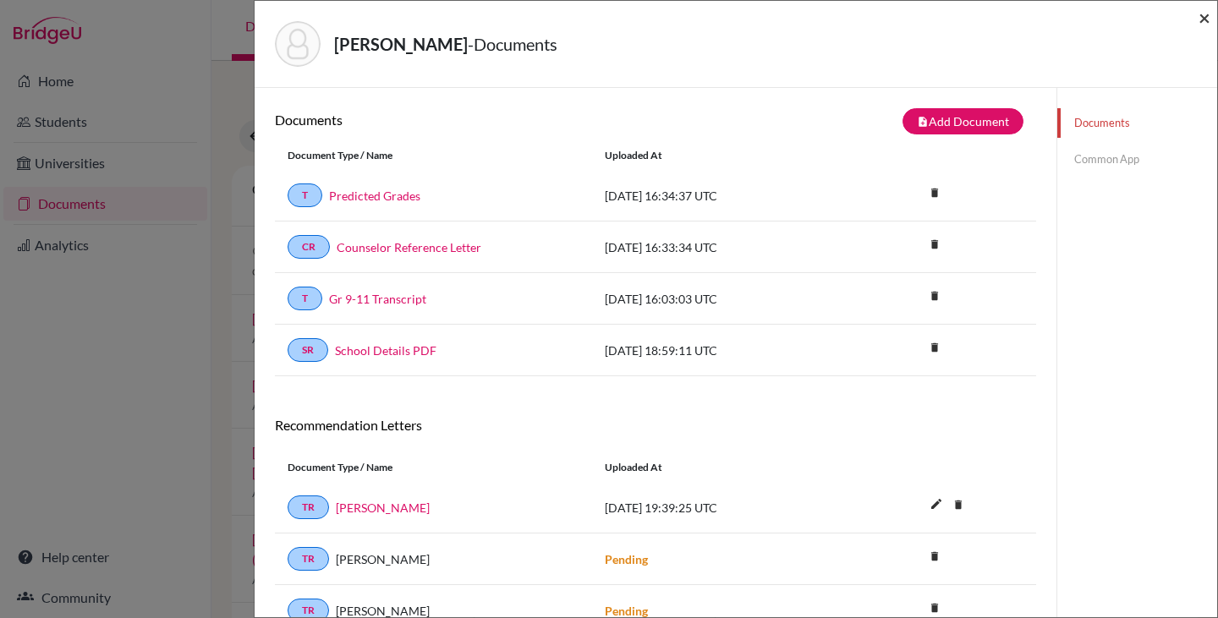
click at [1203, 18] on span "×" at bounding box center [1204, 17] width 12 height 25
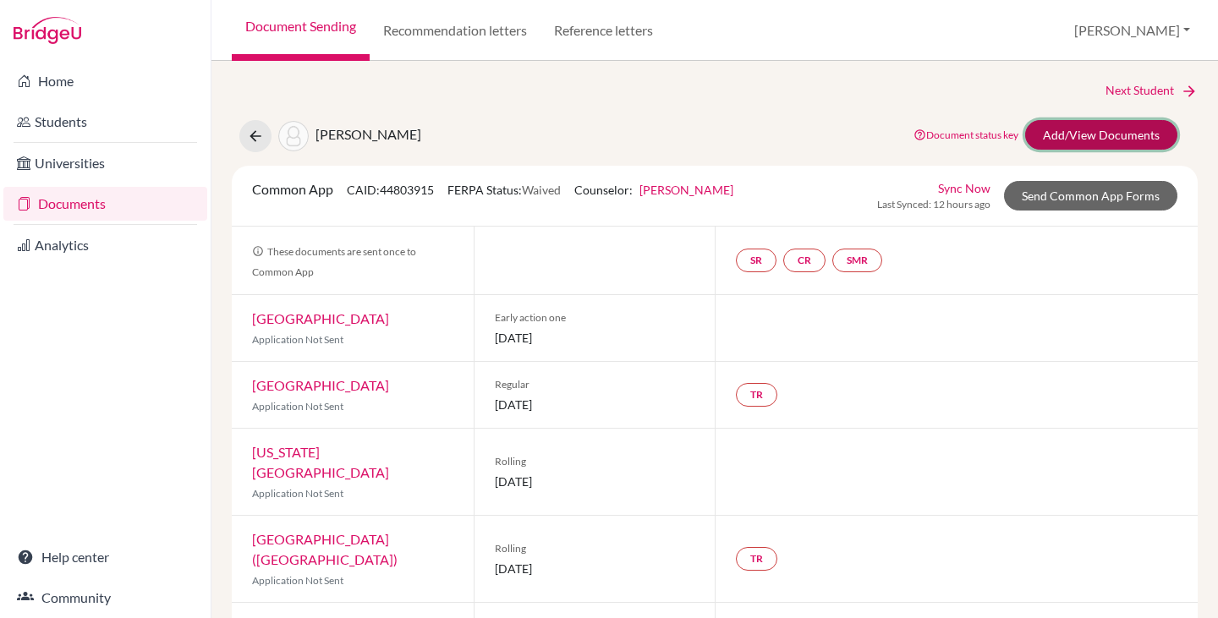
click at [1076, 133] on link "Add/View Documents" at bounding box center [1101, 135] width 152 height 30
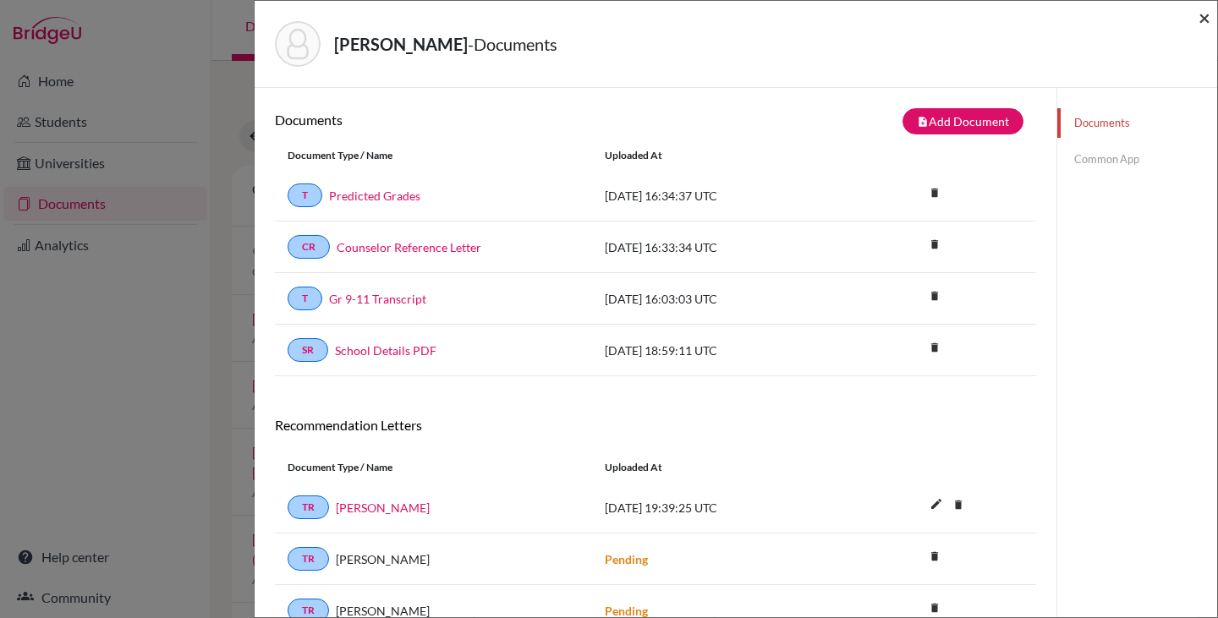
click at [1203, 14] on span "×" at bounding box center [1204, 17] width 12 height 25
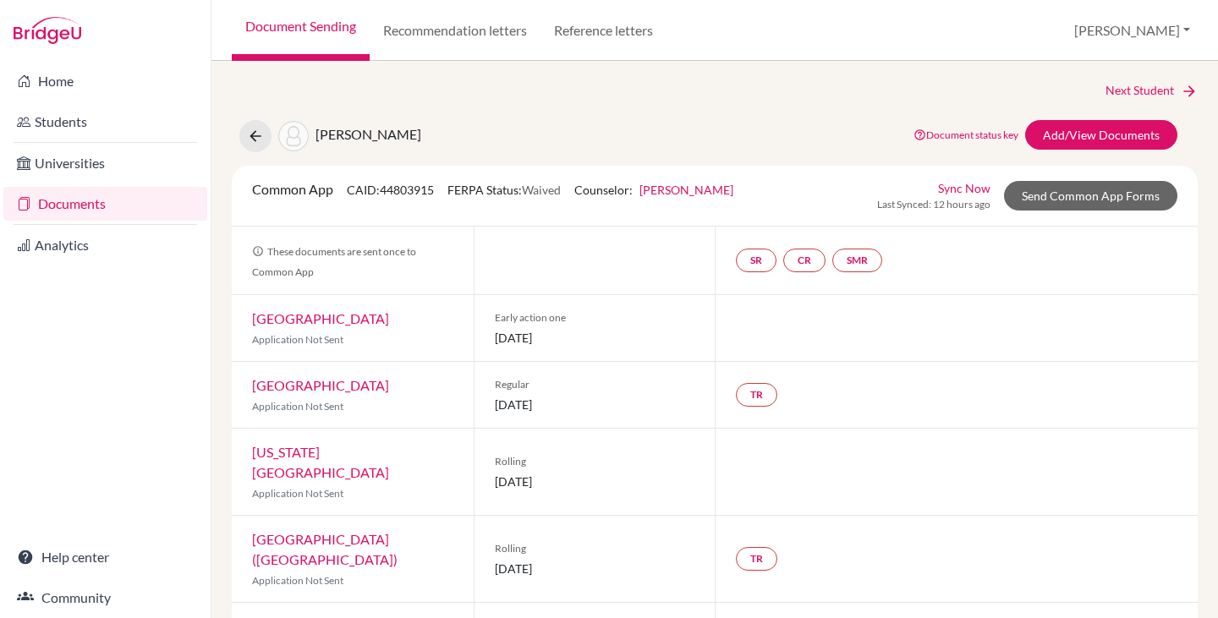
click at [85, 200] on link "Documents" at bounding box center [105, 204] width 204 height 34
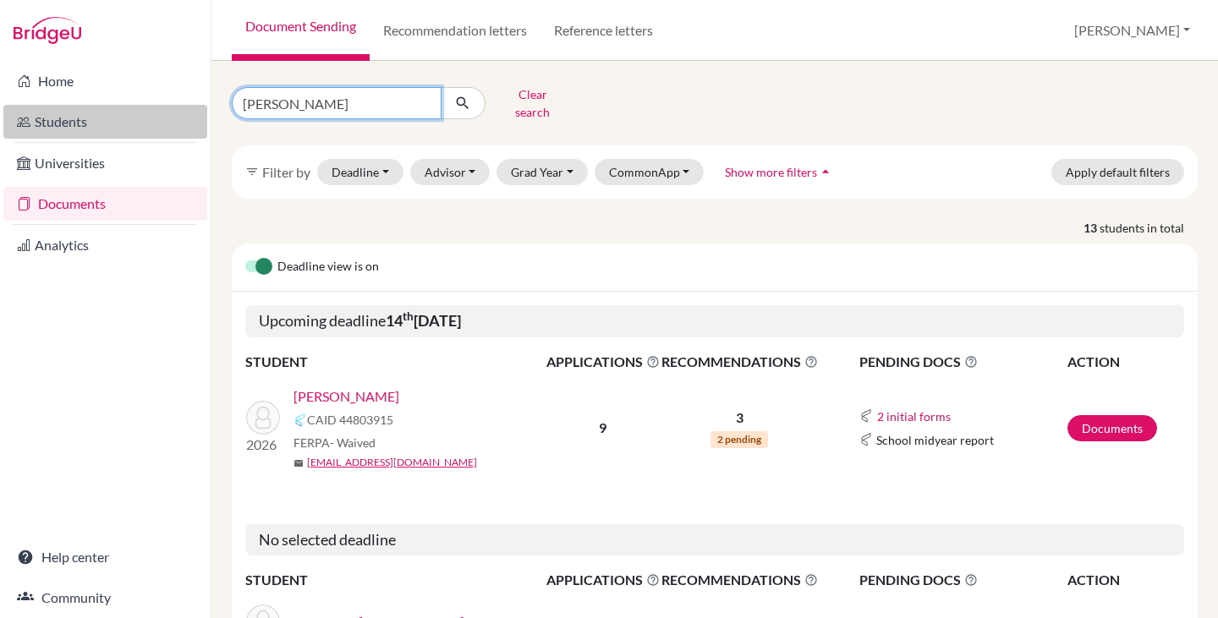
drag, startPoint x: 321, startPoint y: 103, endPoint x: 195, endPoint y: 106, distance: 125.2
click at [195, 106] on div "Home Students Universities Documents Analytics Help center Community Document S…" at bounding box center [609, 309] width 1218 height 618
type input "jialing"
click button "submit" at bounding box center [463, 103] width 45 height 32
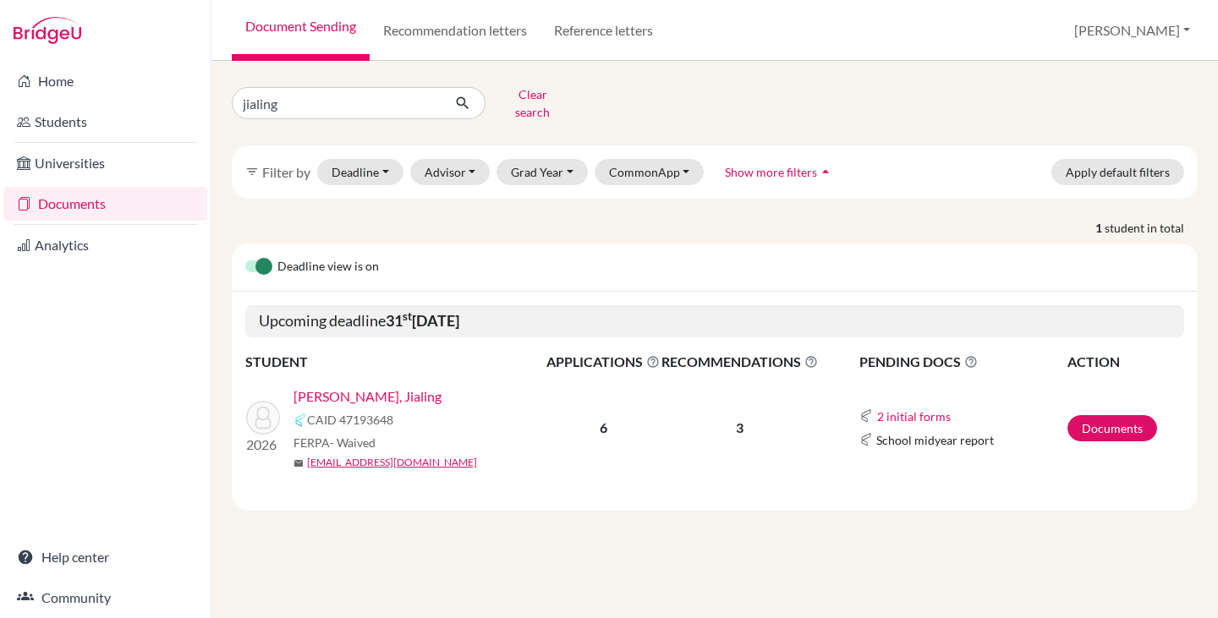
click at [337, 387] on link "[PERSON_NAME], Jialing" at bounding box center [367, 397] width 148 height 20
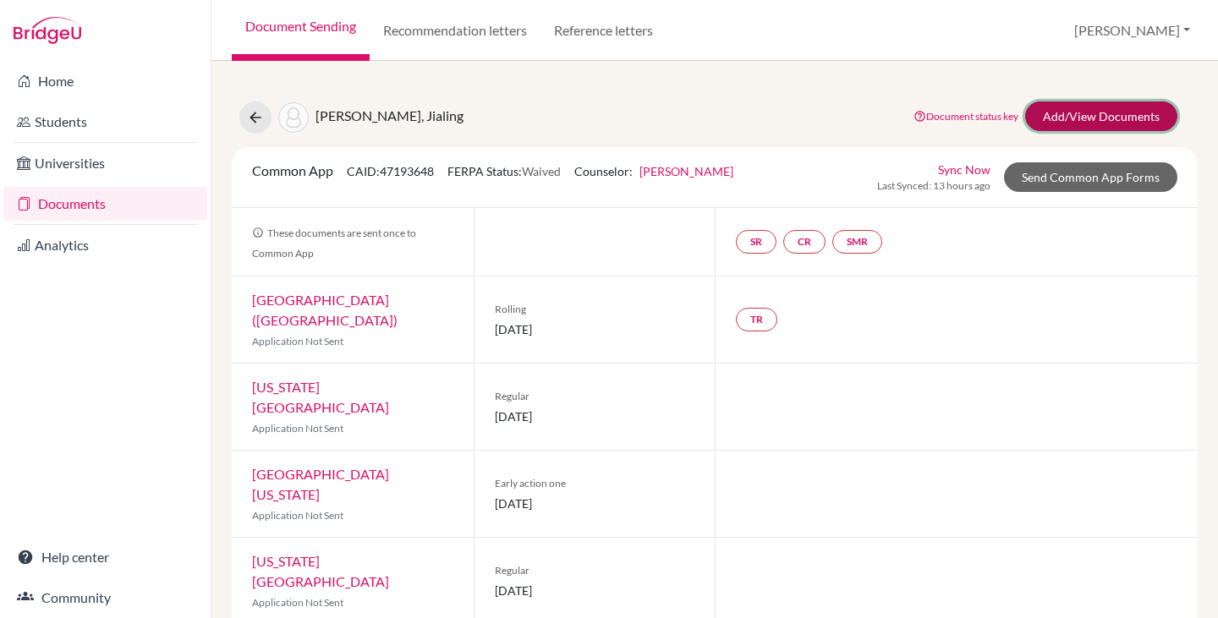
click at [1065, 116] on link "Add/View Documents" at bounding box center [1101, 116] width 152 height 30
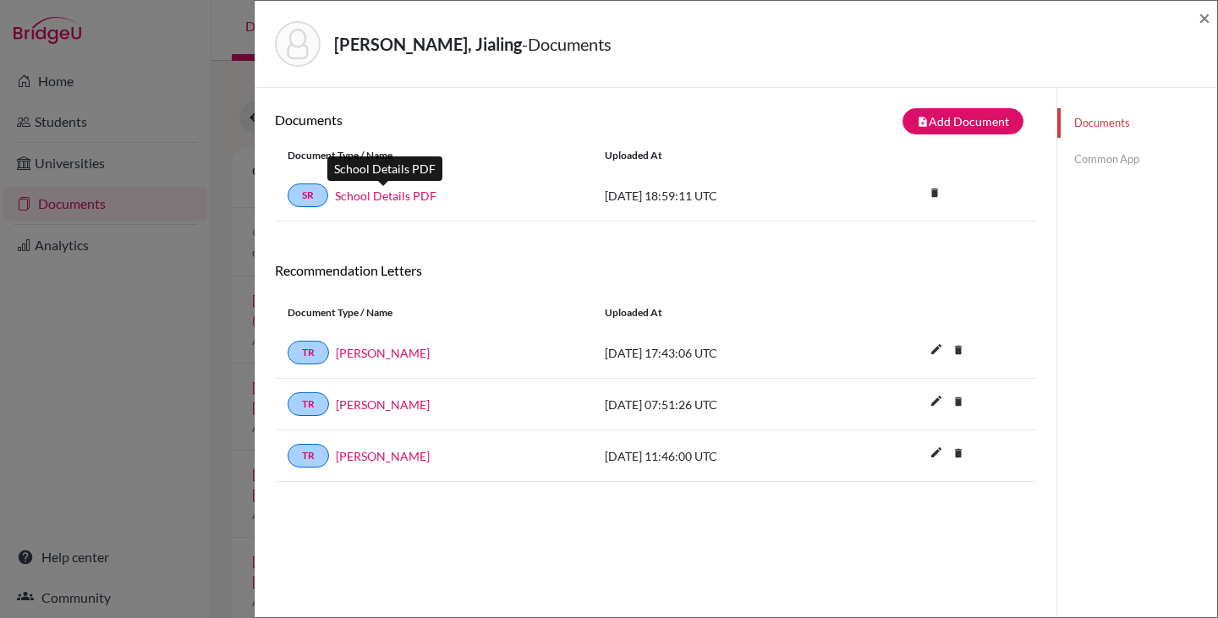
click at [396, 199] on link "School Details PDF" at bounding box center [385, 196] width 101 height 18
click at [935, 125] on button "note_add Add Document" at bounding box center [962, 121] width 121 height 26
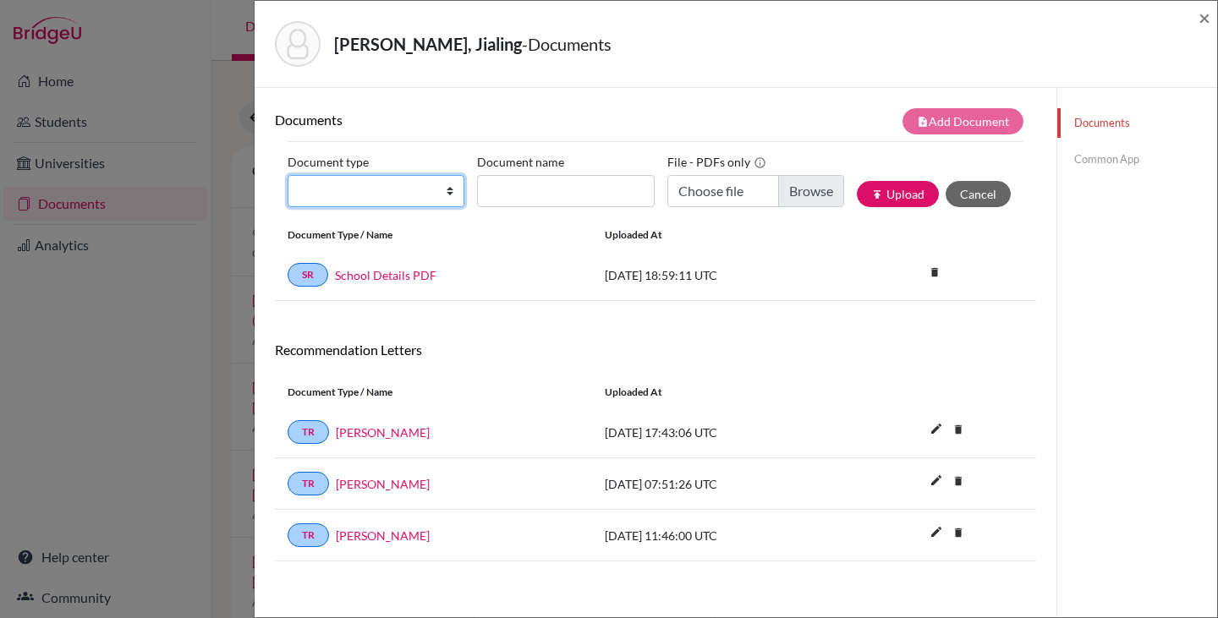
click at [447, 189] on select "Change explanation for Common App reports Counselor recommendation Internationa…" at bounding box center [376, 191] width 177 height 32
select select "2"
click at [288, 175] on select "Change explanation for Common App reports Counselor recommendation Internationa…" at bounding box center [376, 191] width 177 height 32
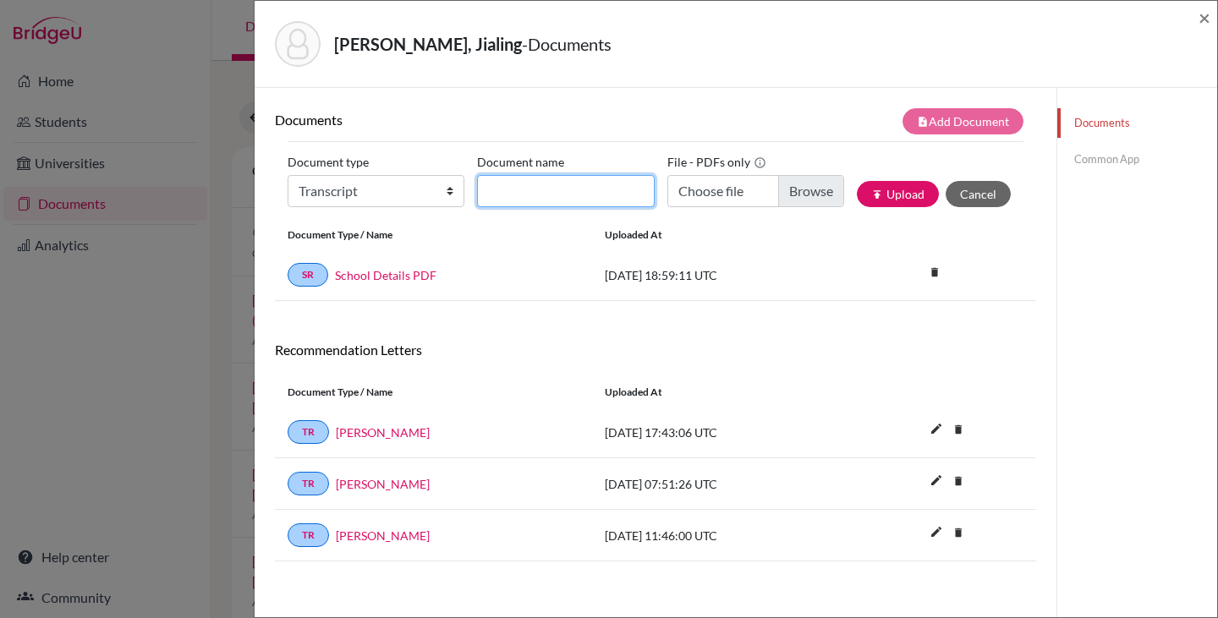
click at [505, 195] on input "Document name" at bounding box center [565, 191] width 177 height 32
type input "Gr 9-11 Transcript"
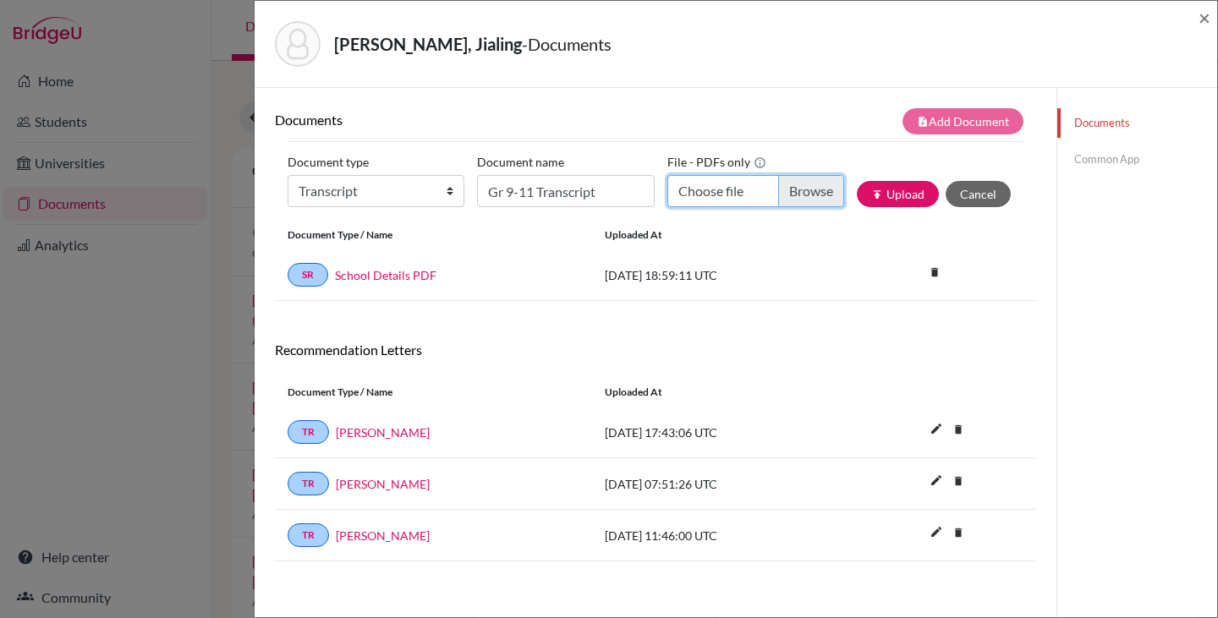
click at [793, 195] on input "Choose file" at bounding box center [755, 191] width 177 height 32
type input "C:\fakepath\Ye_Jialing_Transcript.pdf"
click at [885, 198] on button "publish Upload" at bounding box center [898, 194] width 82 height 26
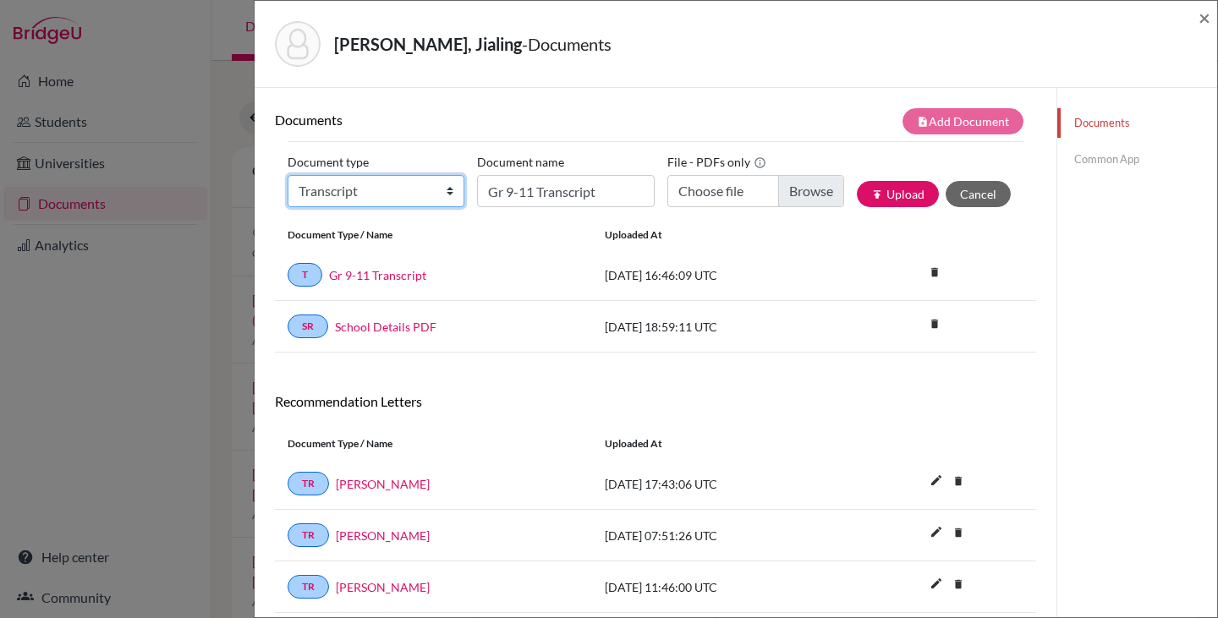
click at [440, 189] on select "Change explanation for Common App reports Counselor recommendation Internationa…" at bounding box center [376, 191] width 177 height 32
select select "2"
click at [288, 175] on select "Change explanation for Common App reports Counselor recommendation Internationa…" at bounding box center [376, 191] width 177 height 32
click at [525, 186] on input "Gr 9-11 Transcript" at bounding box center [565, 191] width 177 height 32
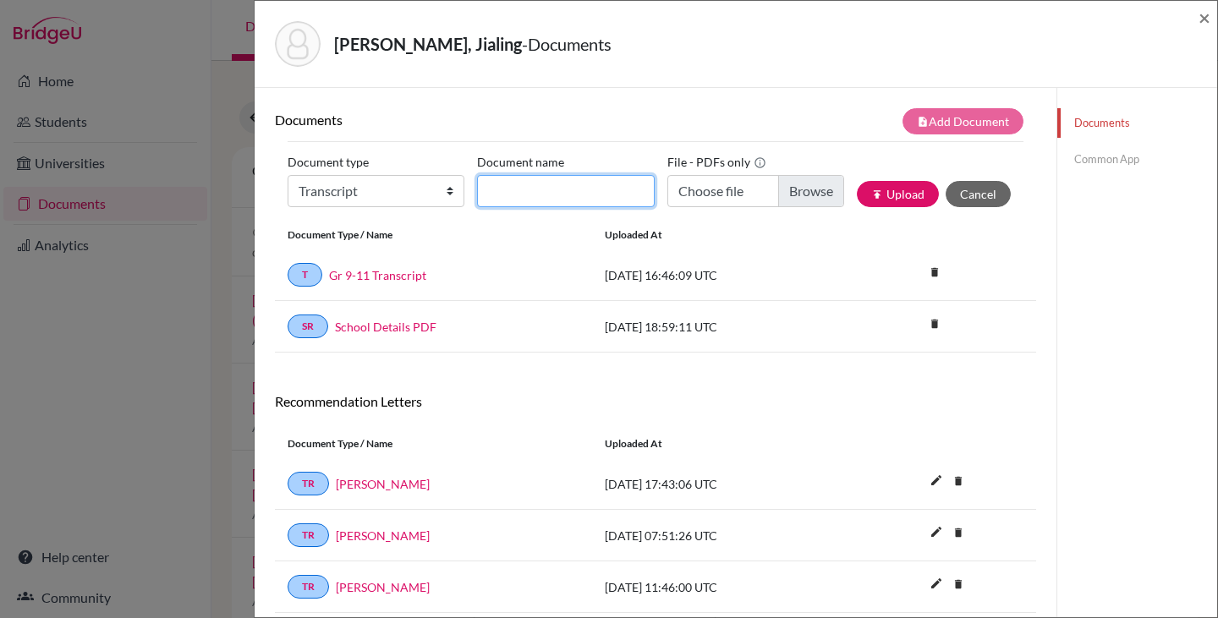
type input "Predicted Grades"
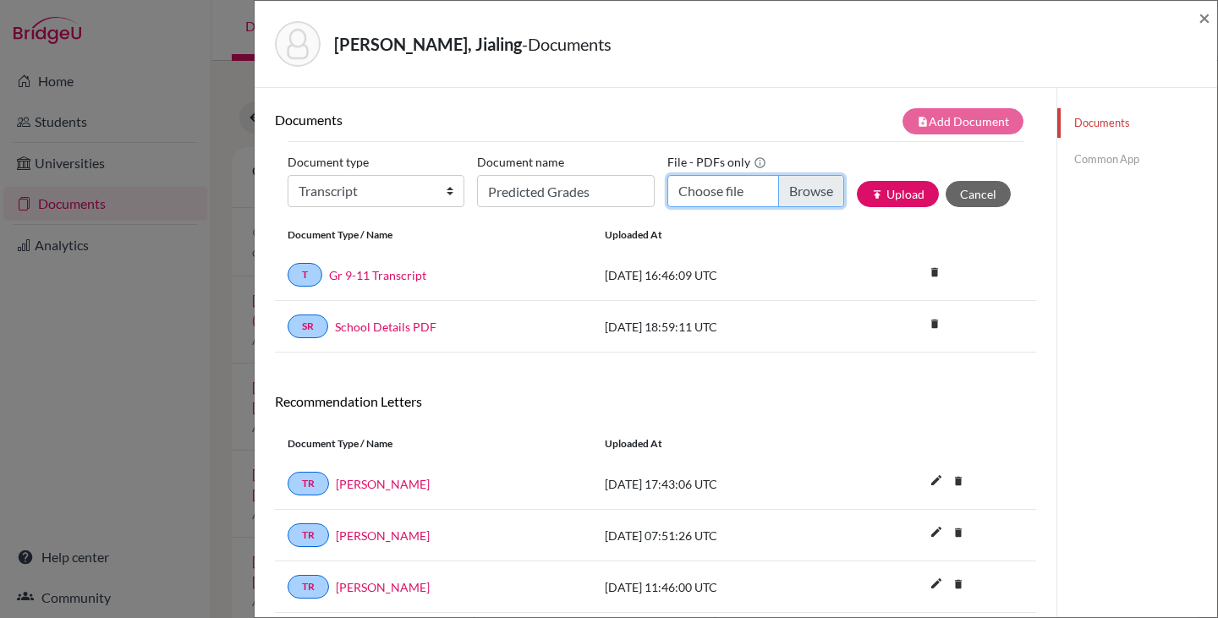
click at [788, 190] on input "Choose file" at bounding box center [755, 191] width 177 height 32
type input "C:\fakepath\Jialing Ye Predicted Grades.pdf"
click at [883, 196] on button "publish Upload" at bounding box center [898, 194] width 82 height 26
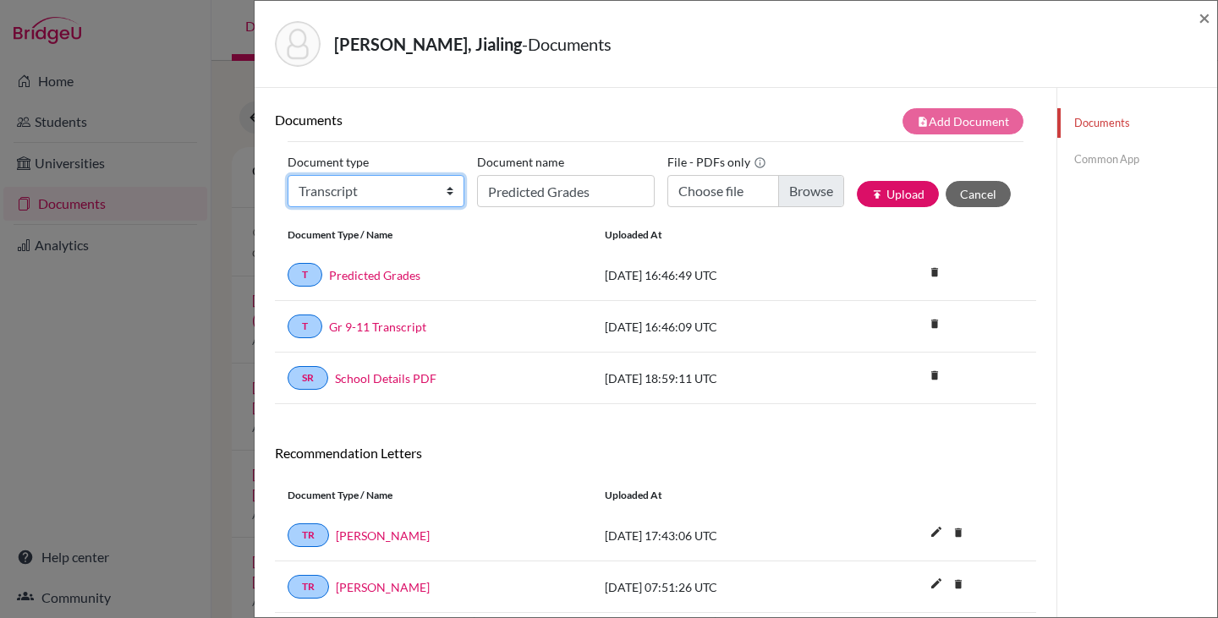
click at [442, 190] on select "Change explanation for Common App reports Counselor recommendation Internationa…" at bounding box center [376, 191] width 177 height 32
select select "4"
click at [288, 175] on select "Change explanation for Common App reports Counselor recommendation Internationa…" at bounding box center [376, 191] width 177 height 32
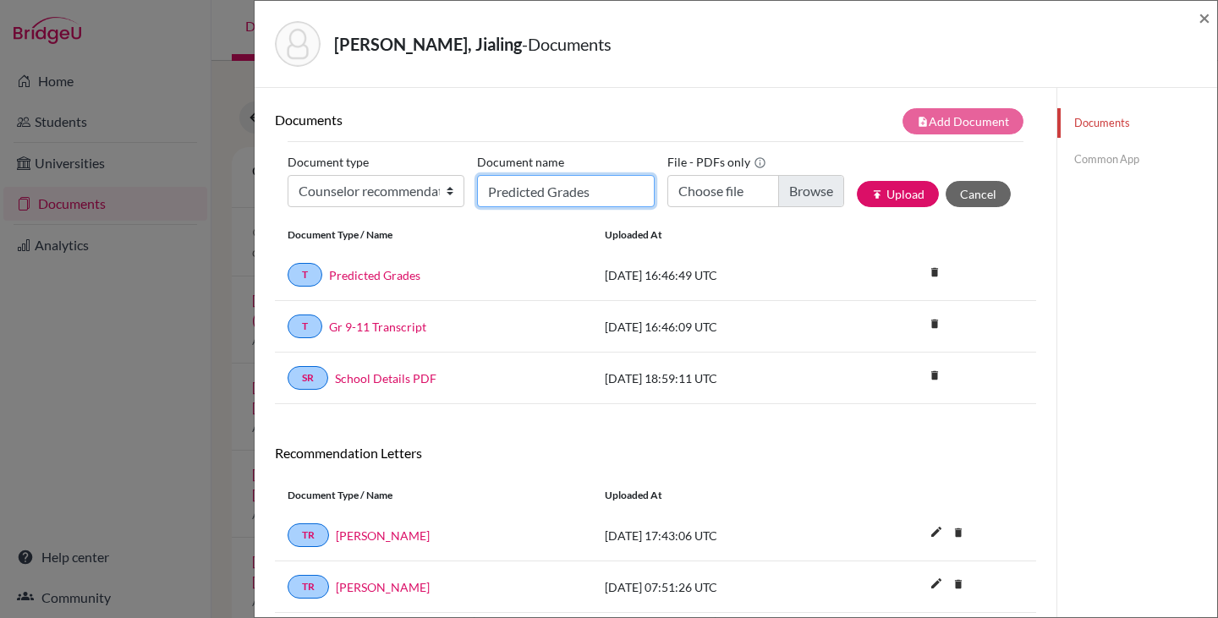
click at [510, 191] on input "Predicted Grades" at bounding box center [565, 191] width 177 height 32
type input "Counselor Letter"
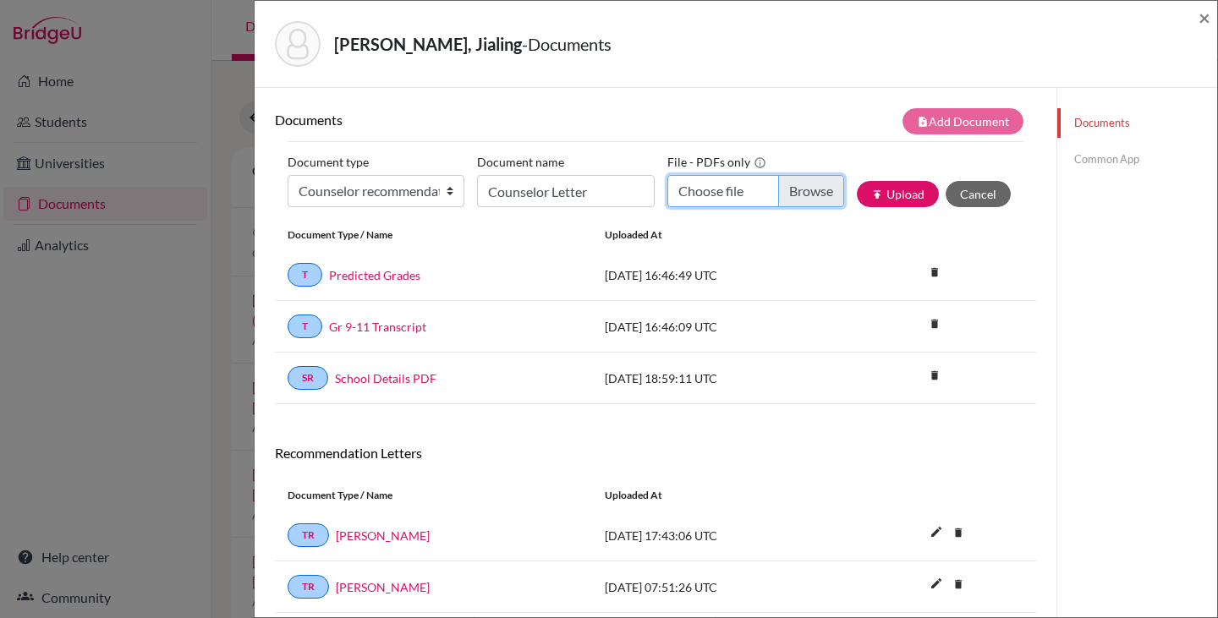
click at [802, 193] on input "Choose file" at bounding box center [755, 191] width 177 height 32
type input "C:\fakepath\Jialing Ye.pdf"
click at [920, 183] on button "publish Upload" at bounding box center [898, 194] width 82 height 26
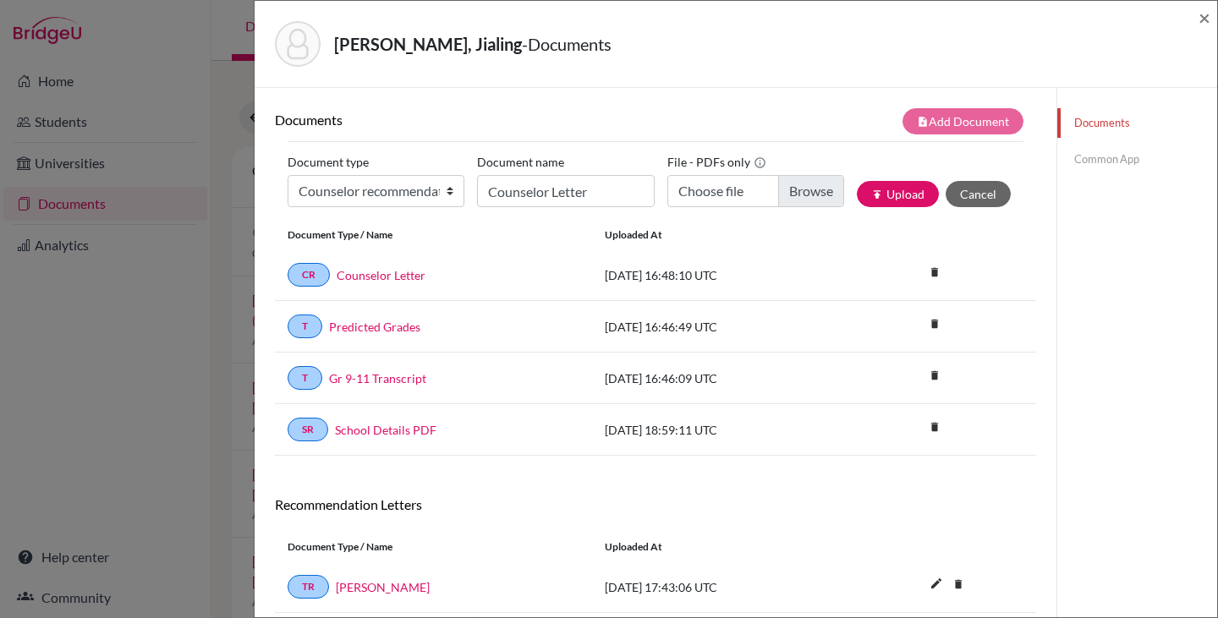
click at [1089, 160] on link "Common App" at bounding box center [1137, 160] width 160 height 30
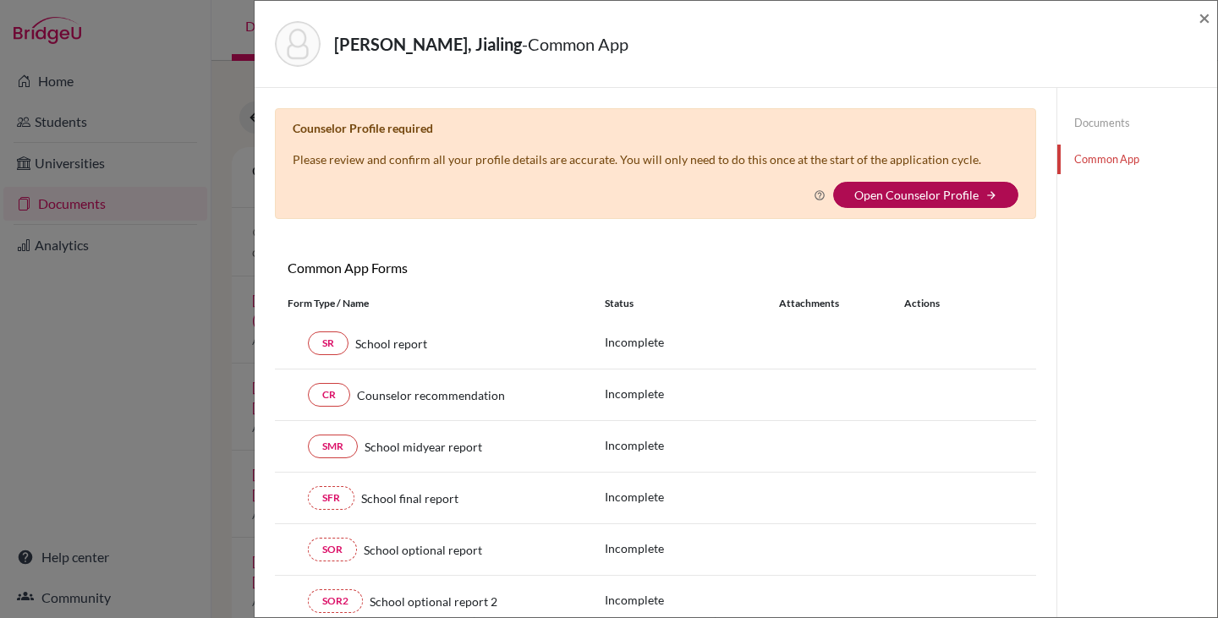
click at [903, 200] on link "Open Counselor Profile" at bounding box center [916, 195] width 124 height 14
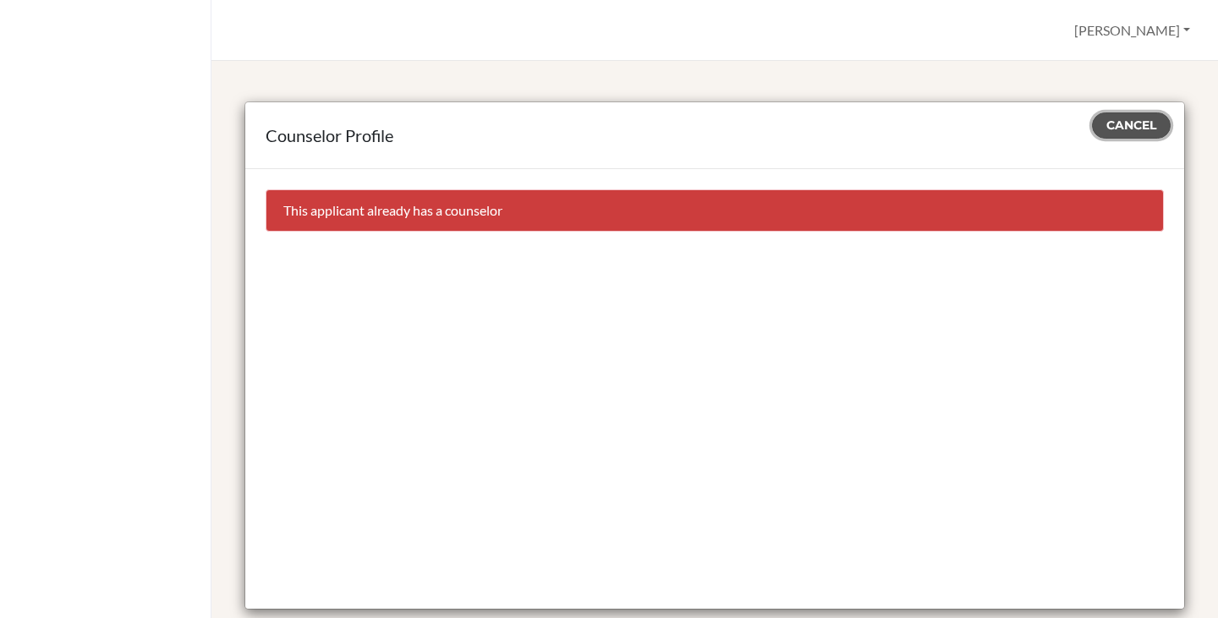
click at [1106, 120] on span "Cancel" at bounding box center [1131, 125] width 50 height 15
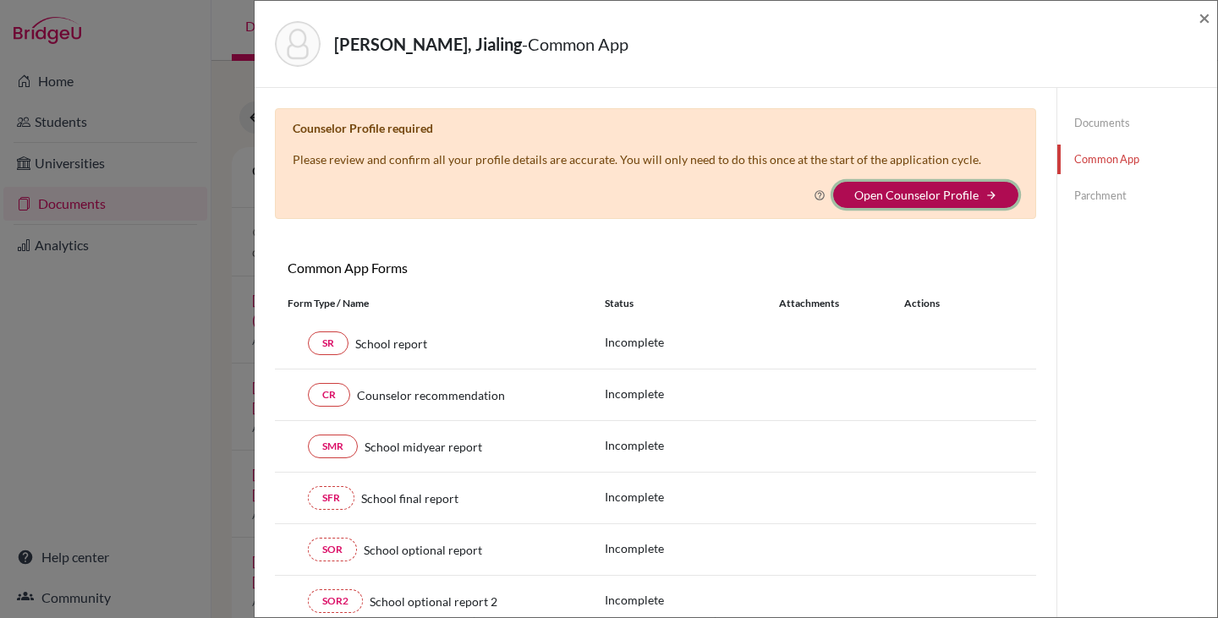
click at [985, 192] on icon "arrow_forward" at bounding box center [991, 195] width 12 height 12
click at [814, 195] on icon at bounding box center [820, 195] width 12 height 12
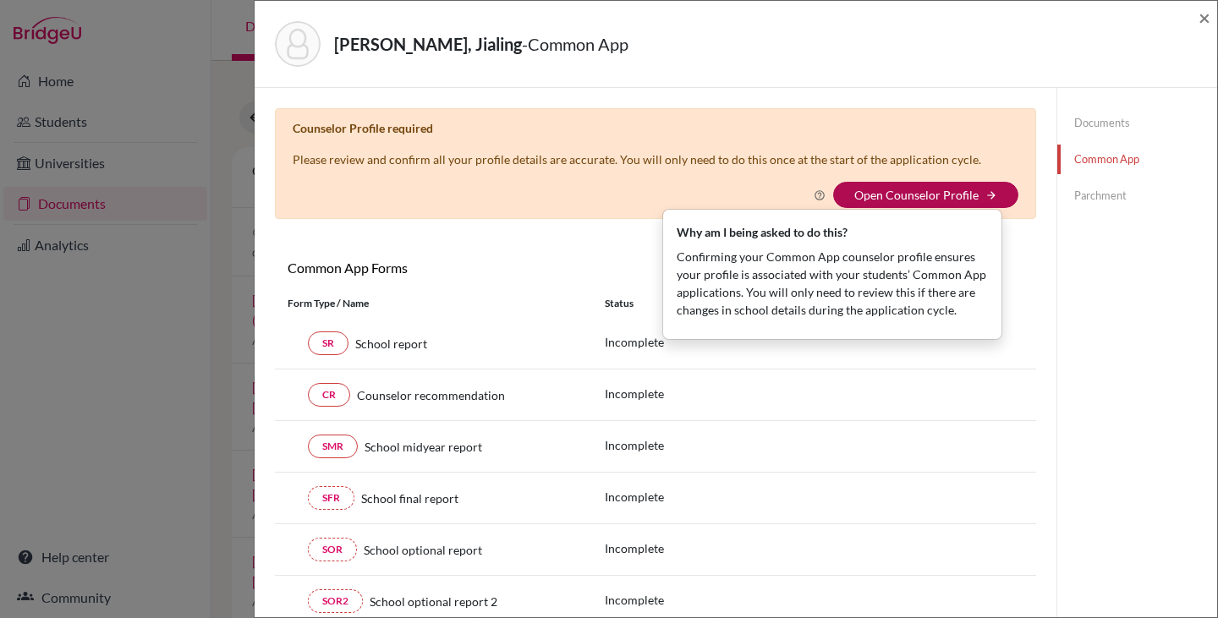
click at [882, 193] on link "Open Counselor Profile" at bounding box center [916, 195] width 124 height 14
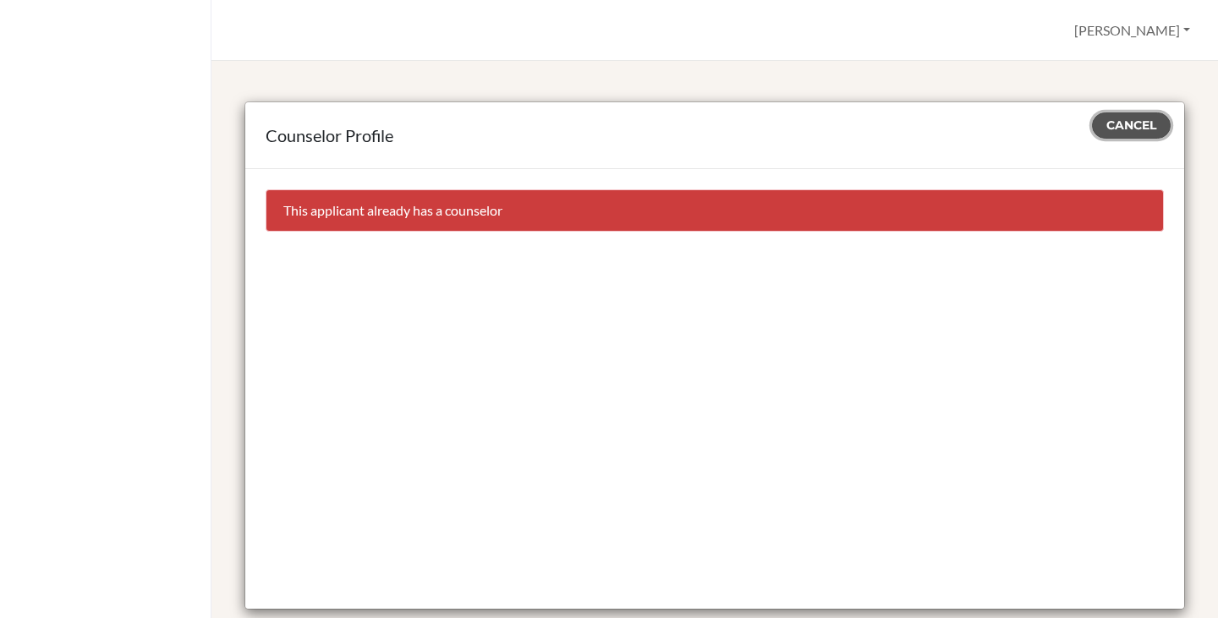
click at [1113, 115] on button "Cancel" at bounding box center [1131, 125] width 79 height 26
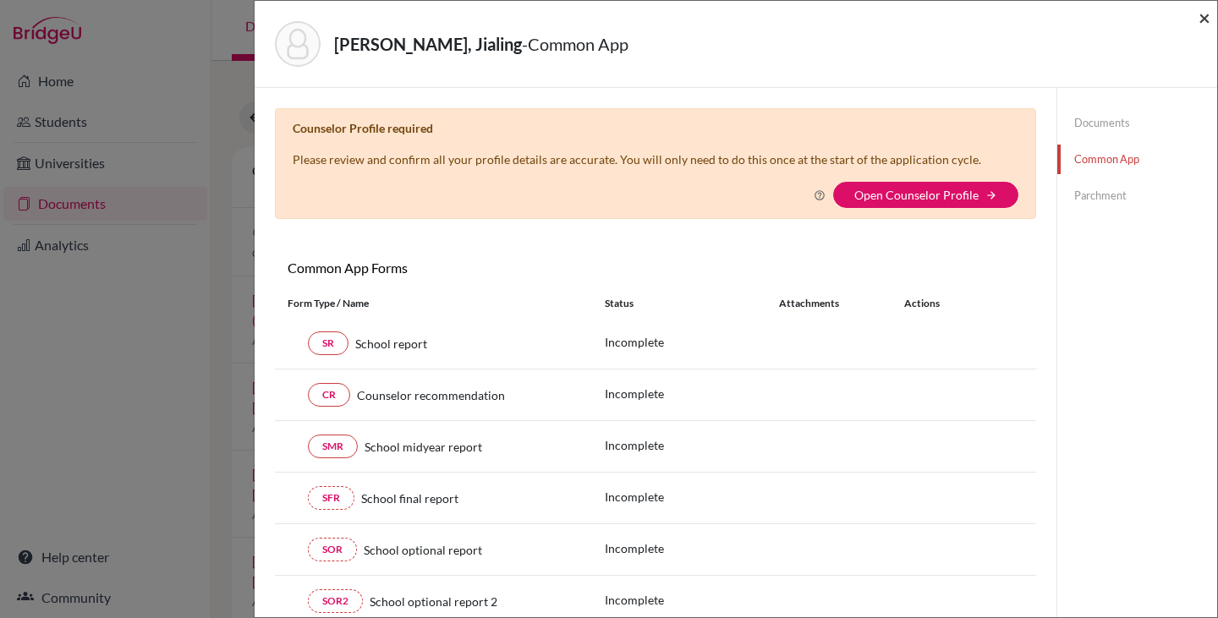
click at [1201, 20] on span "×" at bounding box center [1204, 17] width 12 height 25
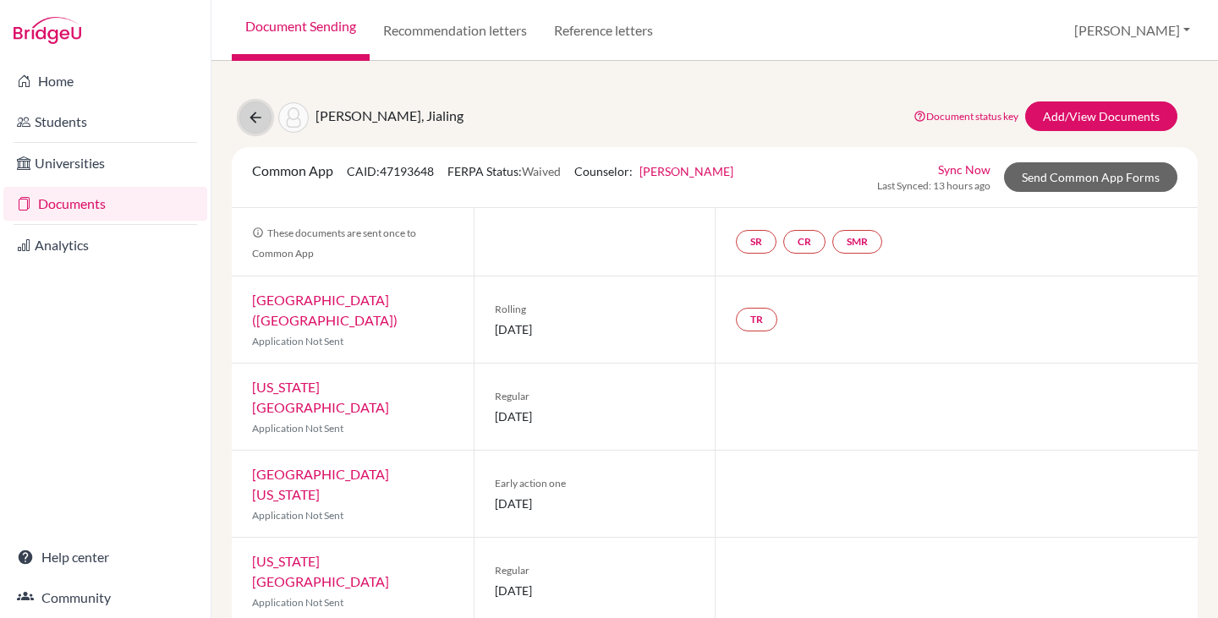
click at [256, 119] on icon at bounding box center [255, 117] width 17 height 17
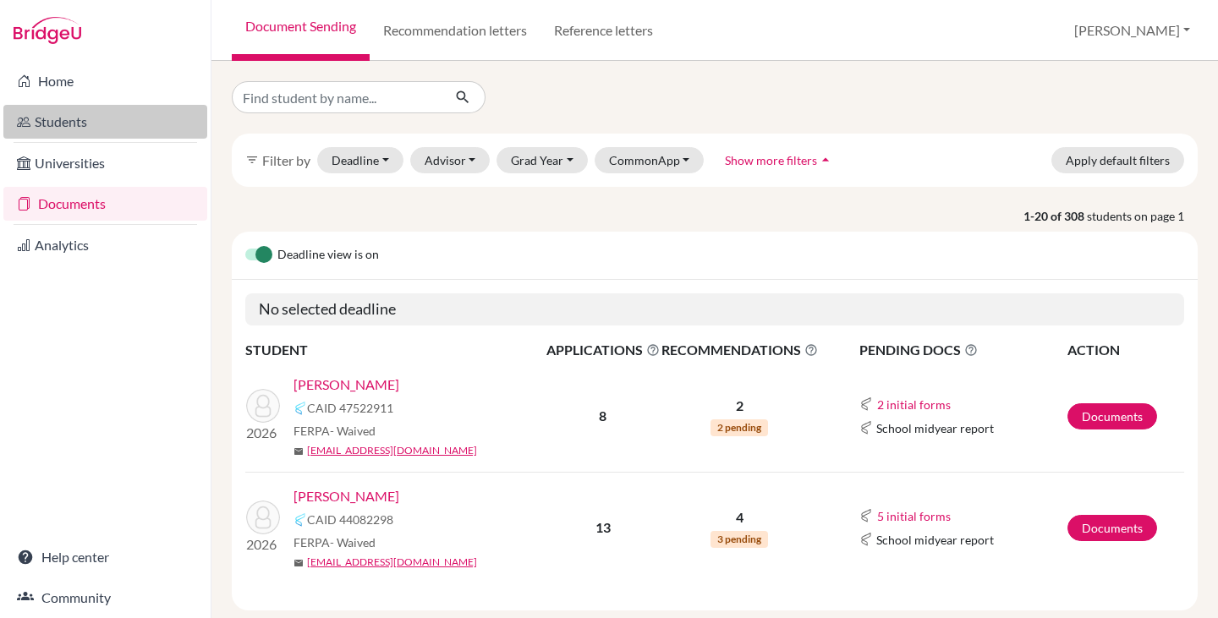
click at [69, 130] on link "Students" at bounding box center [105, 122] width 204 height 34
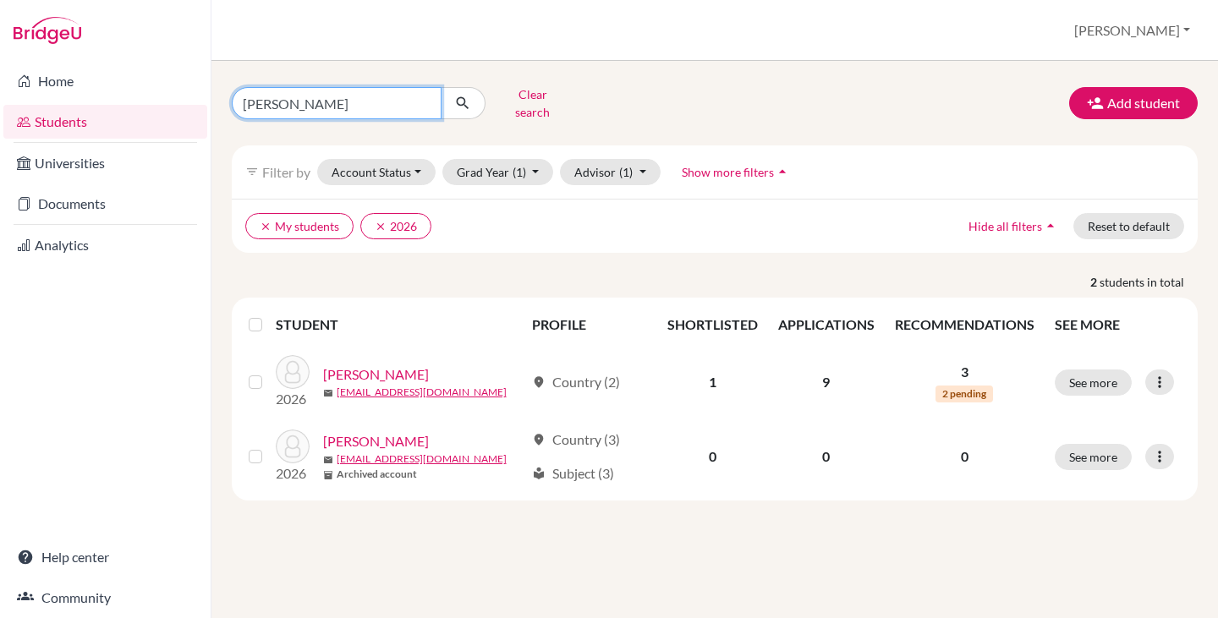
drag, startPoint x: 283, startPoint y: 104, endPoint x: 192, endPoint y: 104, distance: 91.3
click at [192, 104] on div "Home Students Universities Documents Analytics Help center Community Students o…" at bounding box center [609, 309] width 1218 height 618
type input "jialing"
click button "submit" at bounding box center [463, 103] width 45 height 32
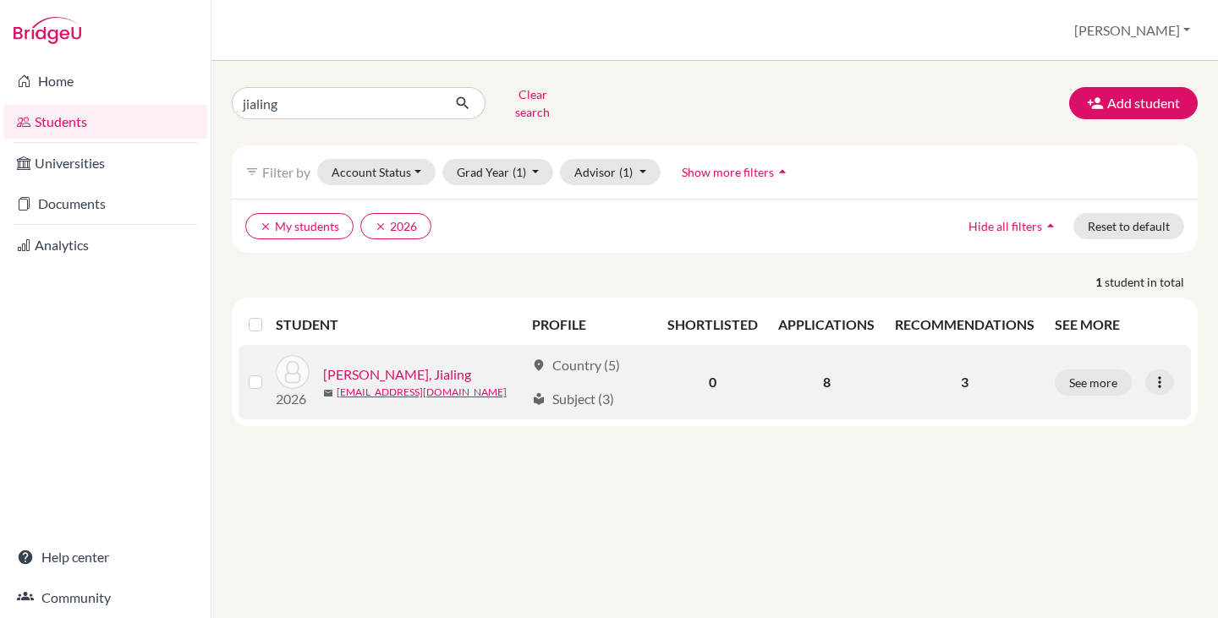
click at [381, 365] on link "Luiza Ye, Jialing" at bounding box center [397, 375] width 148 height 20
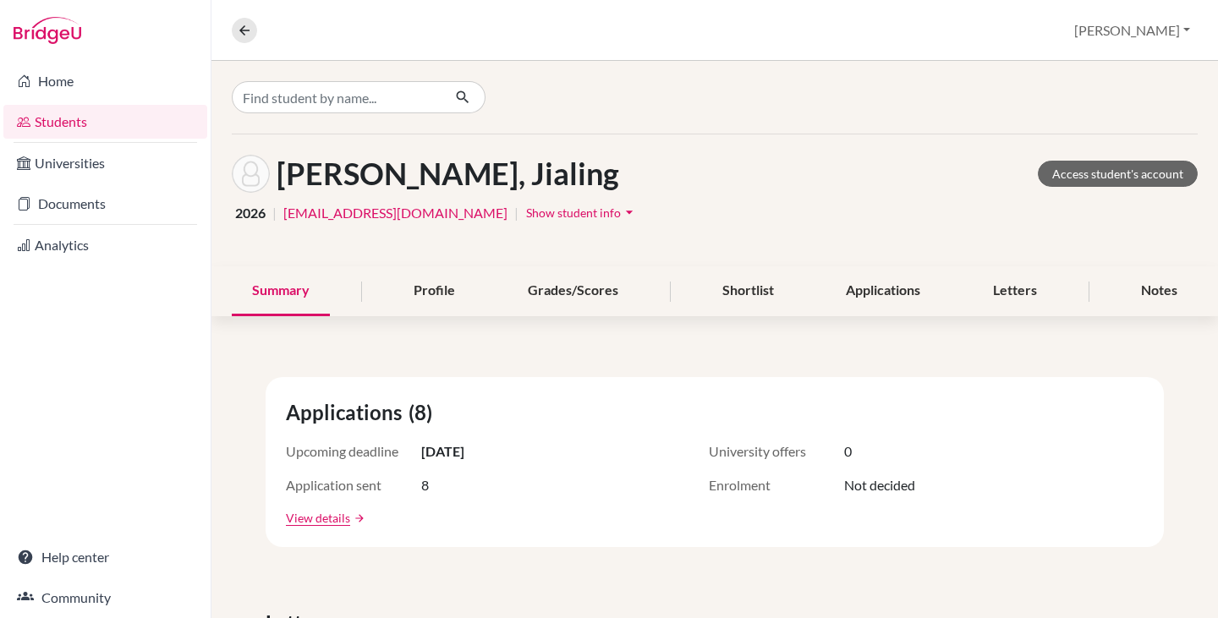
click at [526, 210] on span "Show student info" at bounding box center [573, 213] width 95 height 14
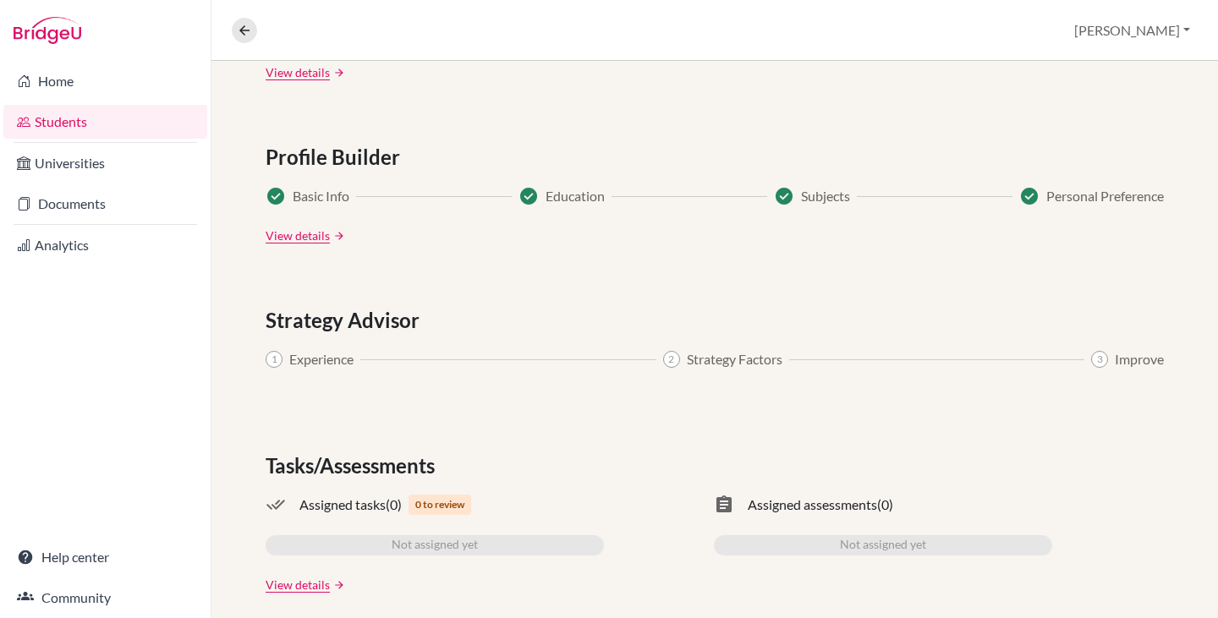
scroll to position [963, 0]
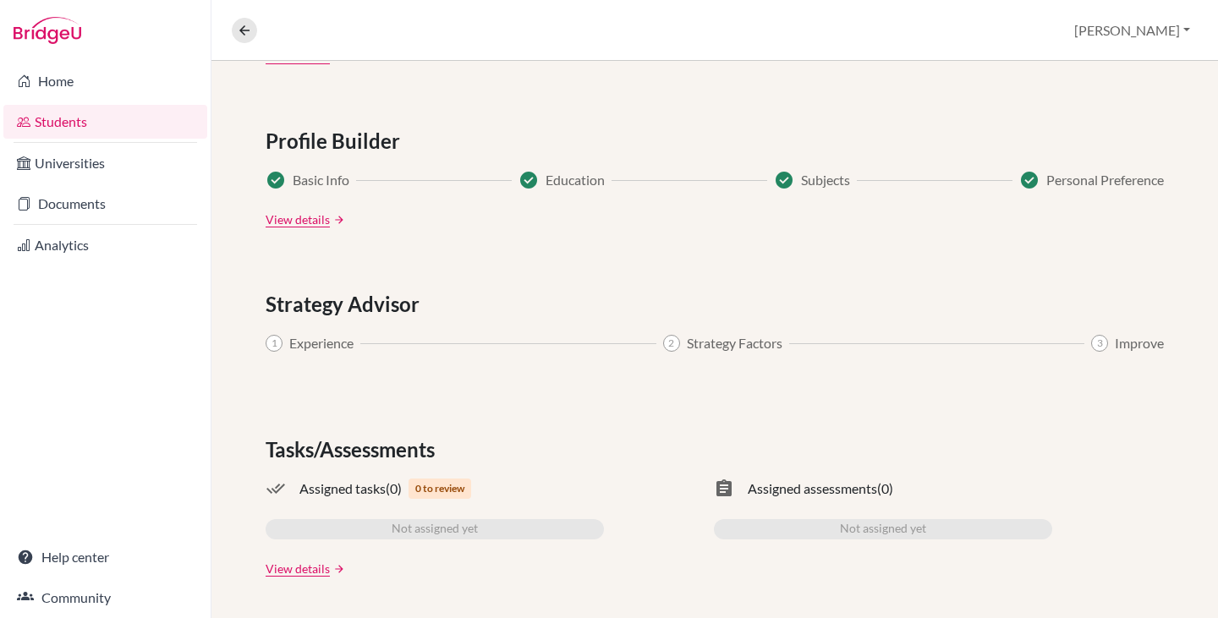
click at [74, 115] on link "Students" at bounding box center [105, 122] width 204 height 34
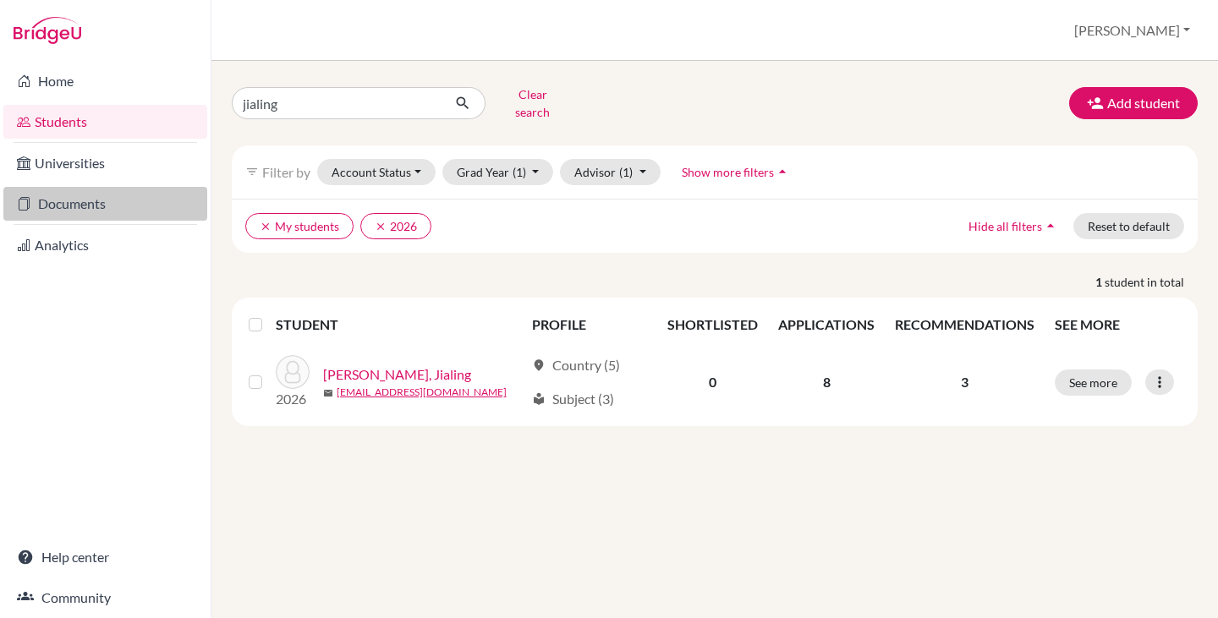
drag, startPoint x: 0, startPoint y: 0, endPoint x: 90, endPoint y: 201, distance: 220.3
click at [90, 201] on link "Documents" at bounding box center [105, 204] width 204 height 34
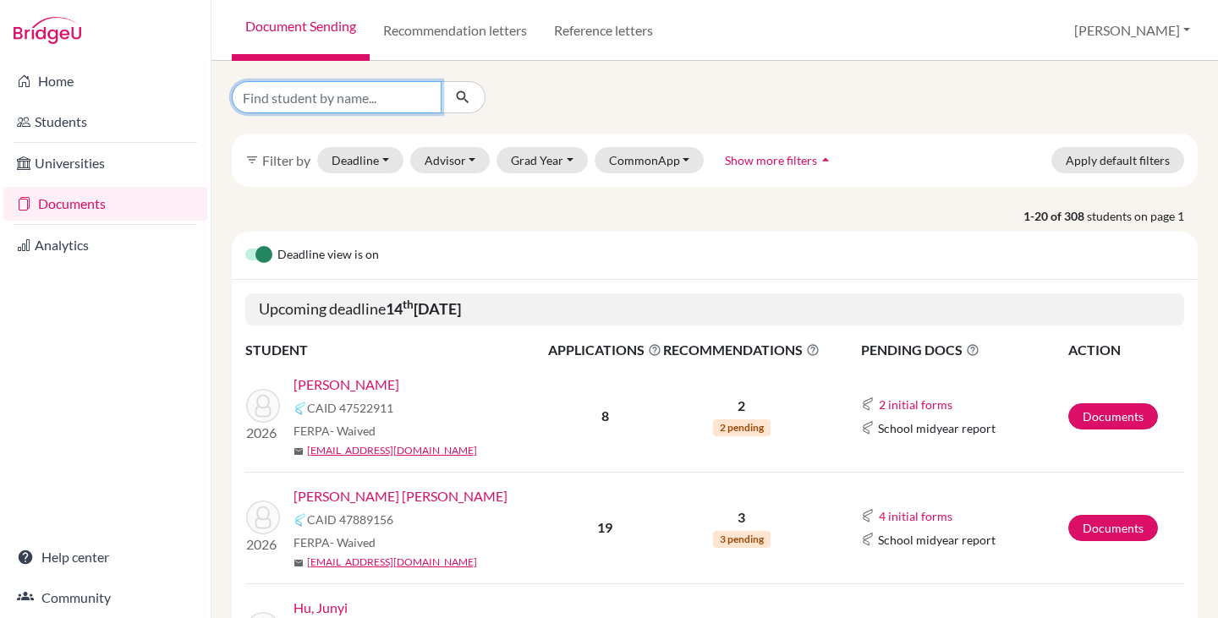
click at [372, 94] on input "Find student by name..." at bounding box center [337, 97] width 210 height 32
type input "matheus"
click button "submit" at bounding box center [463, 97] width 45 height 32
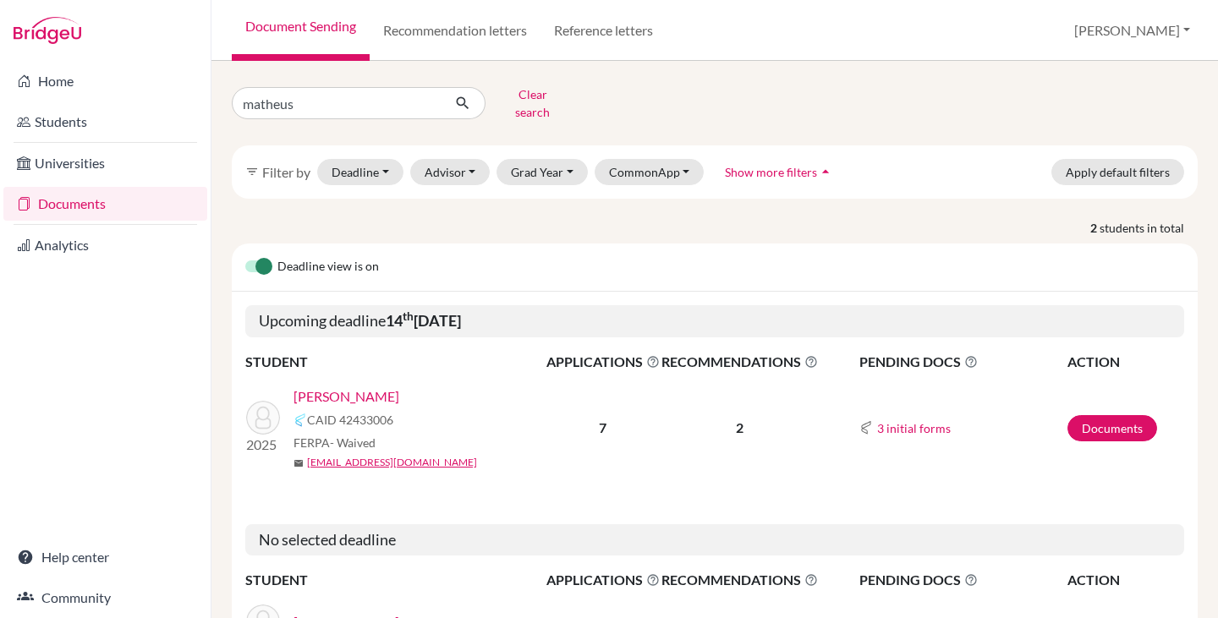
click at [354, 387] on link "[PERSON_NAME]" at bounding box center [346, 397] width 106 height 20
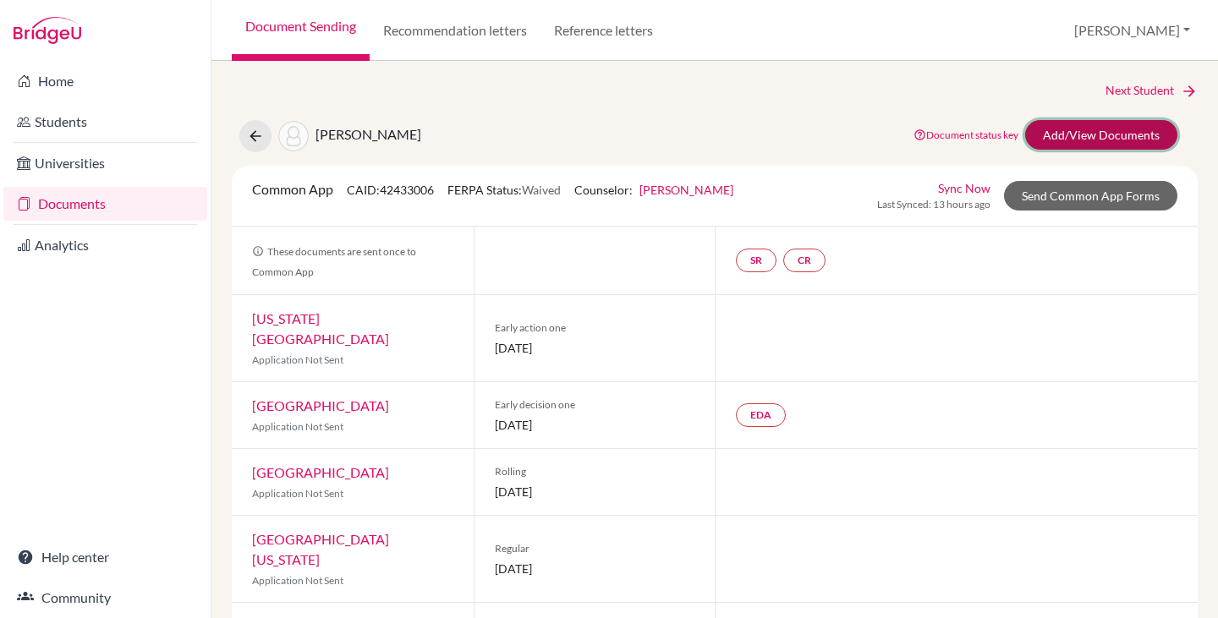
click at [1057, 124] on link "Add/View Documents" at bounding box center [1101, 135] width 152 height 30
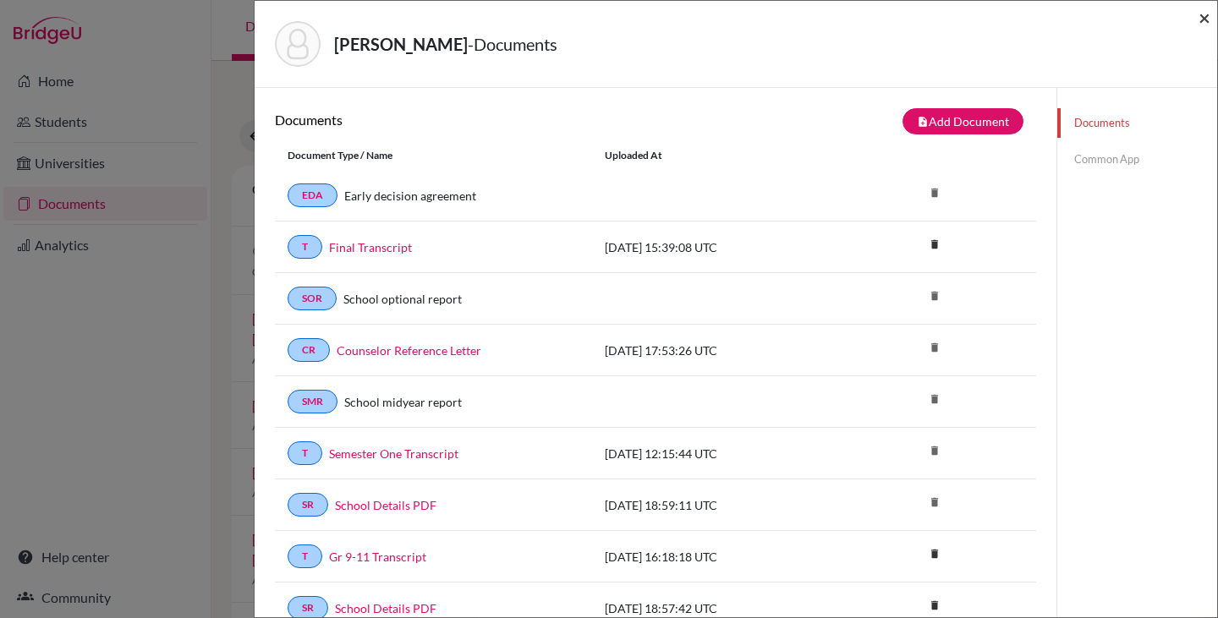
click at [1199, 16] on span "×" at bounding box center [1204, 17] width 12 height 25
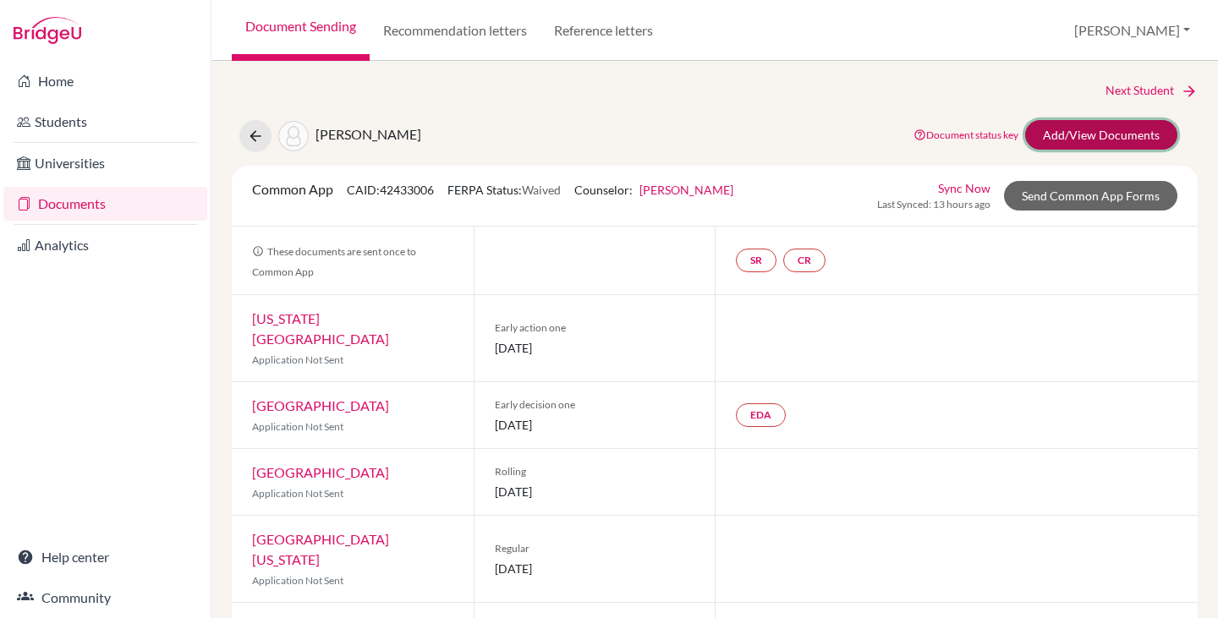
click at [1082, 132] on link "Add/View Documents" at bounding box center [1101, 135] width 152 height 30
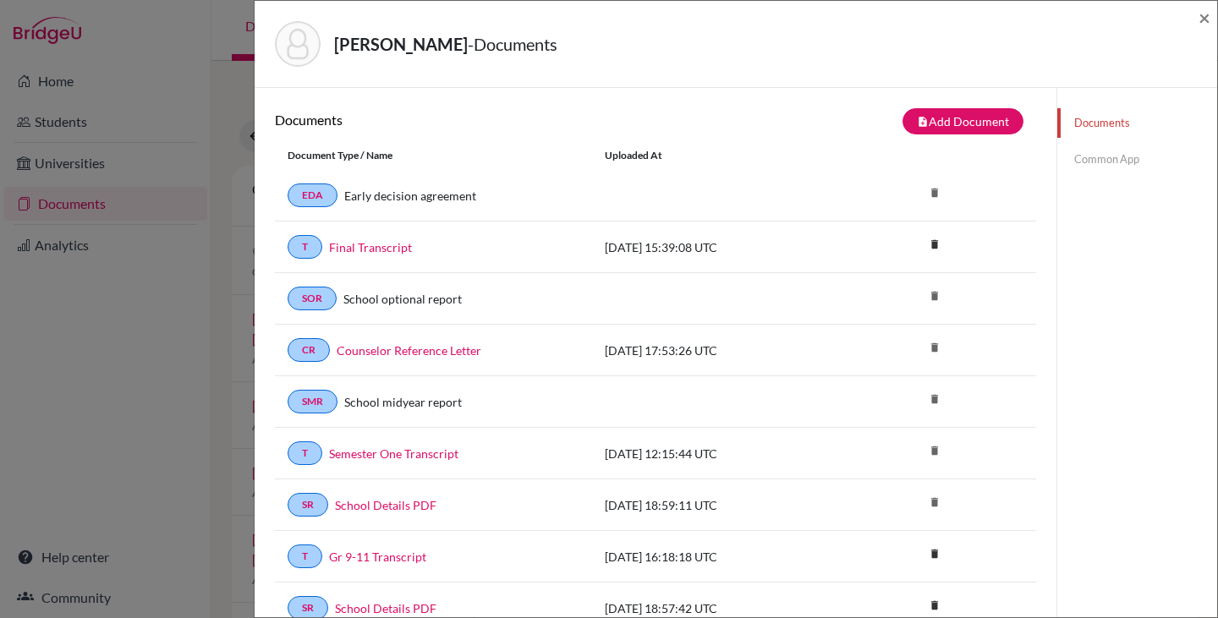
click at [1072, 156] on link "Common App" at bounding box center [1137, 160] width 160 height 30
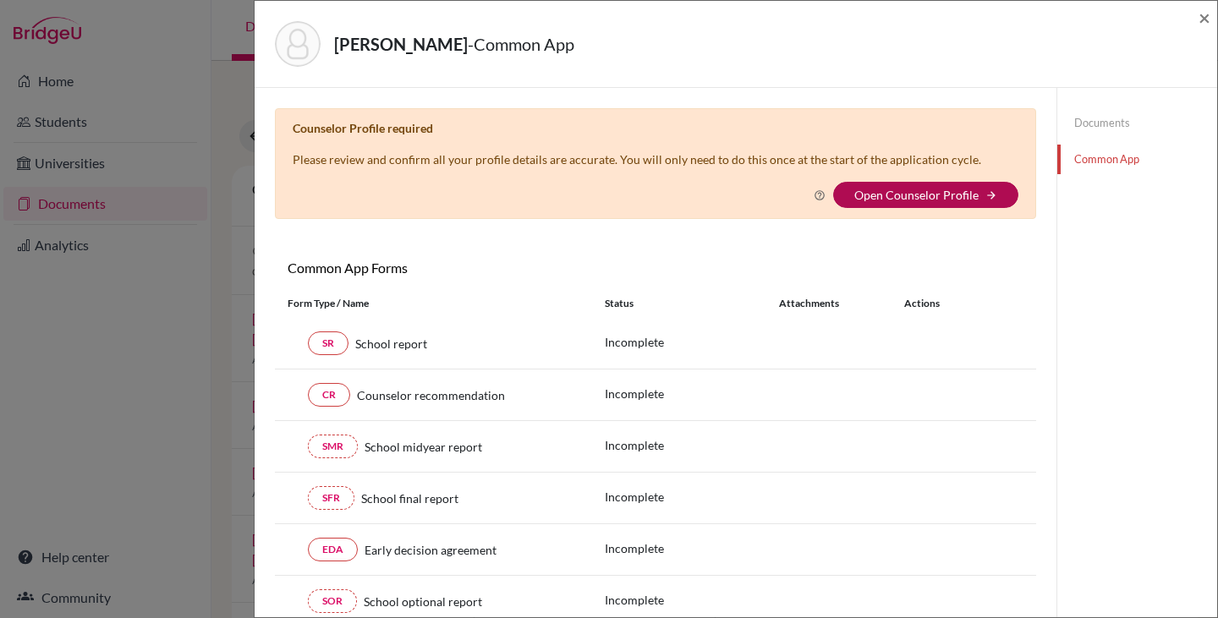
click at [902, 189] on link "Open Counselor Profile" at bounding box center [916, 195] width 124 height 14
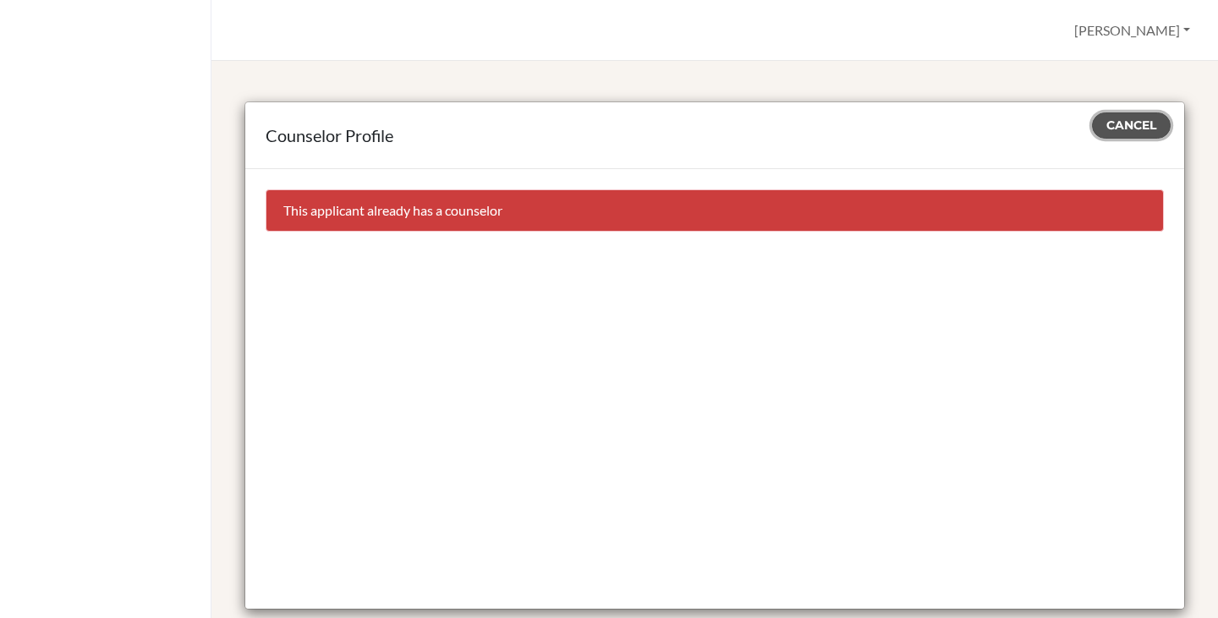
click at [1117, 118] on span "Cancel" at bounding box center [1131, 125] width 50 height 15
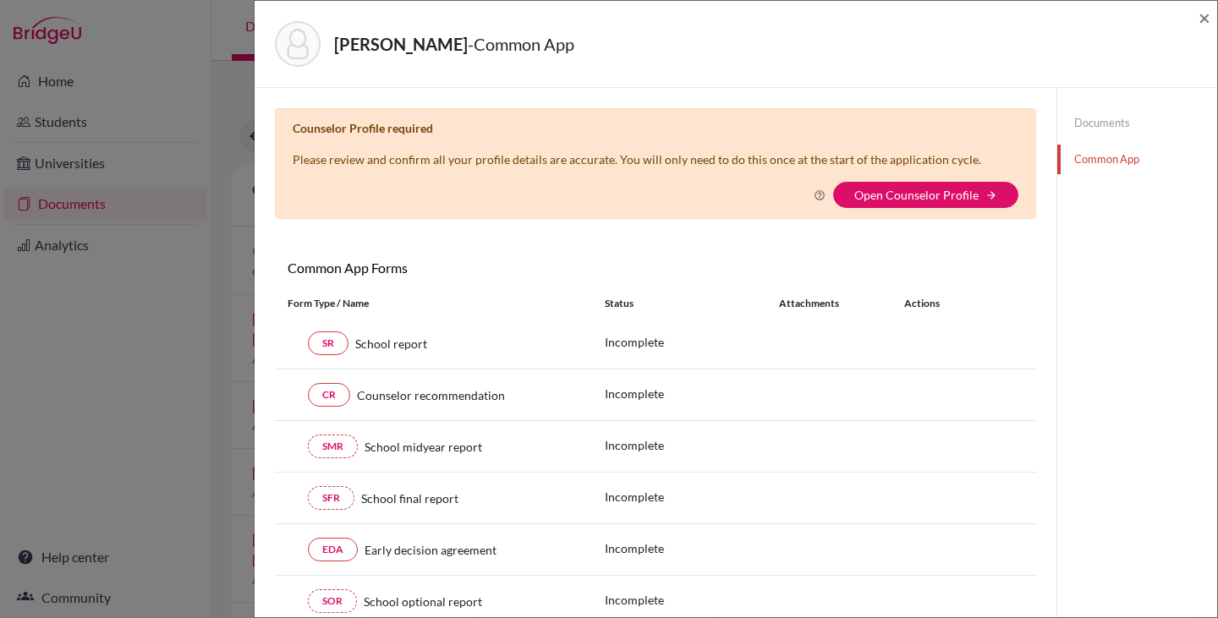
drag, startPoint x: 272, startPoint y: 47, endPoint x: 309, endPoint y: 47, distance: 36.4
click at [309, 47] on div "[PERSON_NAME] - Common App ×" at bounding box center [735, 44] width 949 height 73
click at [1205, 19] on span "×" at bounding box center [1204, 17] width 12 height 25
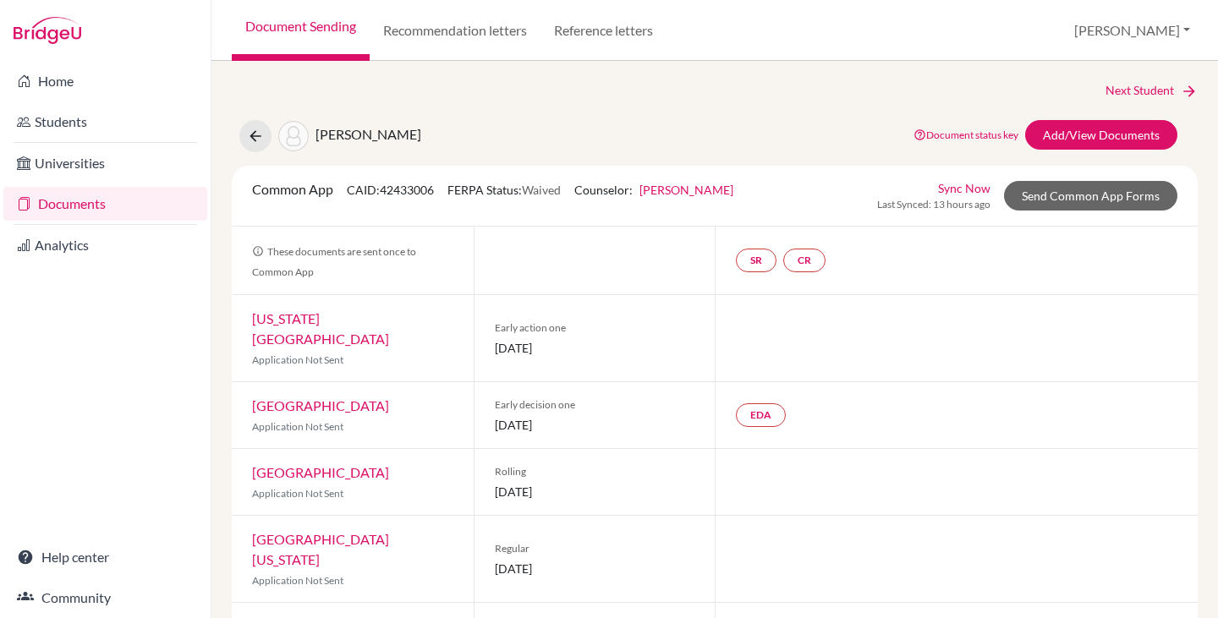
click at [62, 206] on link "Documents" at bounding box center [105, 204] width 204 height 34
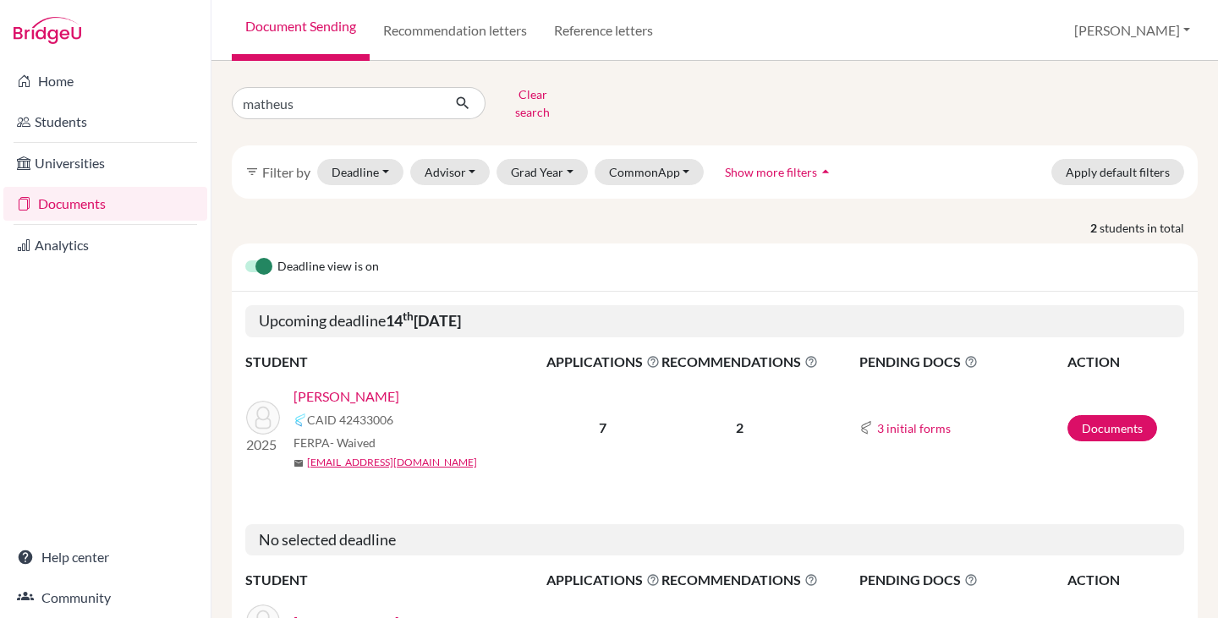
click at [370, 387] on link "[PERSON_NAME]" at bounding box center [346, 397] width 106 height 20
